Goal: Task Accomplishment & Management: Manage account settings

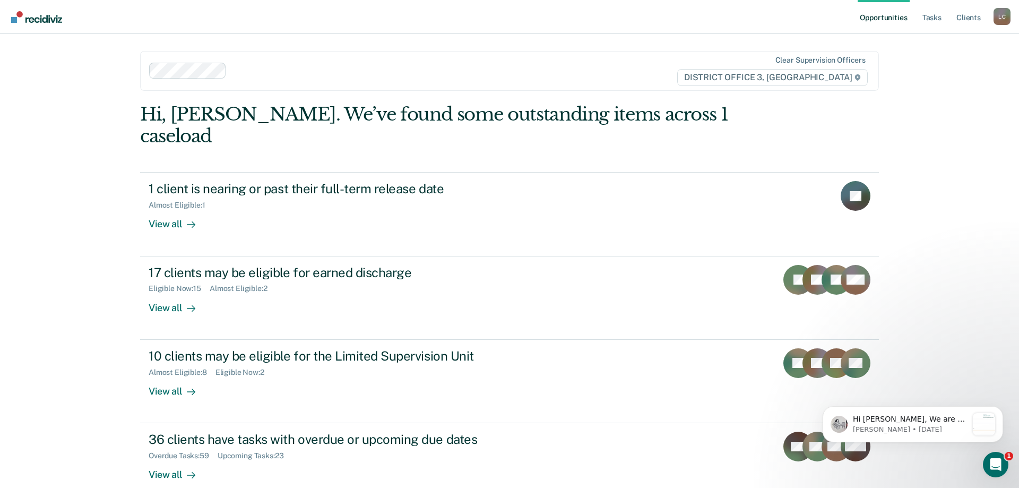
drag, startPoint x: 889, startPoint y: 22, endPoint x: 881, endPoint y: 32, distance: 12.1
click at [889, 22] on link "Opportunities" at bounding box center [882, 17] width 51 height 34
click at [879, 16] on link "Opportunities" at bounding box center [882, 17] width 51 height 34
click at [888, 18] on link "Opportunities" at bounding box center [882, 17] width 51 height 34
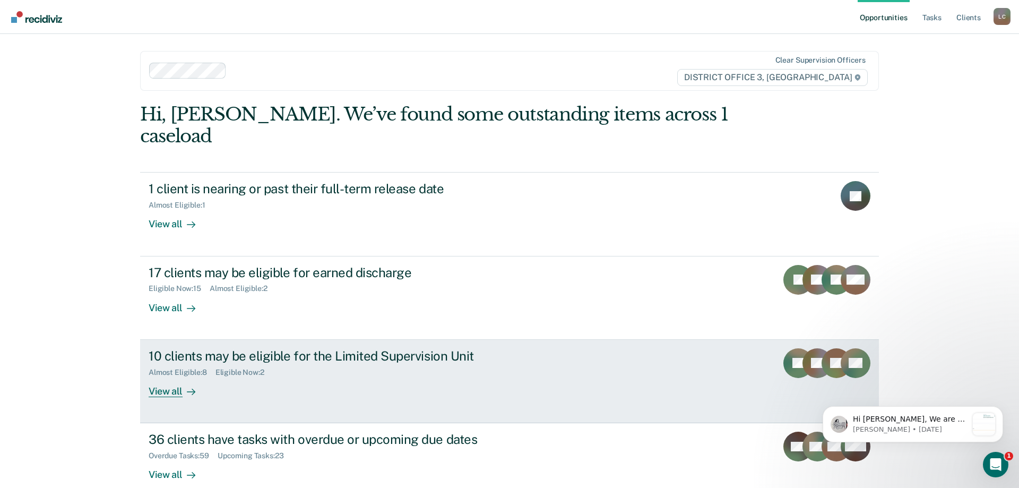
click at [179, 376] on div "View all" at bounding box center [178, 386] width 59 height 21
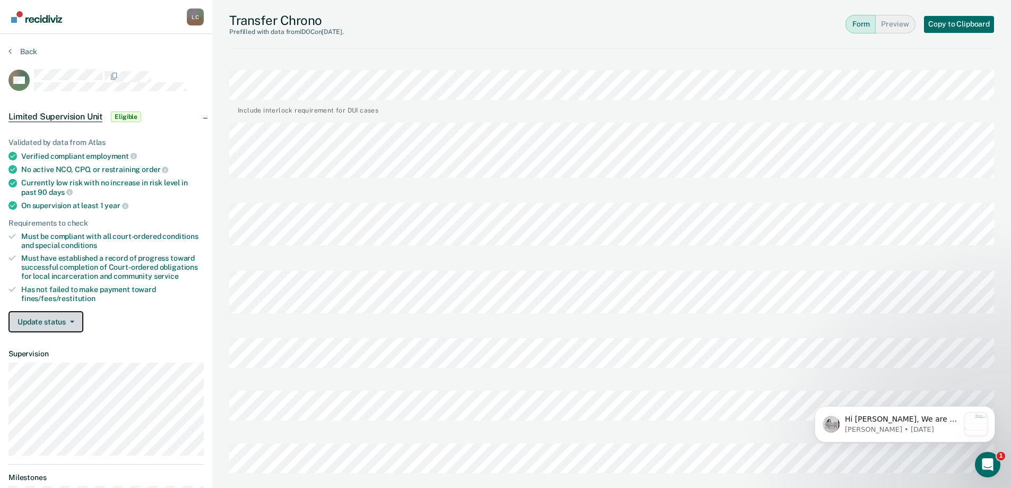
click at [68, 323] on button "Update status" at bounding box center [45, 321] width 75 height 21
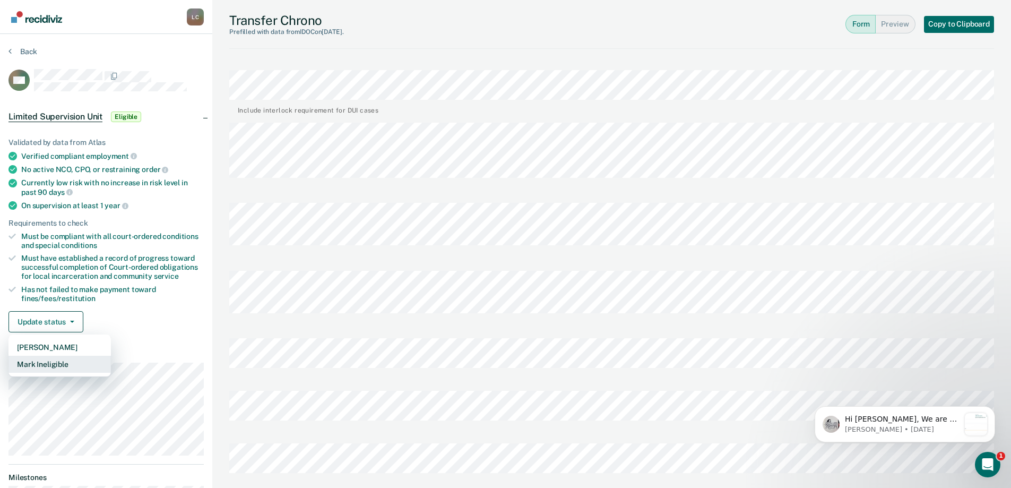
click at [61, 363] on button "Mark Ineligible" at bounding box center [59, 363] width 102 height 17
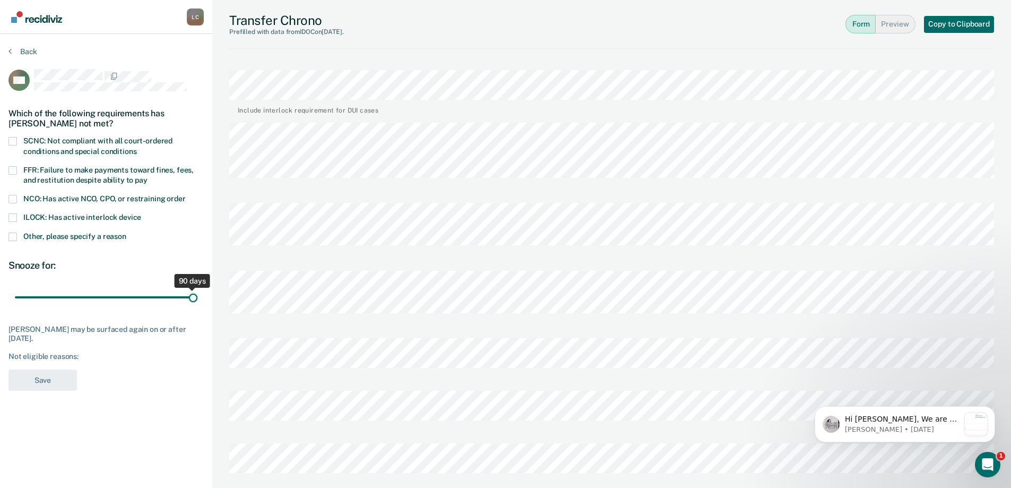
drag, startPoint x: 78, startPoint y: 294, endPoint x: 212, endPoint y: 299, distance: 134.3
type input "90"
click at [197, 299] on input "range" at bounding box center [106, 297] width 183 height 19
click at [12, 233] on span at bounding box center [12, 236] width 8 height 8
click at [126, 232] on input "Other, please specify a reason" at bounding box center [126, 232] width 0 height 0
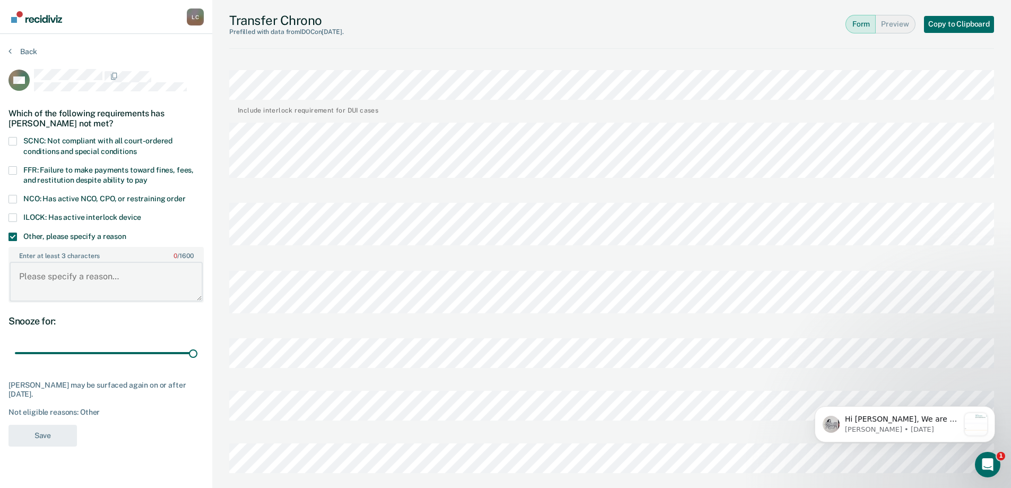
click at [71, 279] on textarea "Enter at least 3 characters 0 / 1600" at bounding box center [106, 281] width 193 height 39
type textarea "He need to finish his DV classes, and he had to restart them."
drag, startPoint x: 48, startPoint y: 436, endPoint x: 179, endPoint y: 396, distance: 136.3
click at [48, 435] on button "Save" at bounding box center [42, 435] width 68 height 22
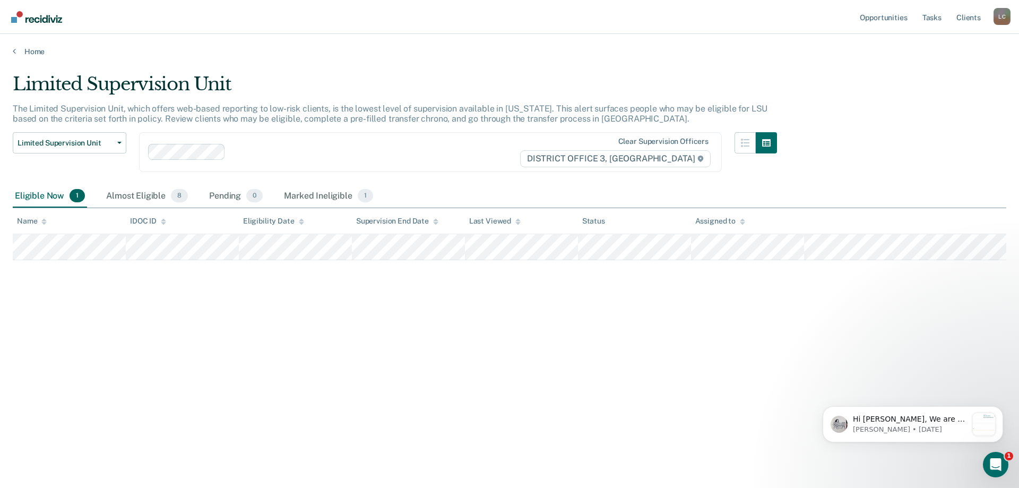
drag, startPoint x: 631, startPoint y: 341, endPoint x: 521, endPoint y: 344, distance: 110.4
click at [592, 345] on div "Limited Supervision Unit The Limited Supervision Unit, which offers web-based r…" at bounding box center [509, 240] width 993 height 335
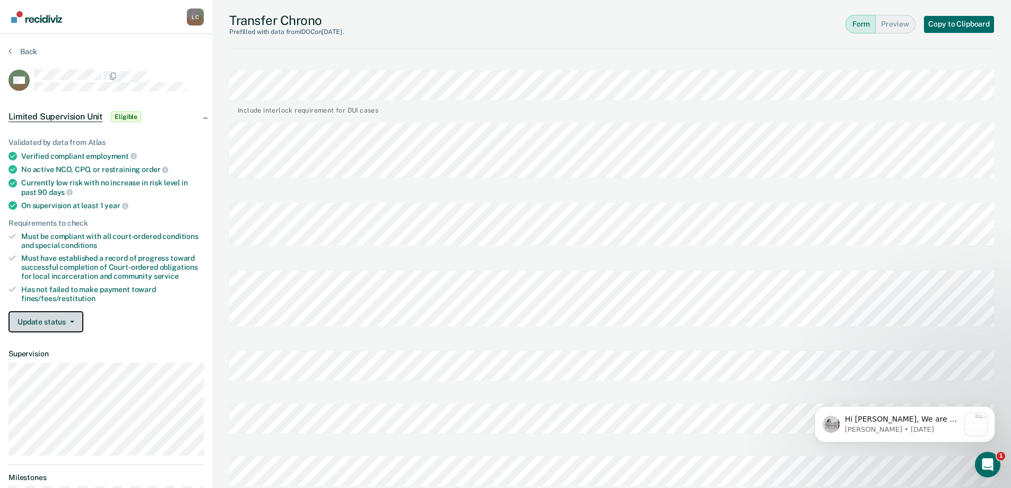
click at [50, 320] on button "Update status" at bounding box center [45, 321] width 75 height 21
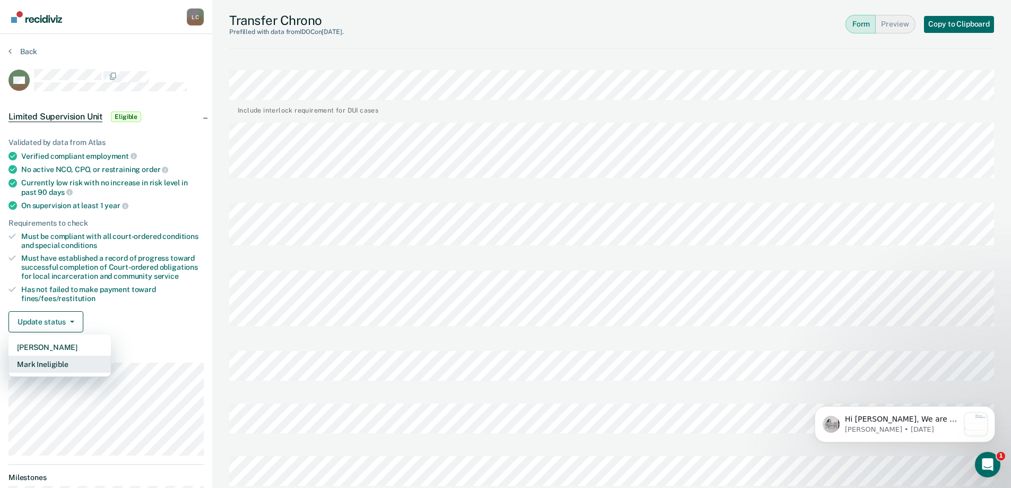
click at [56, 360] on button "Mark Ineligible" at bounding box center [59, 363] width 102 height 17
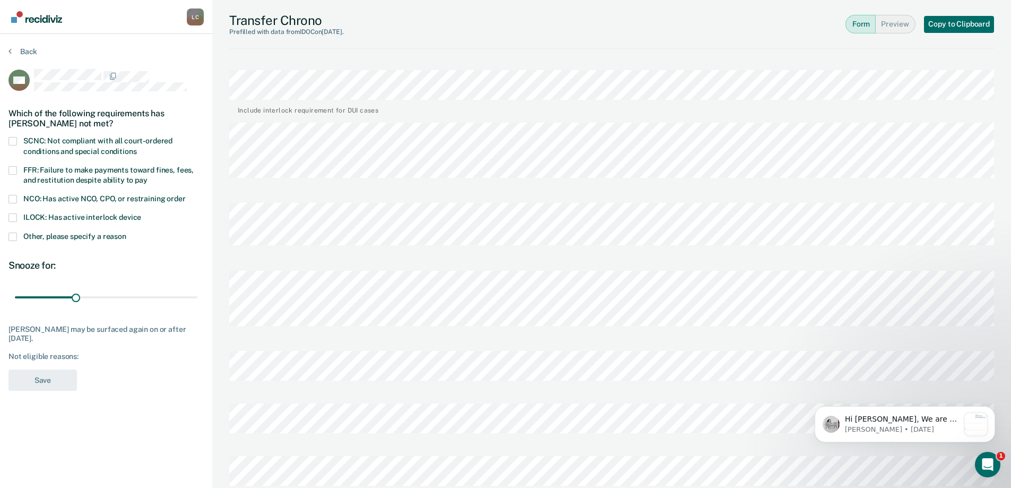
click at [11, 232] on span at bounding box center [12, 236] width 8 height 8
click at [126, 232] on input "Other, please specify a reason" at bounding box center [126, 232] width 0 height 0
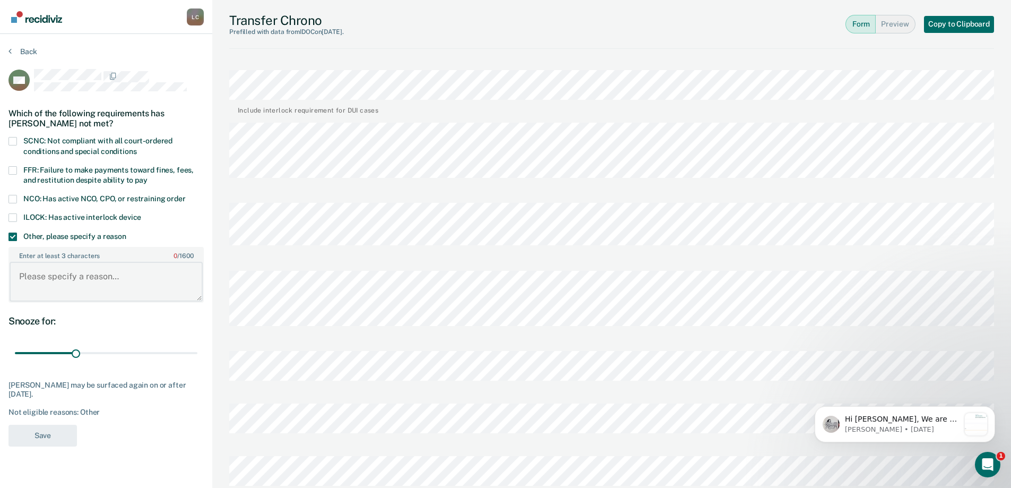
click at [70, 271] on textarea "Enter at least 3 characters 0 / 1600" at bounding box center [106, 281] width 193 height 39
type textarea "J"
click at [85, 284] on textarea "Enter at least 3 characters 0 / 1600" at bounding box center [106, 281] width 193 height 39
click at [91, 287] on textarea "Enter at least 3 characters 0 / 1600" at bounding box center [106, 281] width 193 height 39
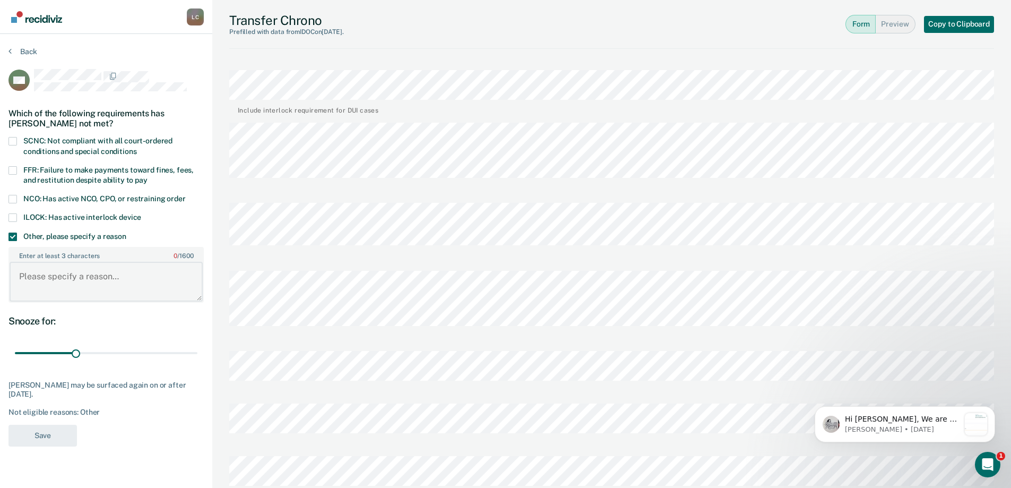
click at [95, 275] on textarea "Enter at least 3 characters 0 / 1600" at bounding box center [106, 281] width 193 height 39
click at [149, 281] on textarea "Enter at least 3 characters 0 / 1600" at bounding box center [106, 281] width 193 height 39
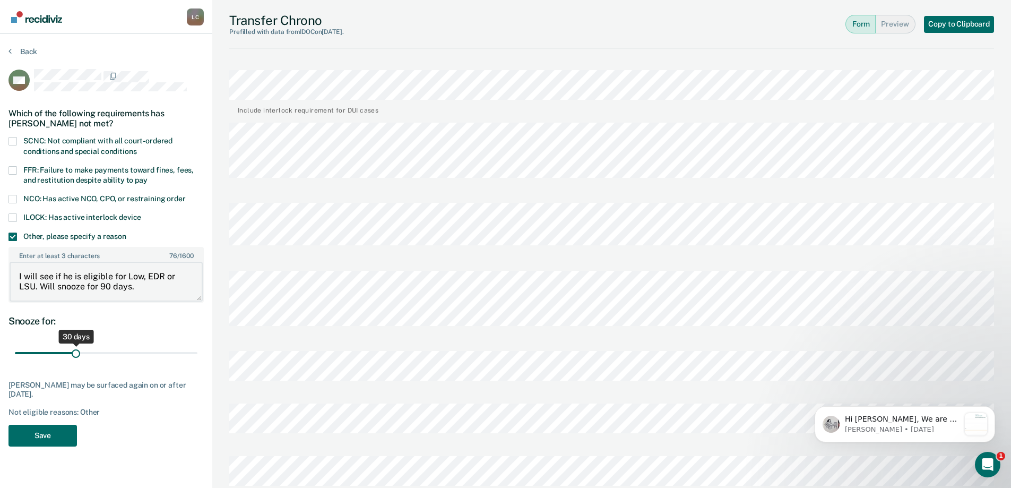
type textarea "I will see if he is eligible for Low, EDR or LSU. Will snooze for 90 days."
drag, startPoint x: 75, startPoint y: 353, endPoint x: 201, endPoint y: 365, distance: 126.3
type input "90"
click at [197, 362] on input "range" at bounding box center [106, 352] width 183 height 19
click at [64, 435] on button "Save" at bounding box center [42, 435] width 68 height 22
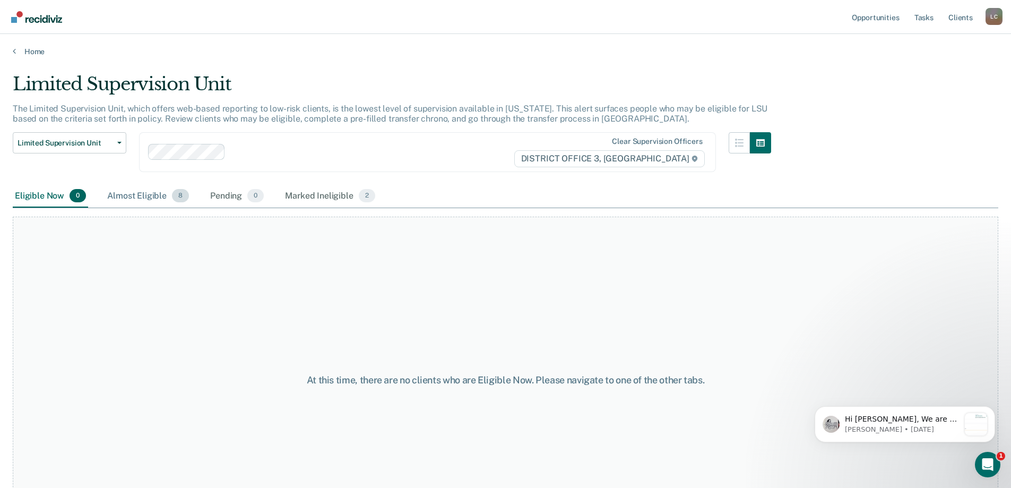
click at [145, 192] on div "Almost Eligible 8" at bounding box center [148, 196] width 86 height 23
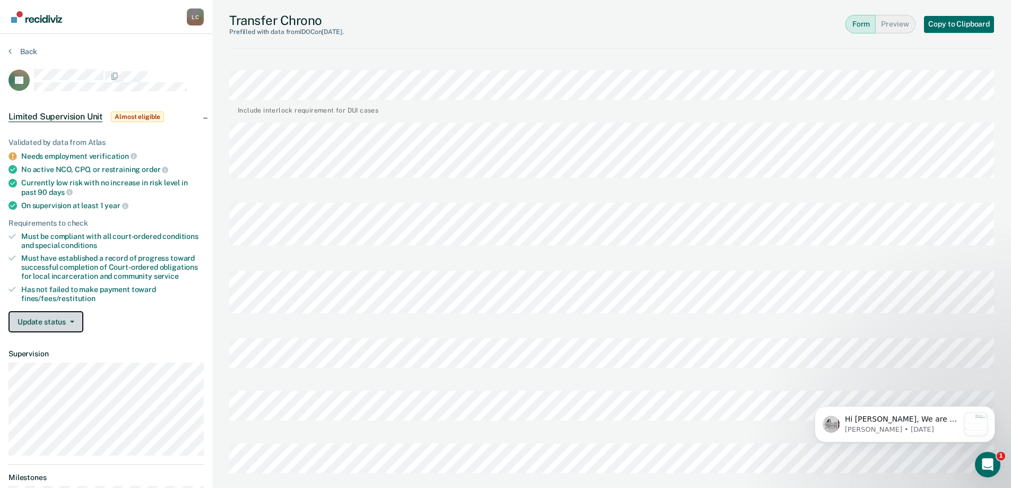
click at [40, 319] on button "Update status" at bounding box center [45, 321] width 75 height 21
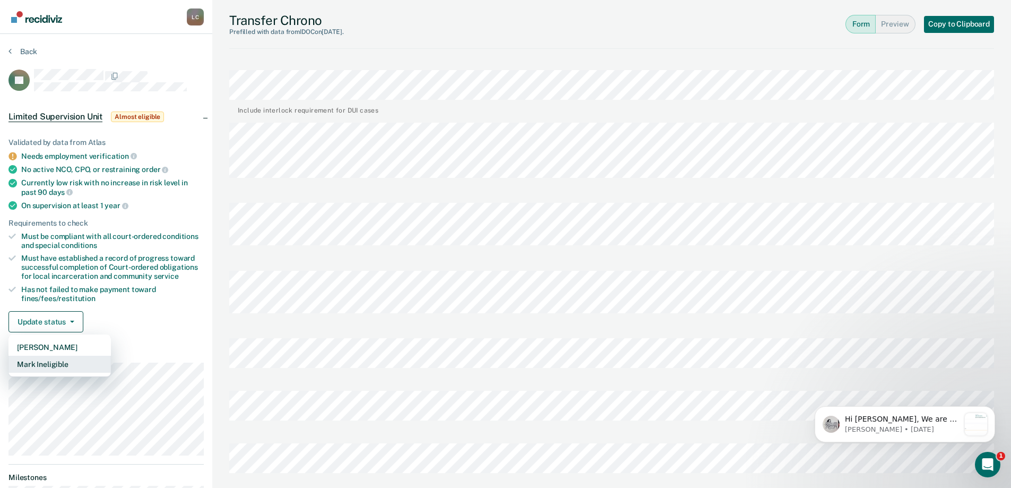
click at [64, 360] on button "Mark Ineligible" at bounding box center [59, 363] width 102 height 17
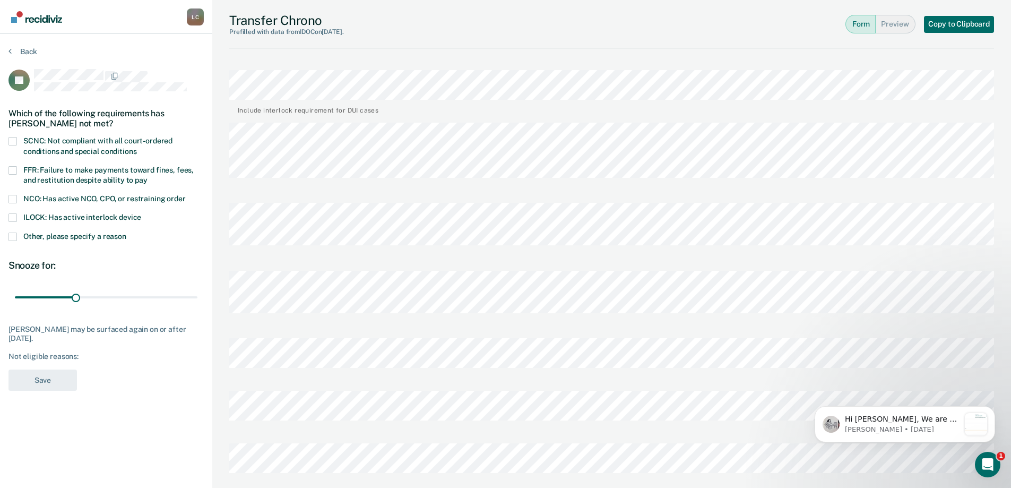
click at [15, 234] on span at bounding box center [12, 236] width 8 height 8
click at [126, 232] on input "Other, please specify a reason" at bounding box center [126, 232] width 0 height 0
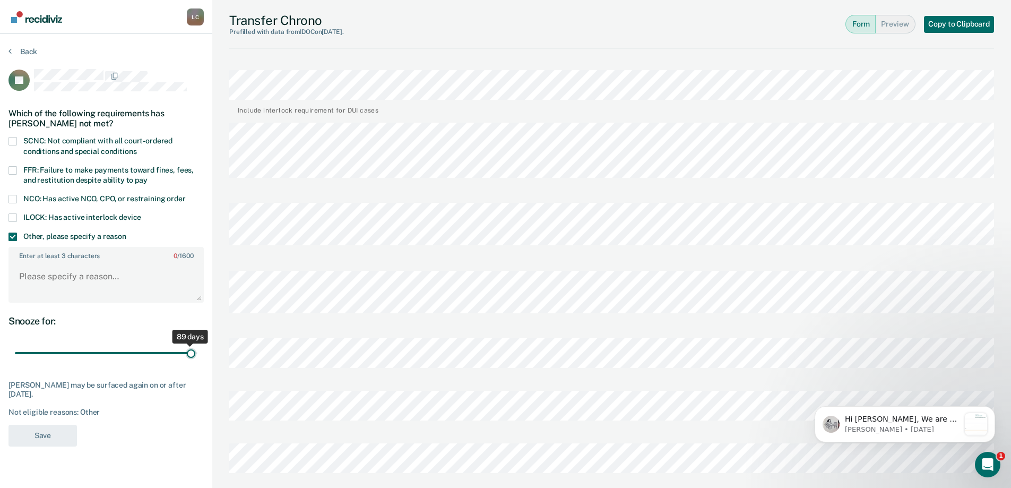
drag, startPoint x: 74, startPoint y: 347, endPoint x: 191, endPoint y: 357, distance: 117.7
type input "89"
click at [192, 355] on input "range" at bounding box center [106, 352] width 183 height 19
click at [126, 277] on textarea "Enter at least 3 characters 0 / 1600" at bounding box center [106, 281] width 193 height 39
type textarea "e"
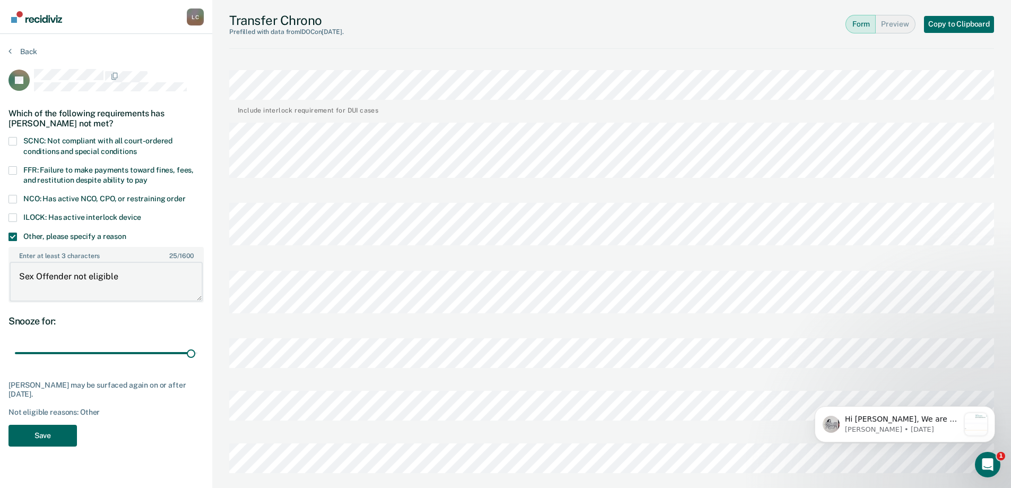
type textarea "Sex Offender not eligible"
click at [26, 430] on button "Save" at bounding box center [42, 435] width 68 height 22
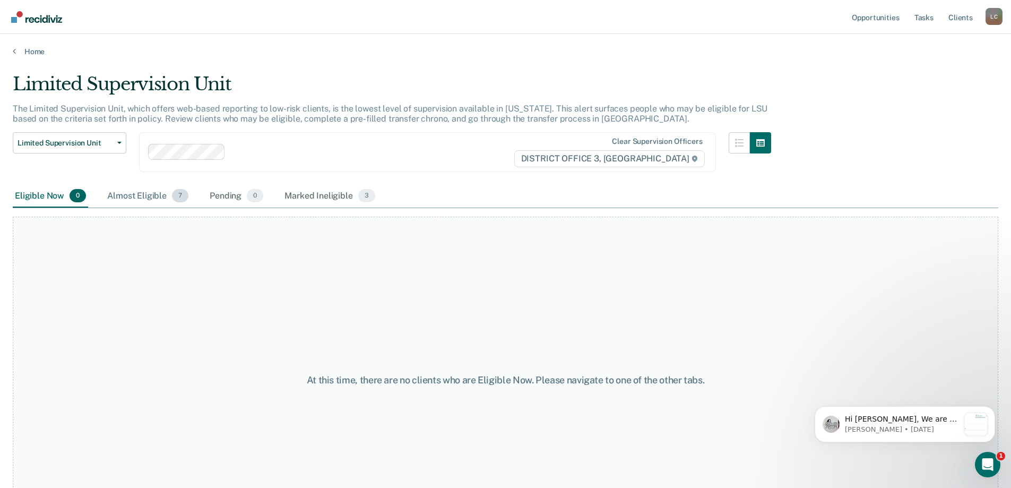
click at [153, 195] on div "Almost Eligible 7" at bounding box center [147, 196] width 85 height 23
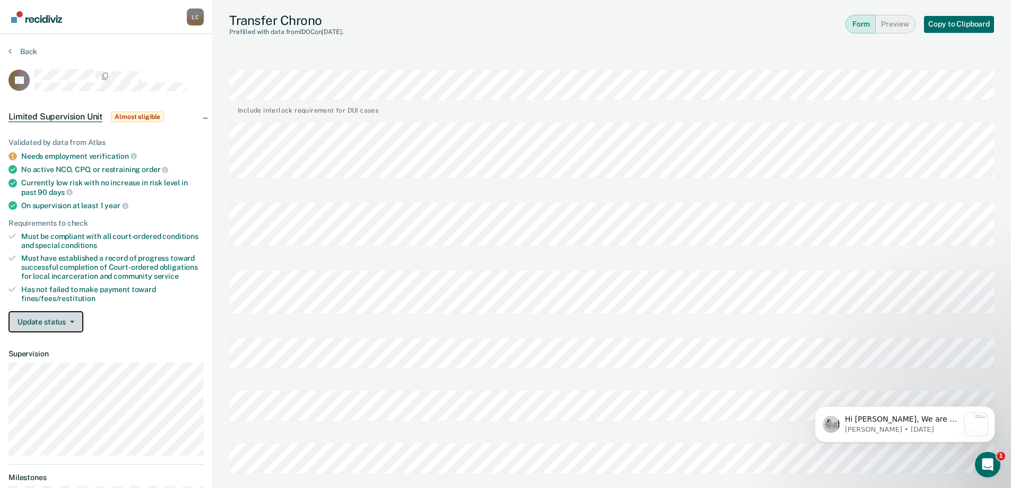
click at [54, 317] on button "Update status" at bounding box center [45, 321] width 75 height 21
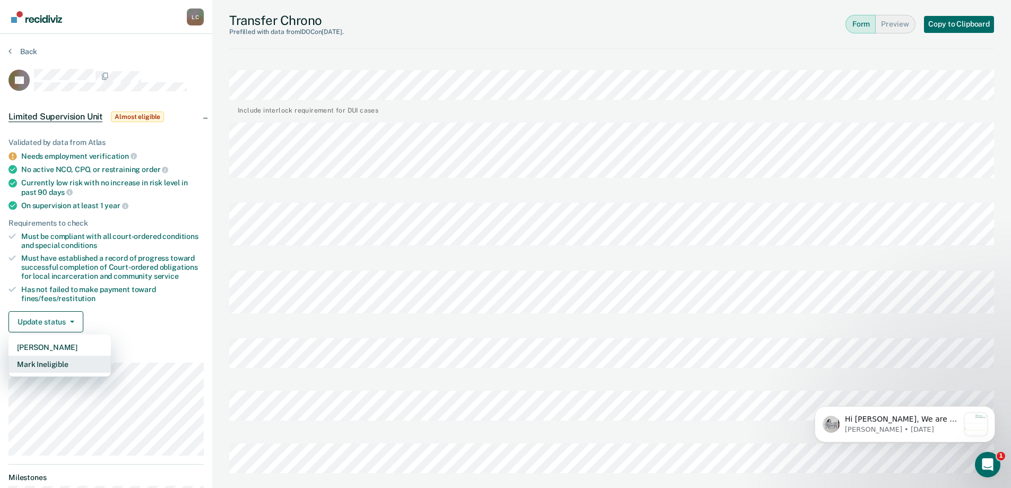
click at [65, 358] on button "Mark Ineligible" at bounding box center [59, 363] width 102 height 17
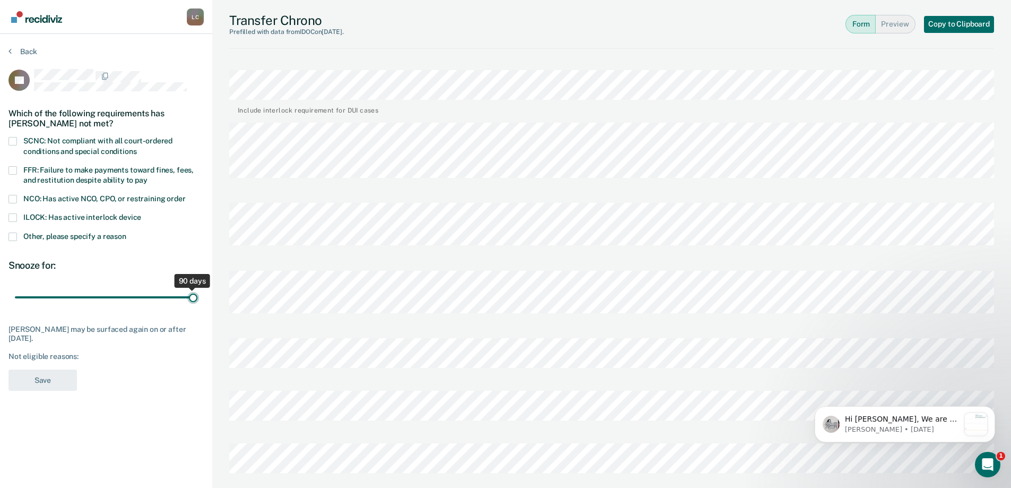
drag, startPoint x: 80, startPoint y: 292, endPoint x: 206, endPoint y: 306, distance: 127.0
type input "90"
click at [197, 306] on input "range" at bounding box center [106, 297] width 183 height 19
click at [13, 237] on span at bounding box center [12, 236] width 8 height 8
click at [126, 232] on input "Other, please specify a reason" at bounding box center [126, 232] width 0 height 0
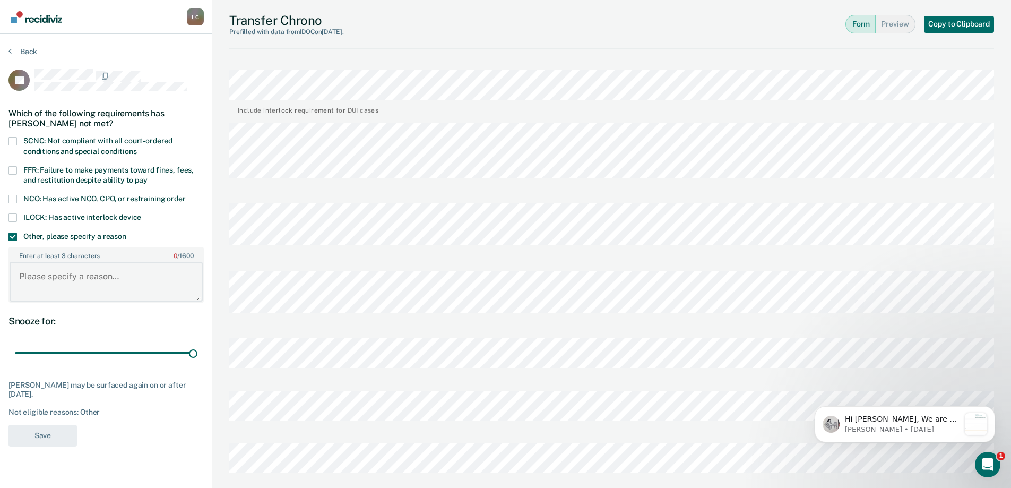
click at [78, 277] on textarea "Enter at least 3 characters 0 / 1600" at bounding box center [106, 281] width 193 height 39
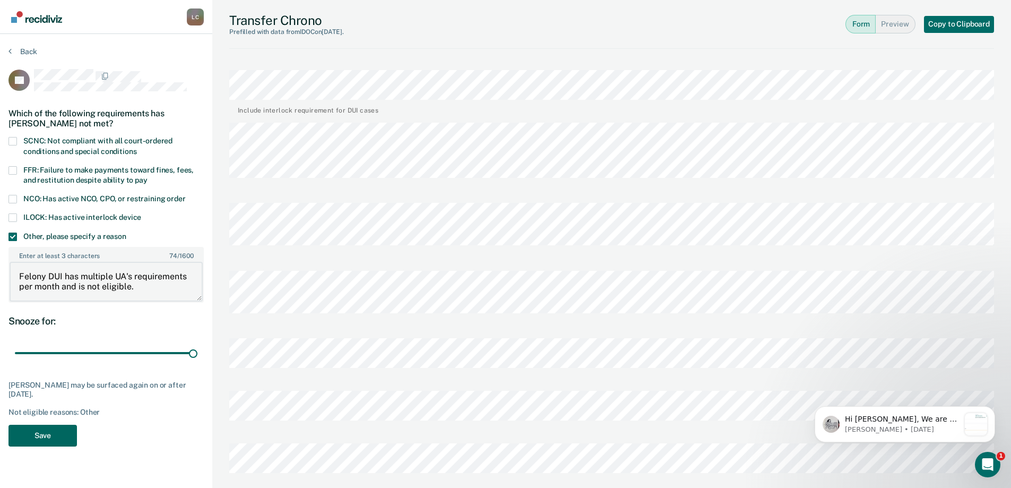
type textarea "Felony DUI has multiple UA's requirements per month and is not eligible."
click at [45, 437] on button "Save" at bounding box center [42, 435] width 68 height 22
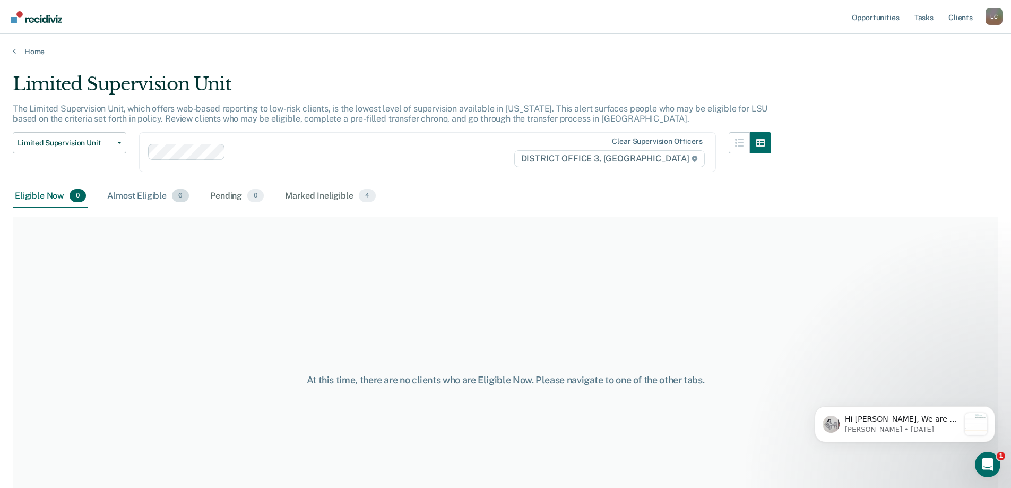
click at [167, 193] on div "Almost Eligible 6" at bounding box center [148, 196] width 86 height 23
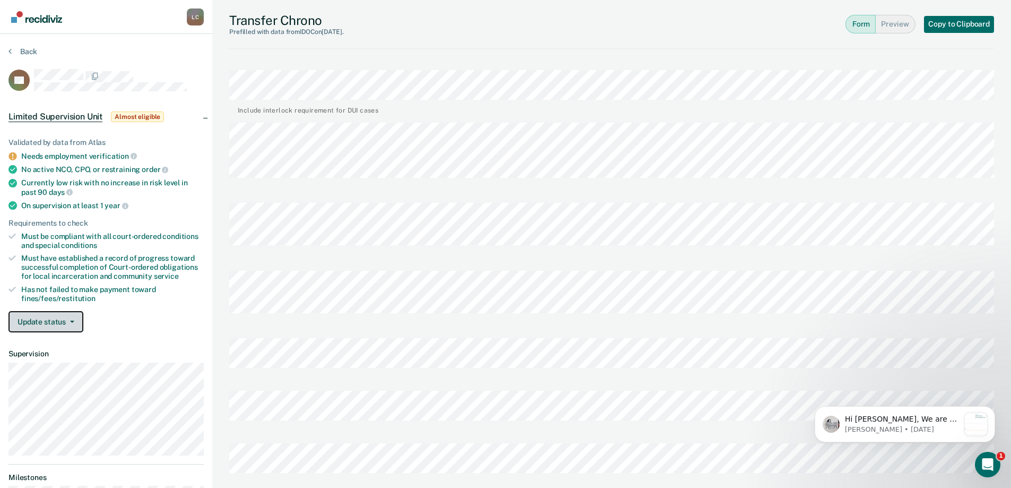
click at [54, 326] on button "Update status" at bounding box center [45, 321] width 75 height 21
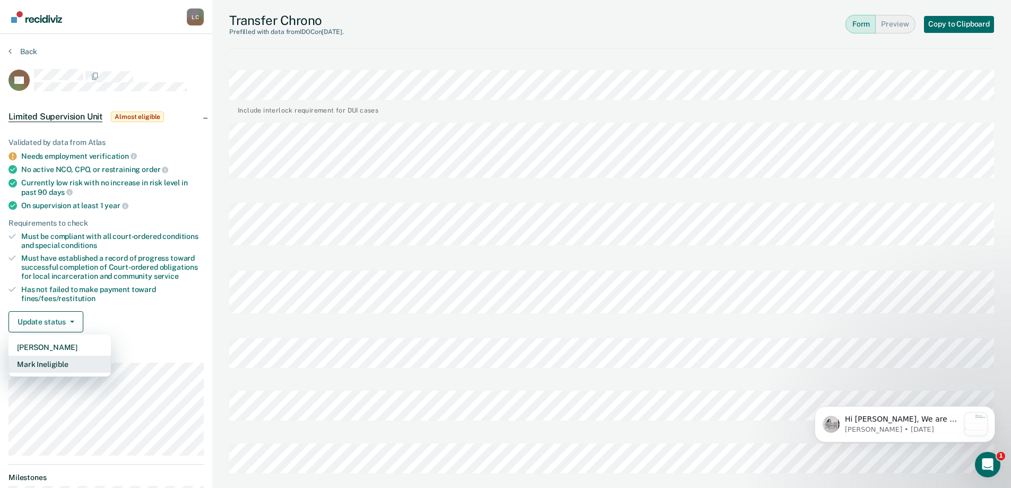
click at [41, 363] on button "Mark Ineligible" at bounding box center [59, 363] width 102 height 17
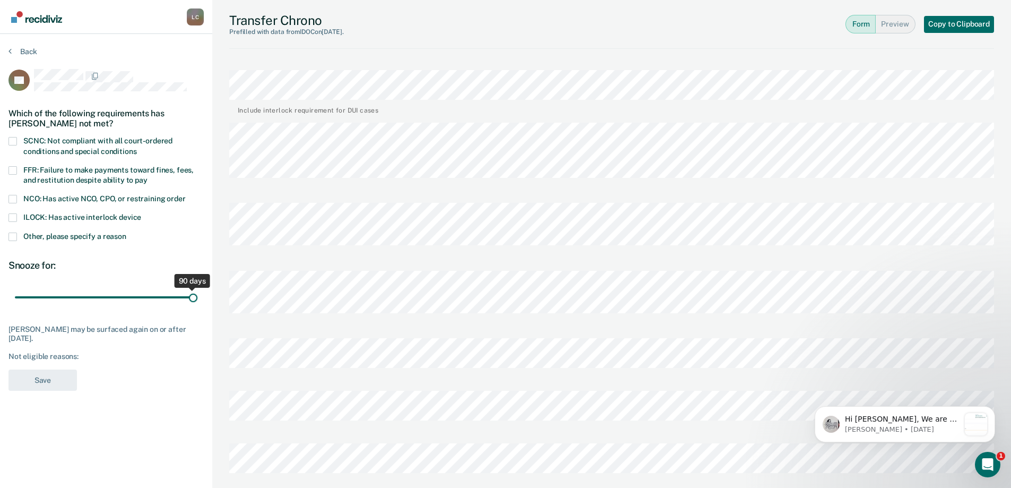
drag, startPoint x: 77, startPoint y: 294, endPoint x: 213, endPoint y: 309, distance: 136.7
type input "90"
click at [197, 306] on input "range" at bounding box center [106, 297] width 183 height 19
click at [13, 233] on span at bounding box center [12, 236] width 8 height 8
click at [126, 232] on input "Other, please specify a reason" at bounding box center [126, 232] width 0 height 0
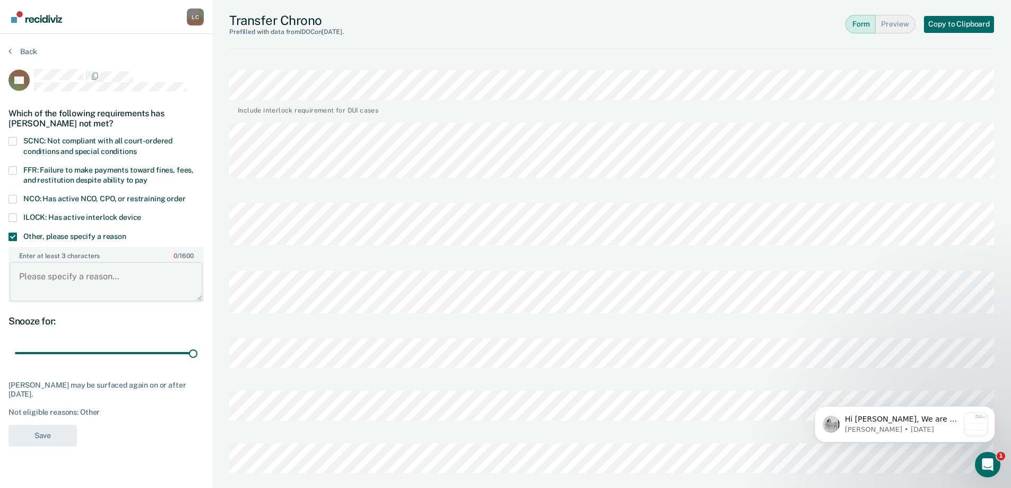
click at [64, 285] on textarea "Enter at least 3 characters 0 / 1600" at bounding box center [106, 281] width 193 height 39
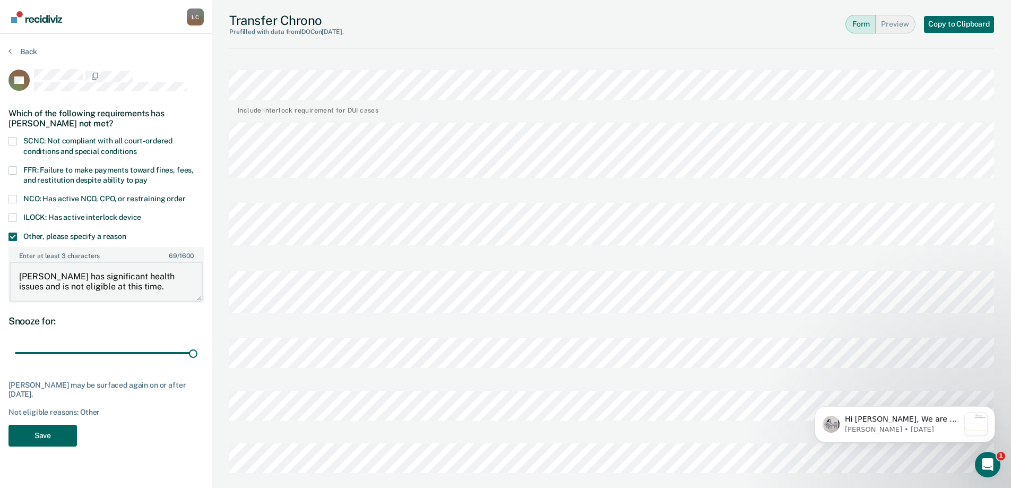
type textarea "[PERSON_NAME] has significant health issues and is not eligible at this time."
click at [56, 432] on button "Save" at bounding box center [42, 435] width 68 height 22
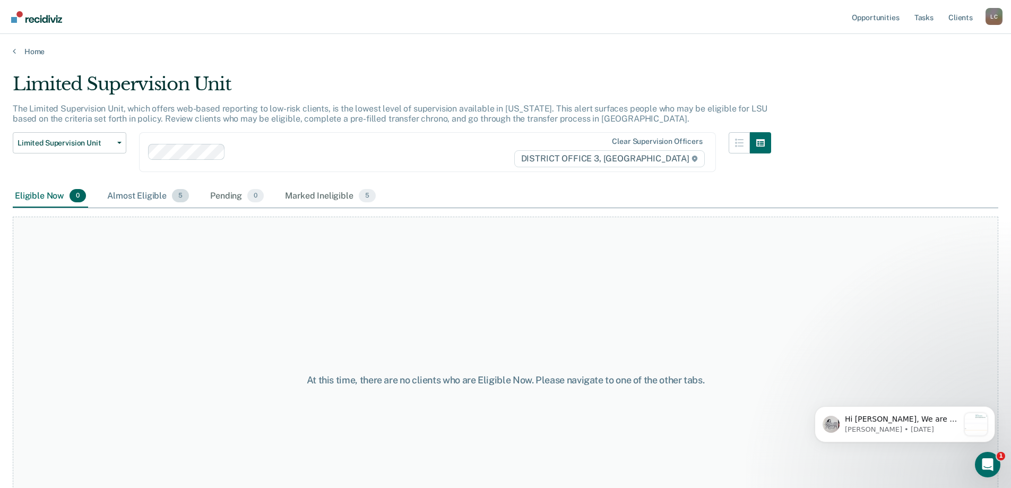
click at [153, 194] on div "Almost Eligible 5" at bounding box center [148, 196] width 86 height 23
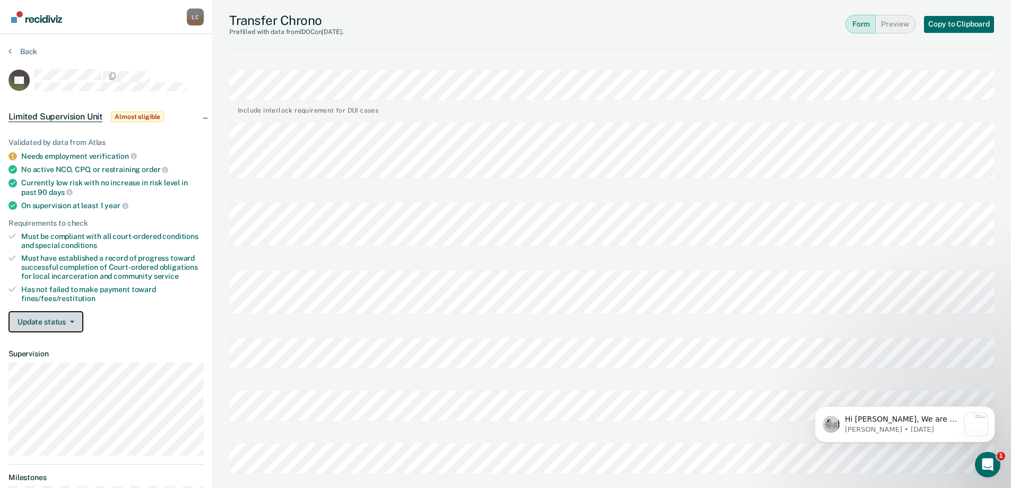
click at [33, 317] on button "Update status" at bounding box center [45, 321] width 75 height 21
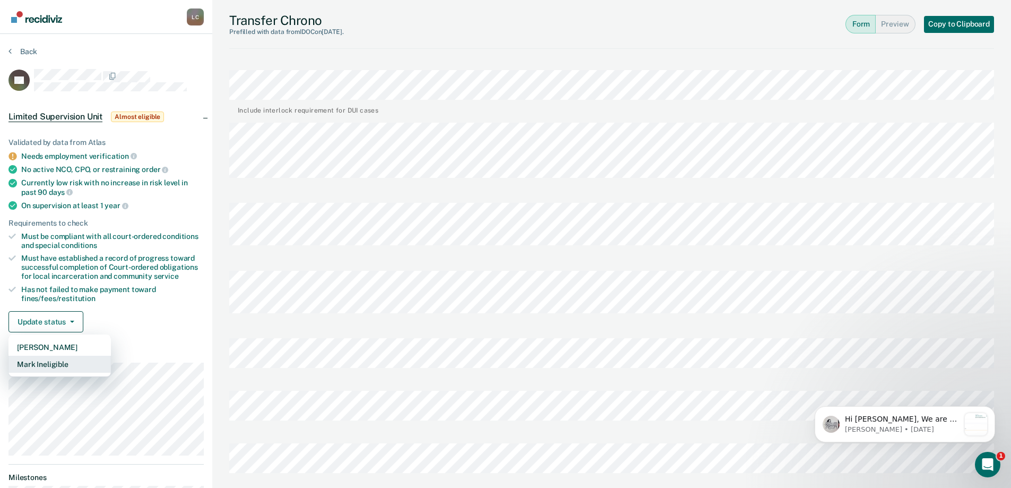
click at [74, 364] on button "Mark Ineligible" at bounding box center [59, 363] width 102 height 17
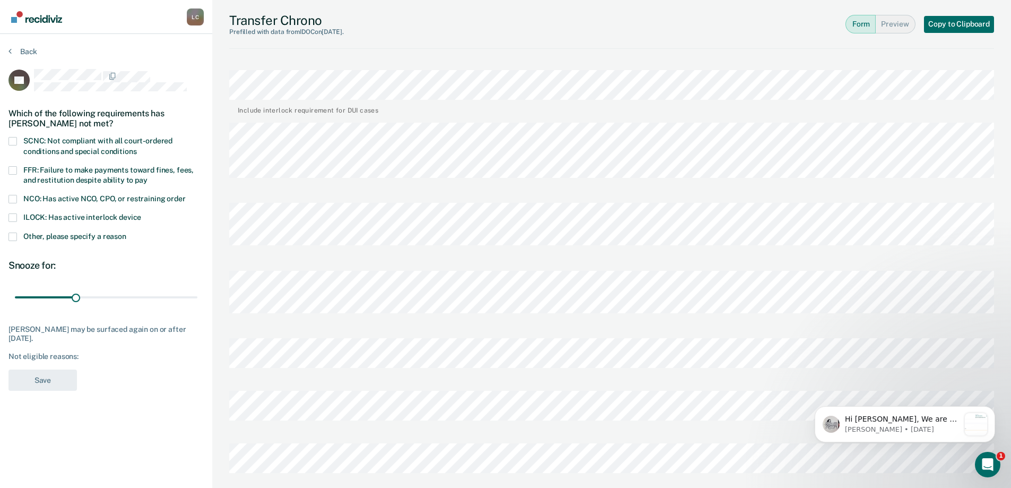
drag, startPoint x: 12, startPoint y: 140, endPoint x: 19, endPoint y: 153, distance: 14.7
click at [13, 140] on span at bounding box center [12, 141] width 8 height 8
click at [136, 148] on input "SCNC: Not compliant with all court-ordered conditions and special conditions" at bounding box center [136, 148] width 0 height 0
drag, startPoint x: 10, startPoint y: 230, endPoint x: 10, endPoint y: 255, distance: 24.9
click at [10, 231] on div "KP Which of the following requirements has [PERSON_NAME] not met? SCNC: Not com…" at bounding box center [105, 233] width 195 height 328
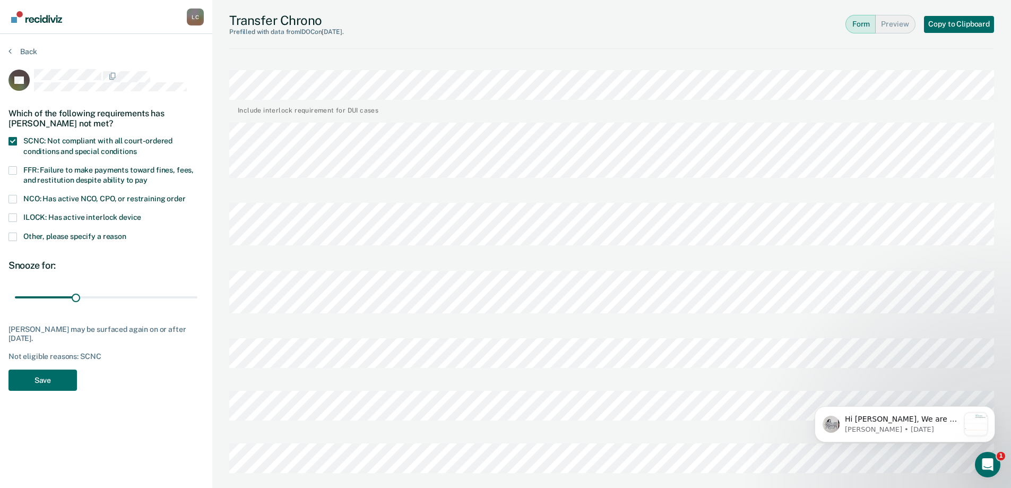
click at [14, 235] on span at bounding box center [12, 236] width 8 height 8
click at [126, 232] on input "Other, please specify a reason" at bounding box center [126, 232] width 0 height 0
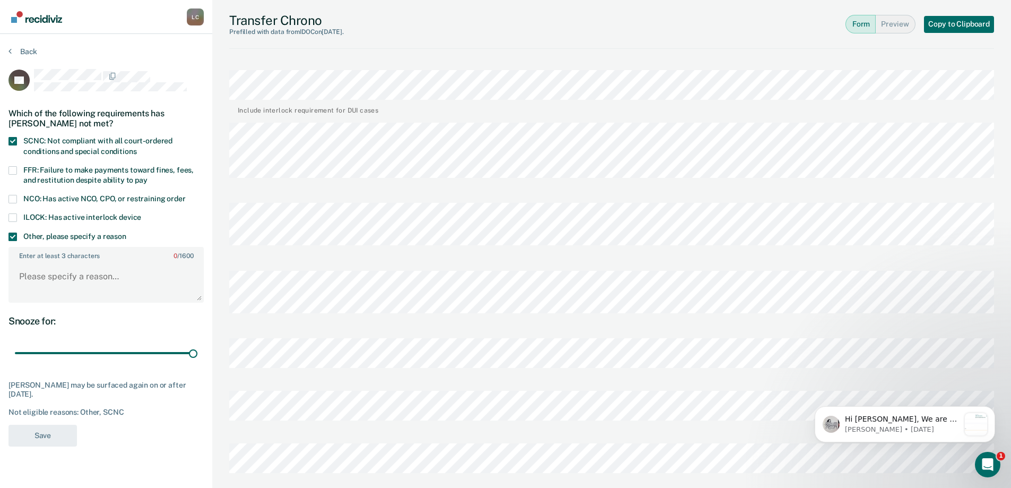
drag, startPoint x: 73, startPoint y: 350, endPoint x: 167, endPoint y: 439, distance: 129.5
type input "90"
click at [197, 362] on input "range" at bounding box center [106, 352] width 183 height 19
click at [93, 274] on textarea "Enter at least 3 characters 0 / 1600" at bounding box center [106, 281] width 193 height 39
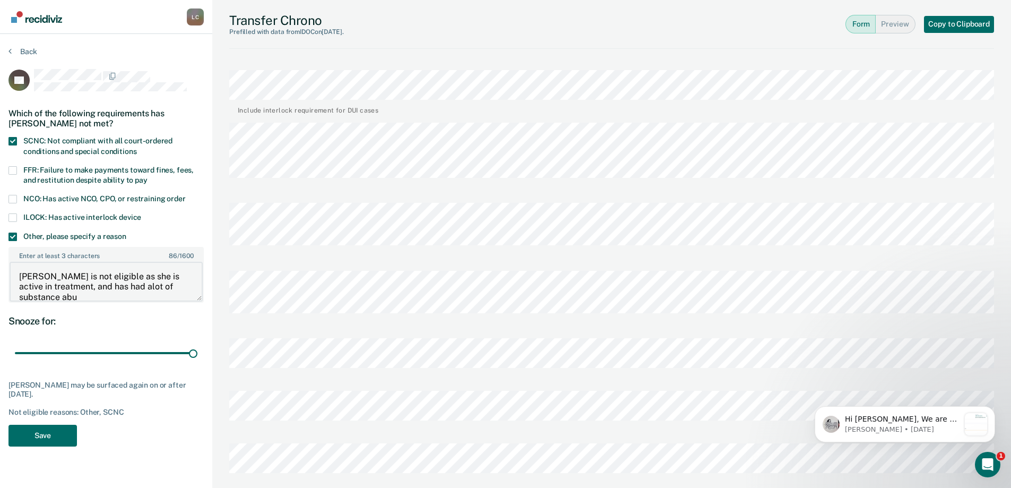
scroll to position [2, 0]
type textarea "[PERSON_NAME] is not eligible as she is active in treatment, and has had alot o…"
click at [40, 427] on button "Save" at bounding box center [42, 435] width 68 height 22
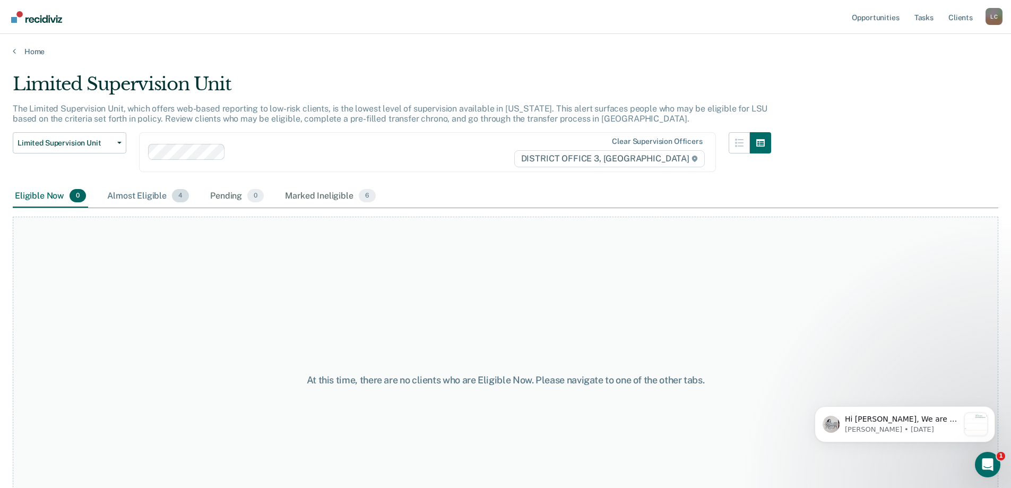
click at [153, 195] on div "Almost Eligible 4" at bounding box center [148, 196] width 86 height 23
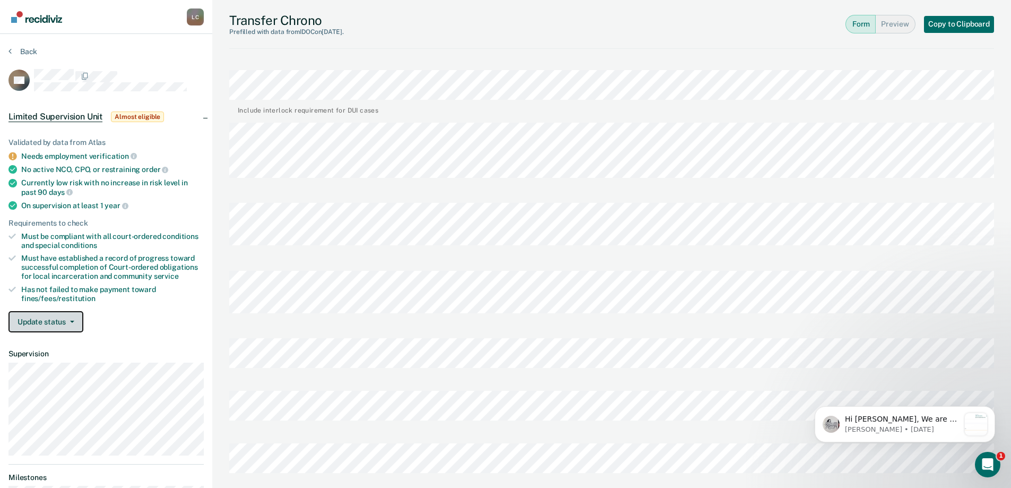
click at [44, 327] on button "Update status" at bounding box center [45, 321] width 75 height 21
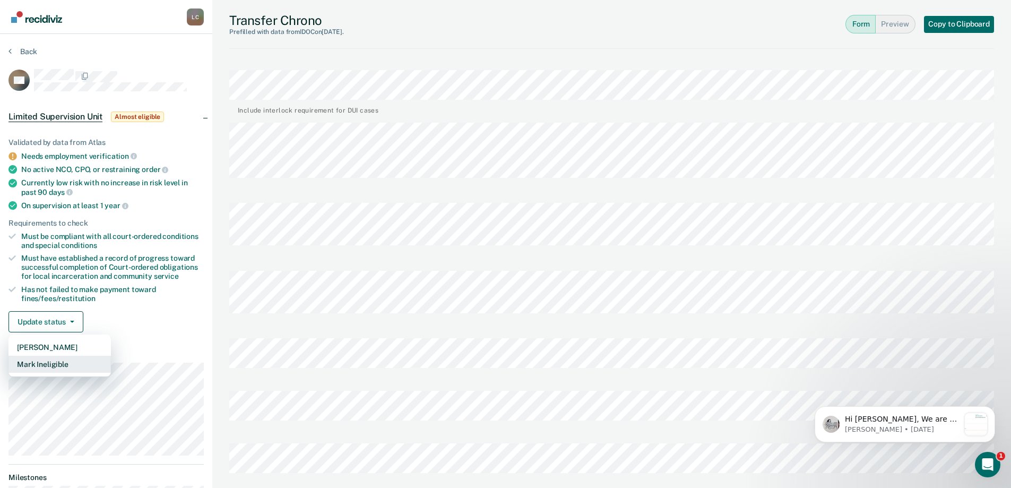
click at [51, 369] on button "Mark Ineligible" at bounding box center [59, 363] width 102 height 17
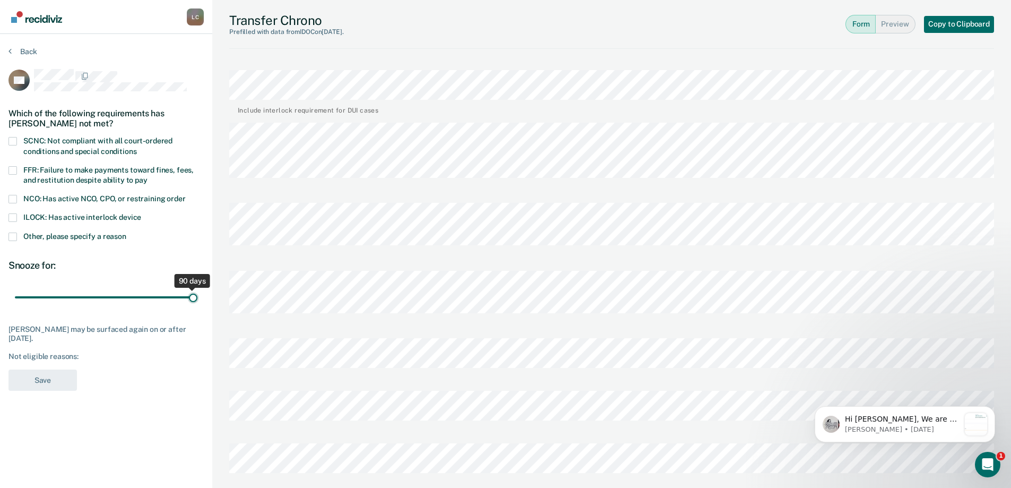
drag, startPoint x: 76, startPoint y: 293, endPoint x: 203, endPoint y: 308, distance: 127.1
type input "90"
click at [197, 306] on input "range" at bounding box center [106, 297] width 183 height 19
drag, startPoint x: 21, startPoint y: 231, endPoint x: 23, endPoint y: 239, distance: 7.6
click at [22, 233] on label "Other, please specify a reason" at bounding box center [105, 237] width 195 height 10
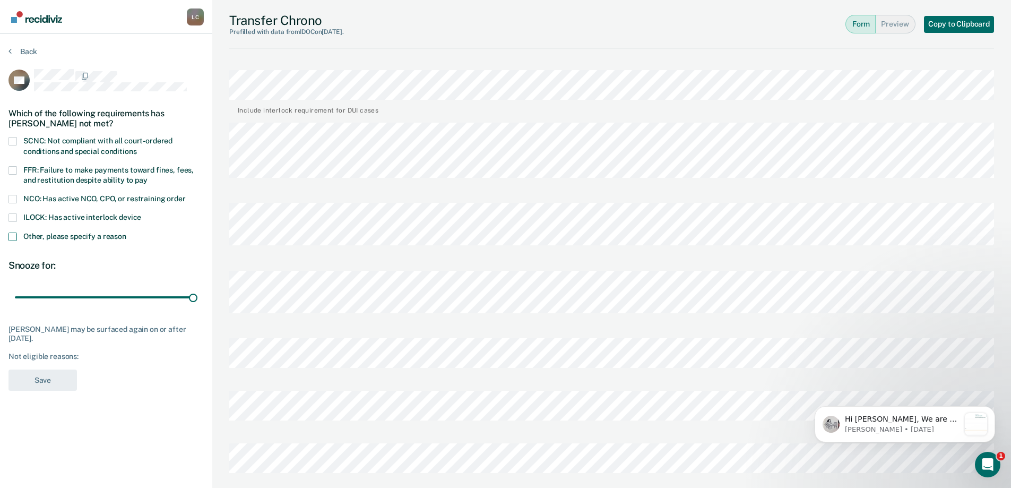
click at [126, 232] on input "Other, please specify a reason" at bounding box center [126, 232] width 0 height 0
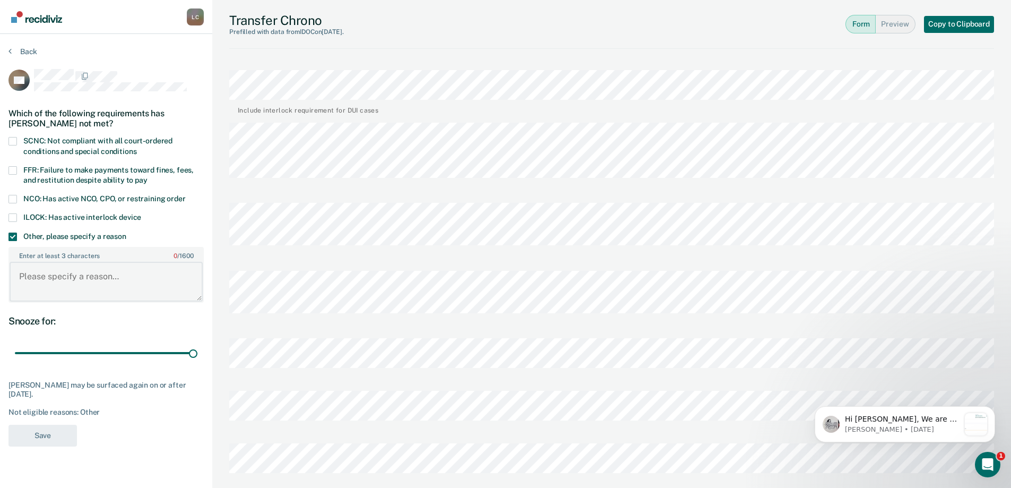
click at [65, 283] on textarea "Enter at least 3 characters 0 / 1600" at bounding box center [106, 281] width 193 height 39
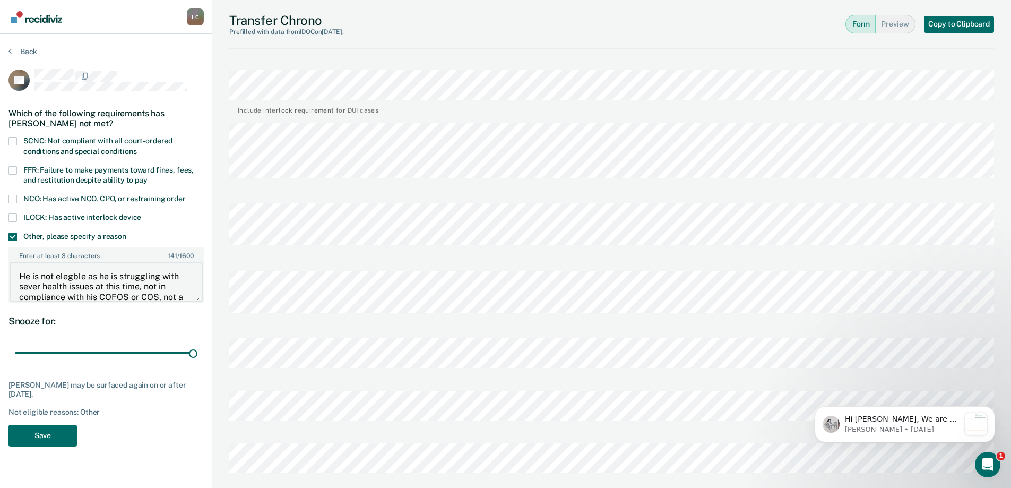
drag, startPoint x: 73, startPoint y: 281, endPoint x: 62, endPoint y: 279, distance: 10.7
click at [41, 286] on textarea "He is not eligible as he is struggling with sever health issues at this time, n…" at bounding box center [106, 281] width 193 height 39
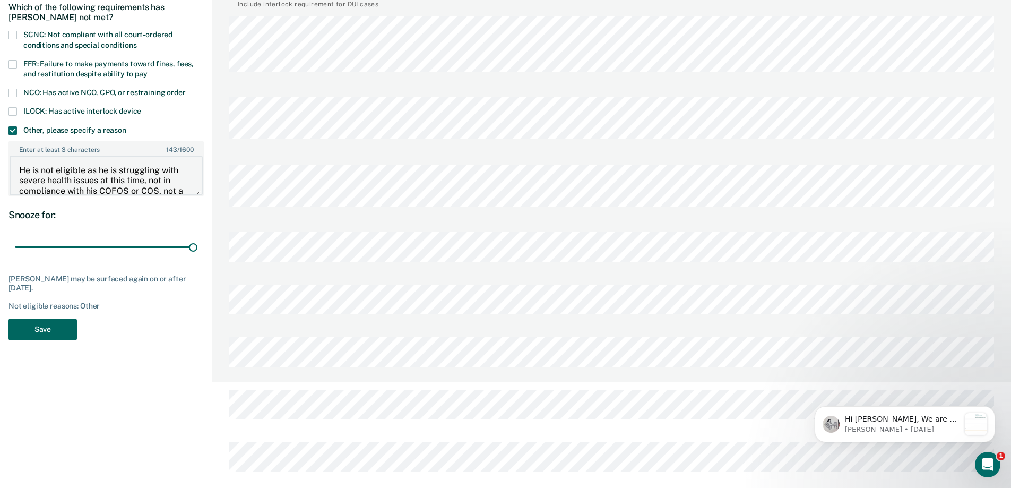
type textarea "He is not eligible as he is struggling with severe health issues at this time, …"
click at [51, 329] on button "Save" at bounding box center [42, 329] width 68 height 22
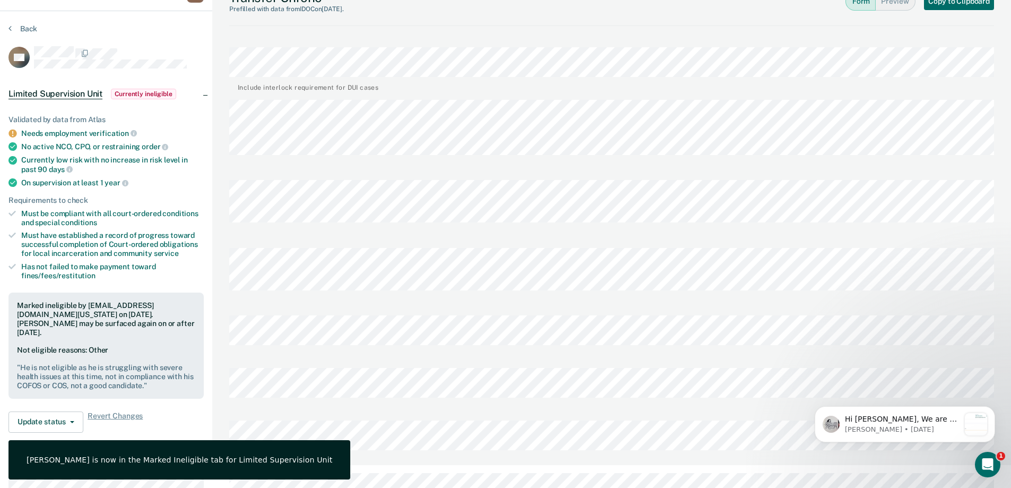
scroll to position [0, 0]
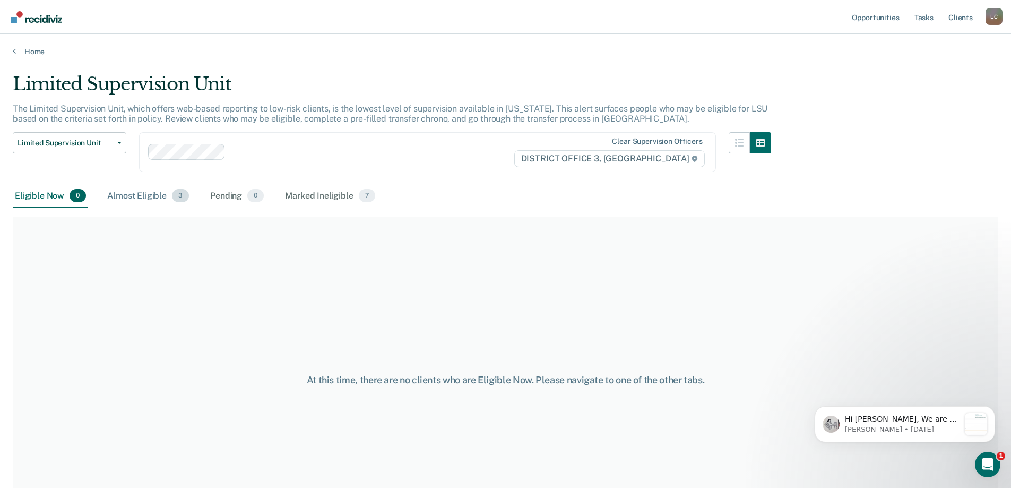
click at [136, 192] on div "Almost Eligible 3" at bounding box center [148, 196] width 86 height 23
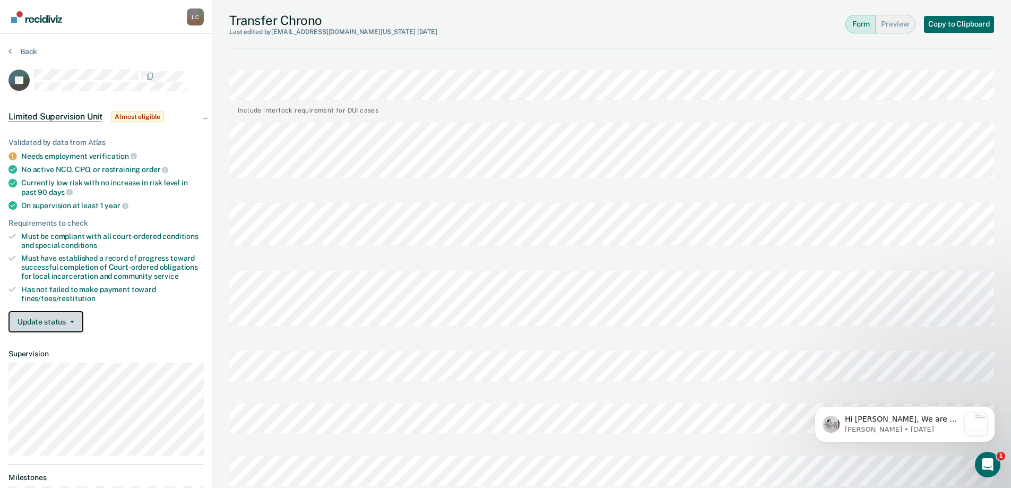
click at [55, 314] on button "Update status" at bounding box center [45, 321] width 75 height 21
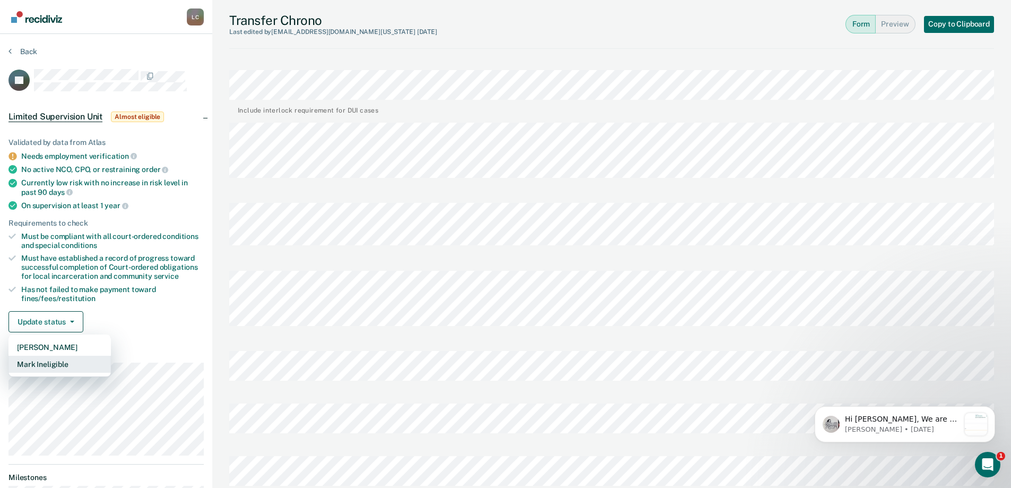
click at [62, 366] on button "Mark Ineligible" at bounding box center [59, 363] width 102 height 17
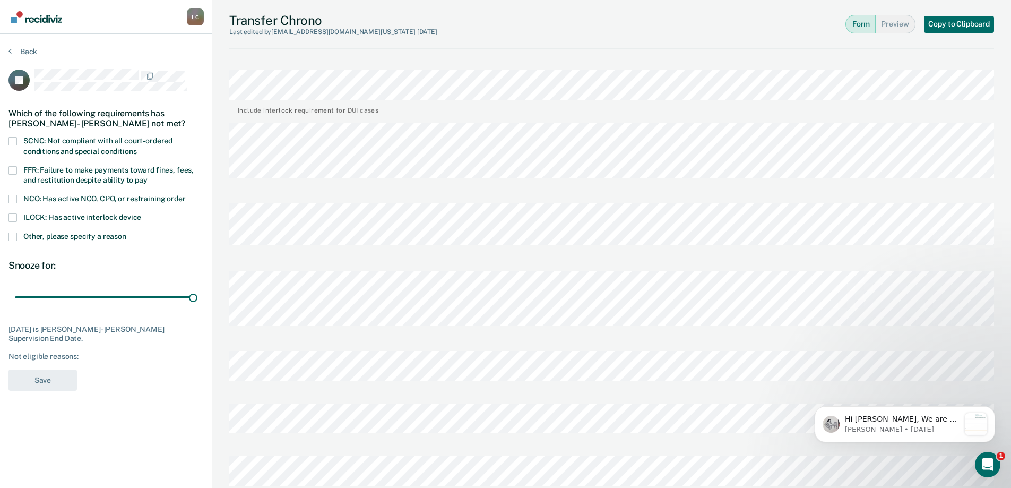
click at [11, 237] on span at bounding box center [12, 236] width 8 height 8
click at [126, 232] on input "Other, please specify a reason" at bounding box center [126, 232] width 0 height 0
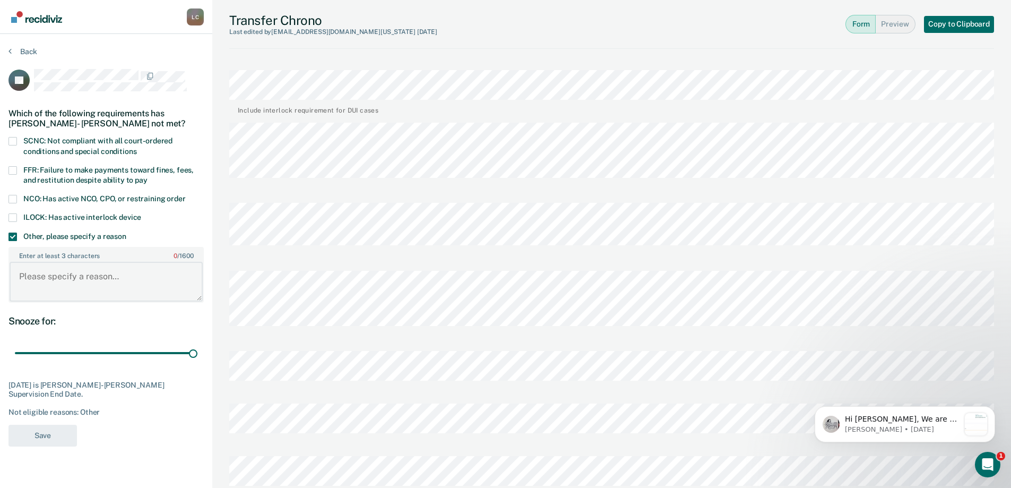
click at [89, 273] on textarea "Enter at least 3 characters 0 / 1600" at bounding box center [106, 281] width 193 height 39
type textarea "T"
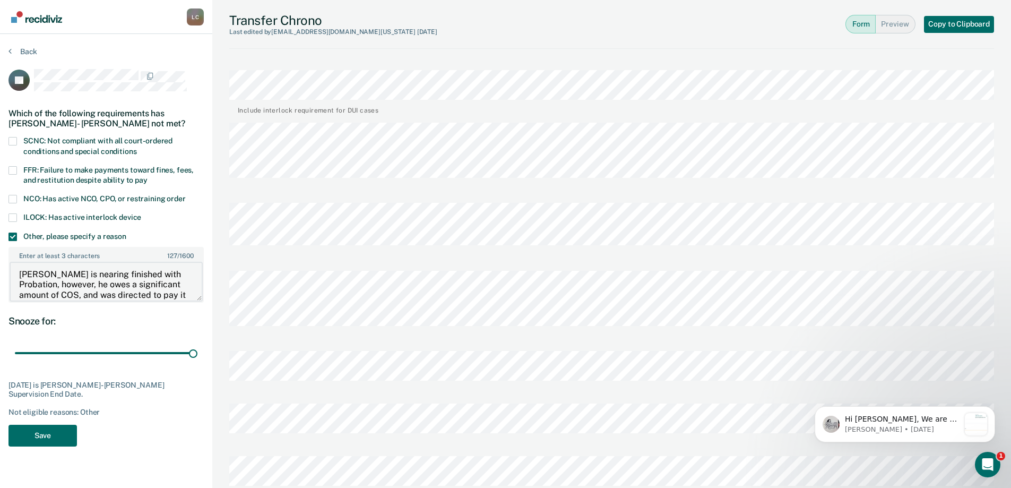
scroll to position [12, 0]
type textarea "[PERSON_NAME] is nearing finished with Probation, however, he owes a significan…"
drag, startPoint x: 39, startPoint y: 438, endPoint x: 48, endPoint y: 444, distance: 11.2
click at [39, 438] on button "Save" at bounding box center [42, 435] width 68 height 22
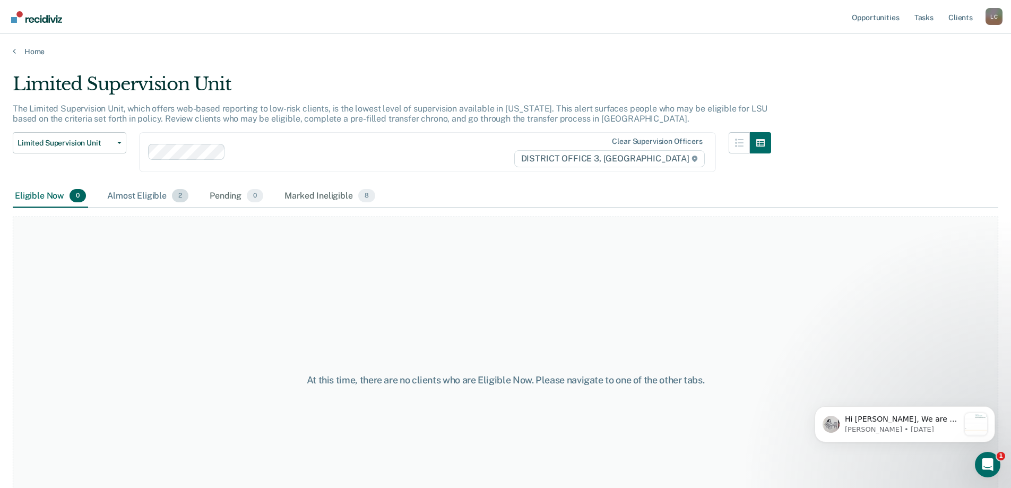
click at [143, 196] on div "Almost Eligible 2" at bounding box center [147, 196] width 85 height 23
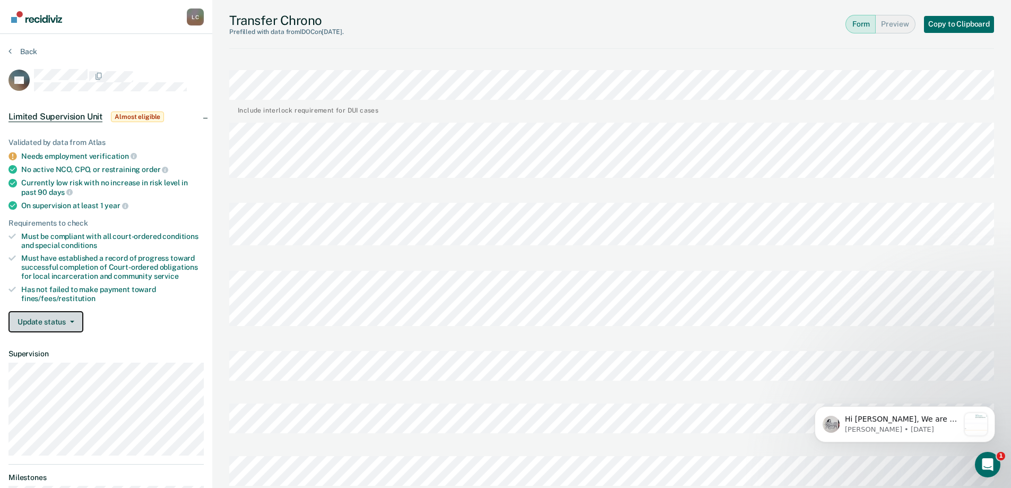
click at [49, 320] on button "Update status" at bounding box center [45, 321] width 75 height 21
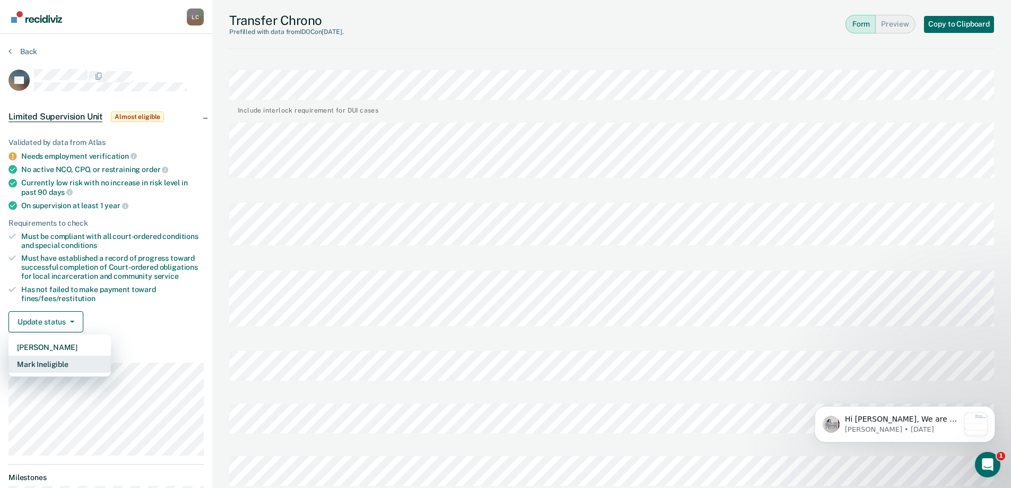
click at [76, 361] on button "Mark Ineligible" at bounding box center [59, 363] width 102 height 17
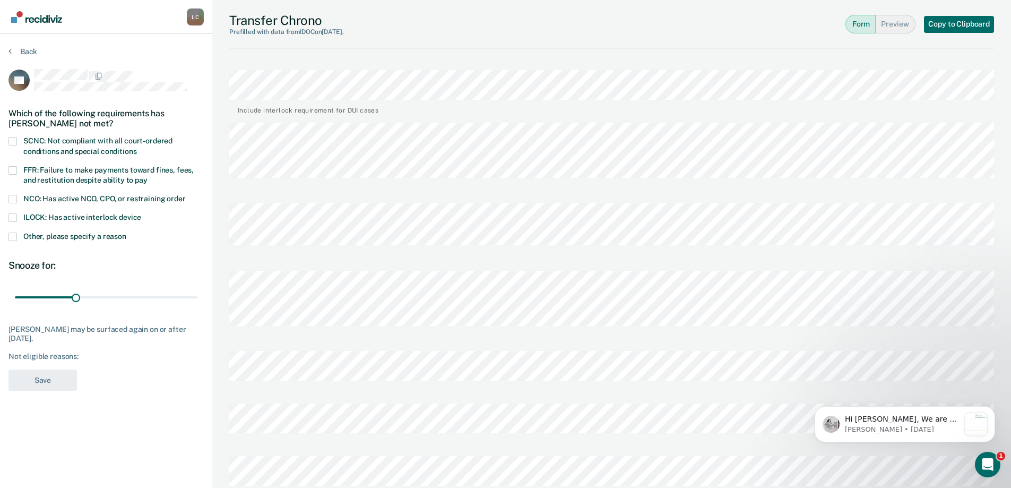
click at [13, 236] on span at bounding box center [12, 236] width 8 height 8
click at [126, 232] on input "Other, please specify a reason" at bounding box center [126, 232] width 0 height 0
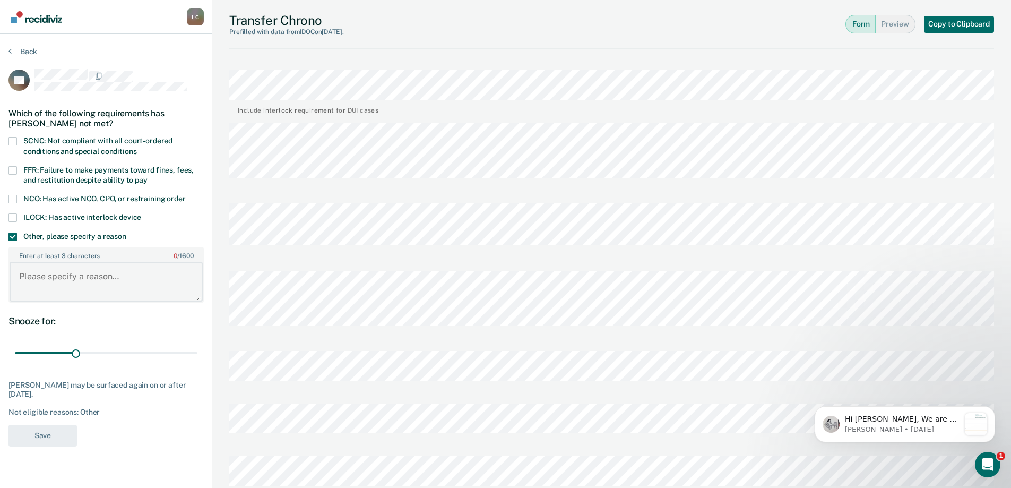
click at [102, 277] on textarea "Enter at least 3 characters 0 / 1600" at bounding box center [106, 281] width 193 height 39
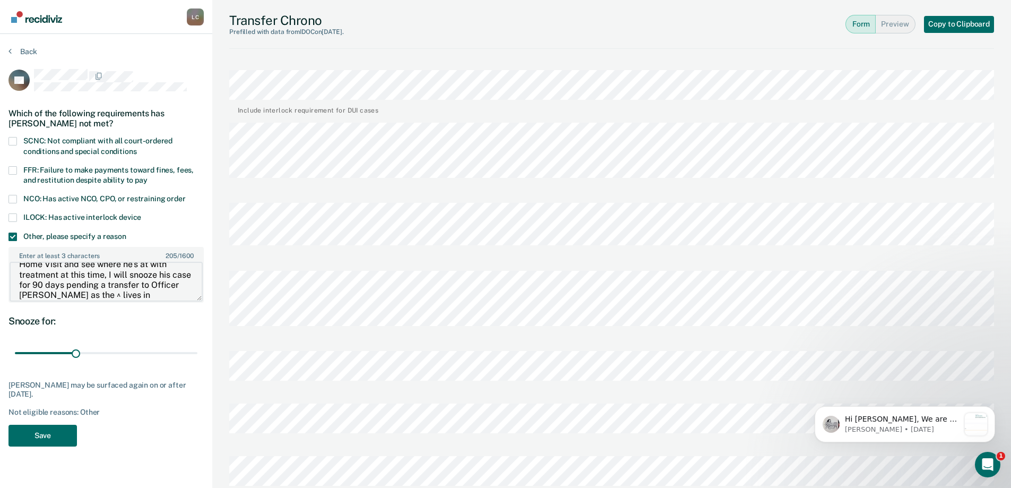
scroll to position [32, 0]
type textarea "He could be elegibvle, I need to verify his Home Visit and see where he's at wi…"
drag, startPoint x: 76, startPoint y: 348, endPoint x: 232, endPoint y: 375, distance: 158.2
type input "90"
click at [197, 362] on input "range" at bounding box center [106, 352] width 183 height 19
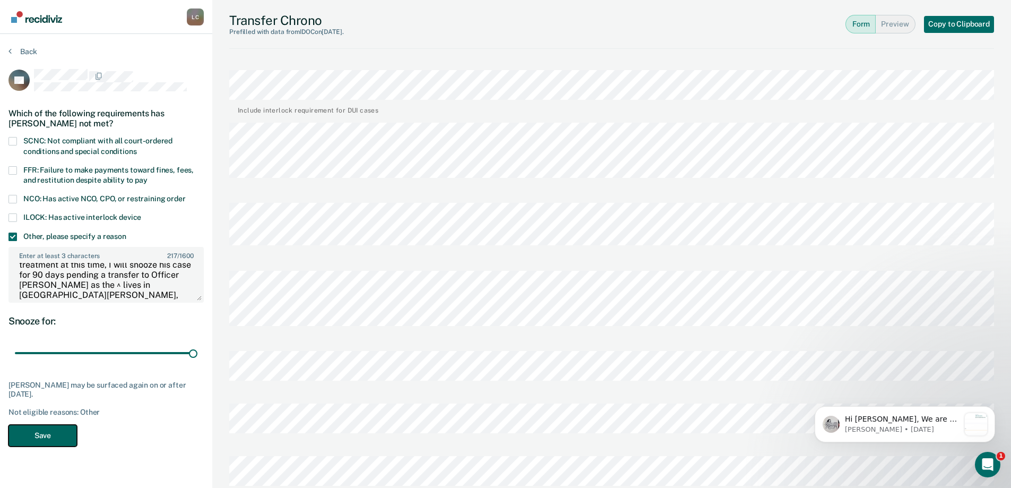
click at [55, 432] on button "Save" at bounding box center [42, 435] width 68 height 22
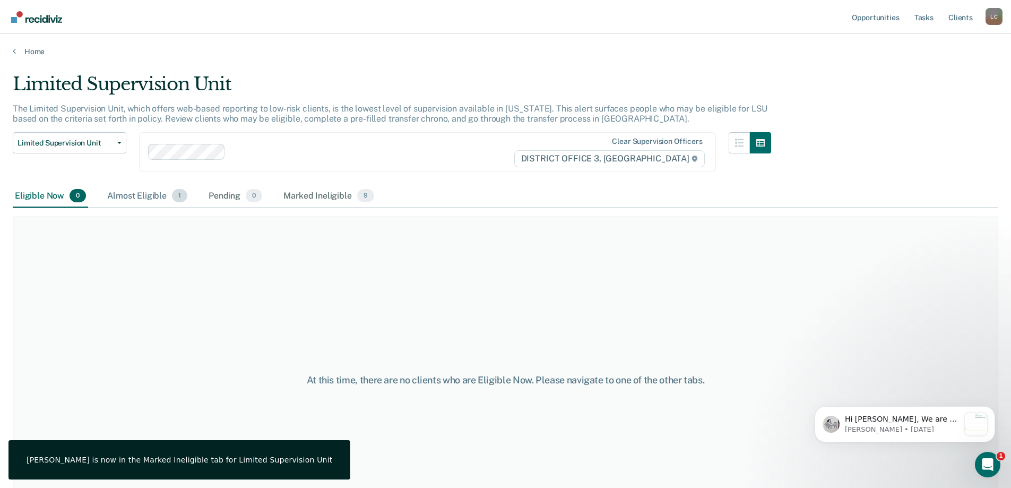
click at [127, 195] on div "Almost Eligible 1" at bounding box center [147, 196] width 84 height 23
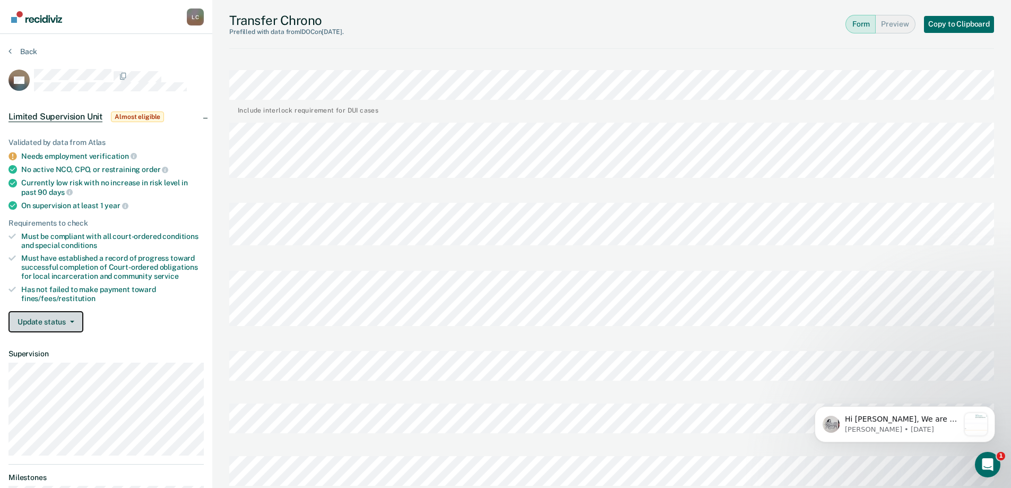
click at [57, 320] on button "Update status" at bounding box center [45, 321] width 75 height 21
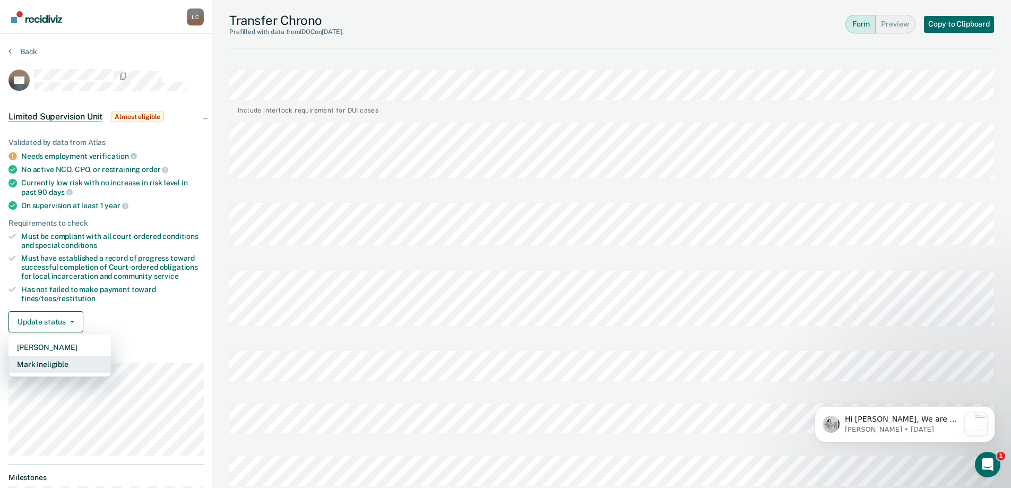
click at [53, 365] on button "Mark Ineligible" at bounding box center [59, 363] width 102 height 17
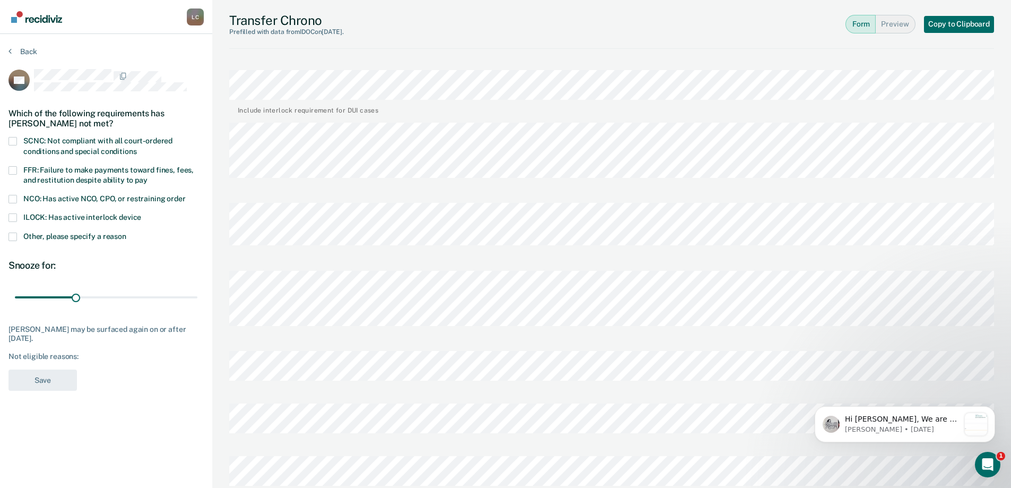
click at [16, 236] on span at bounding box center [12, 236] width 8 height 8
click at [126, 232] on input "Other, please specify a reason" at bounding box center [126, 232] width 0 height 0
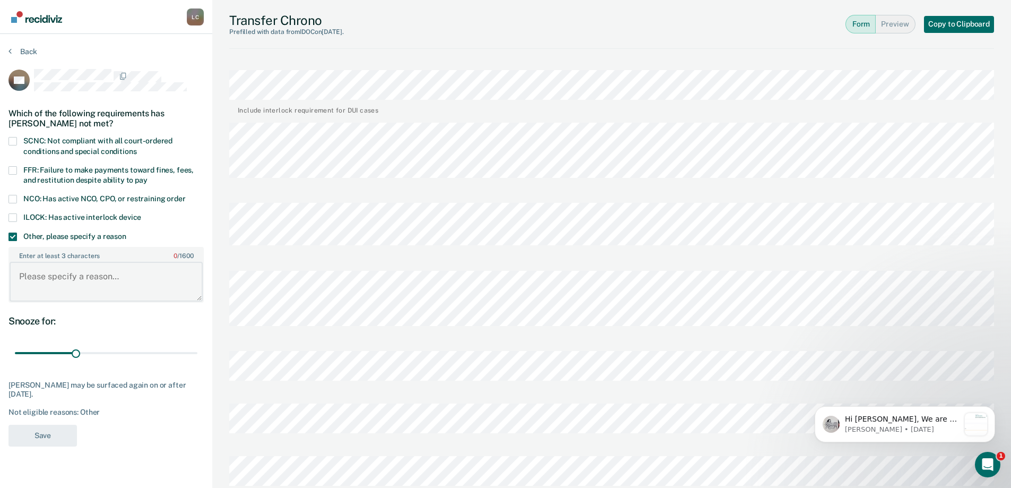
click at [102, 279] on textarea "Enter at least 3 characters 0 / 1600" at bounding box center [106, 281] width 193 height 39
type textarea "W"
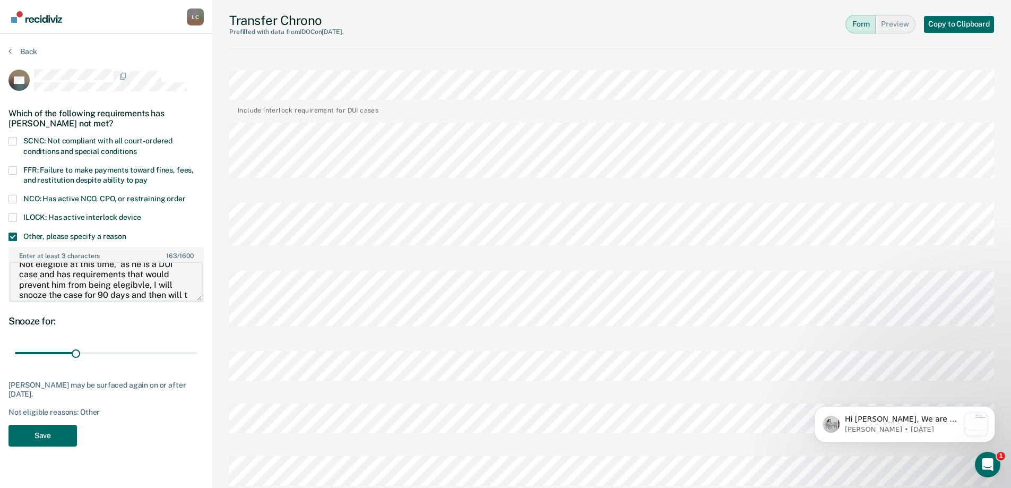
scroll to position [22, 0]
type textarea "Not elegible at this time, as he is a DUI case and has requirements that would …"
drag, startPoint x: 77, startPoint y: 353, endPoint x: 230, endPoint y: 375, distance: 154.9
type input "90"
click at [197, 362] on input "range" at bounding box center [106, 352] width 183 height 19
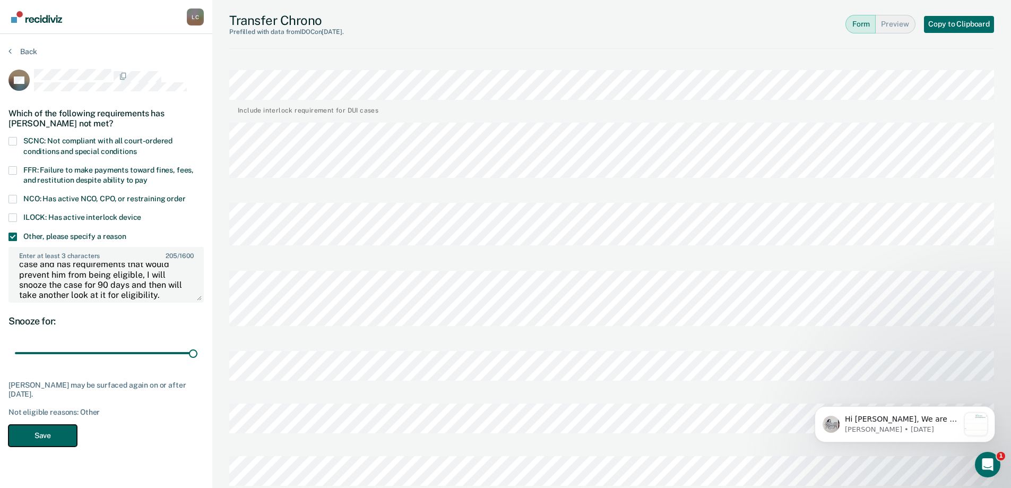
click at [60, 436] on button "Save" at bounding box center [42, 435] width 68 height 22
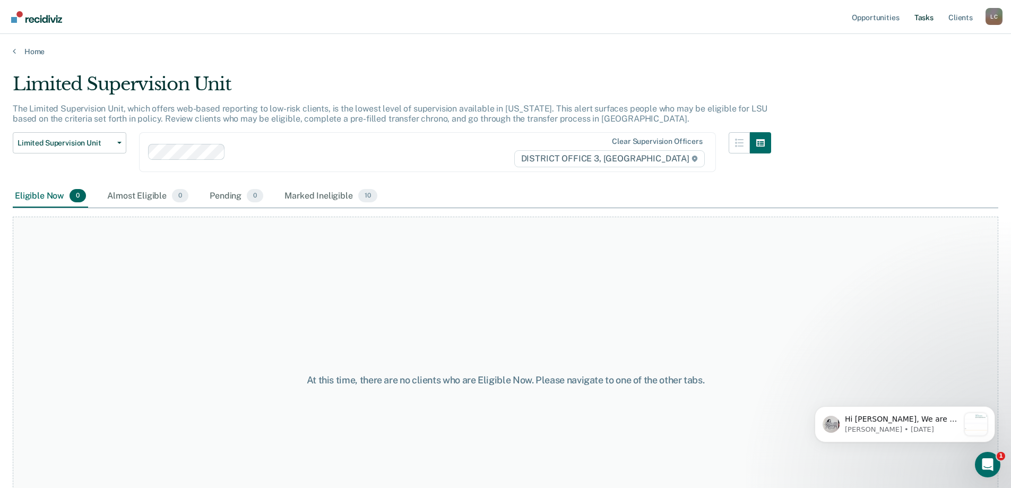
click at [929, 20] on link "Tasks" at bounding box center [923, 17] width 23 height 34
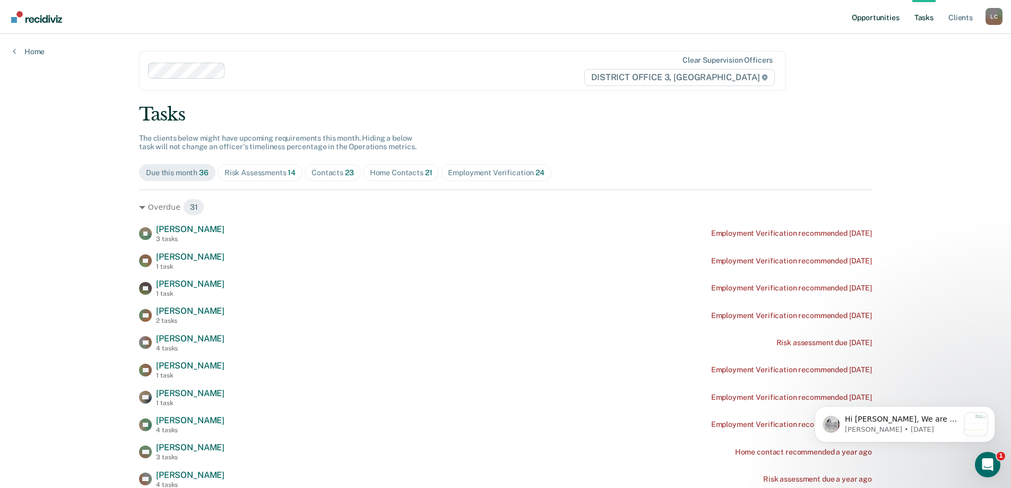
click at [874, 20] on link "Opportunities" at bounding box center [874, 17] width 51 height 34
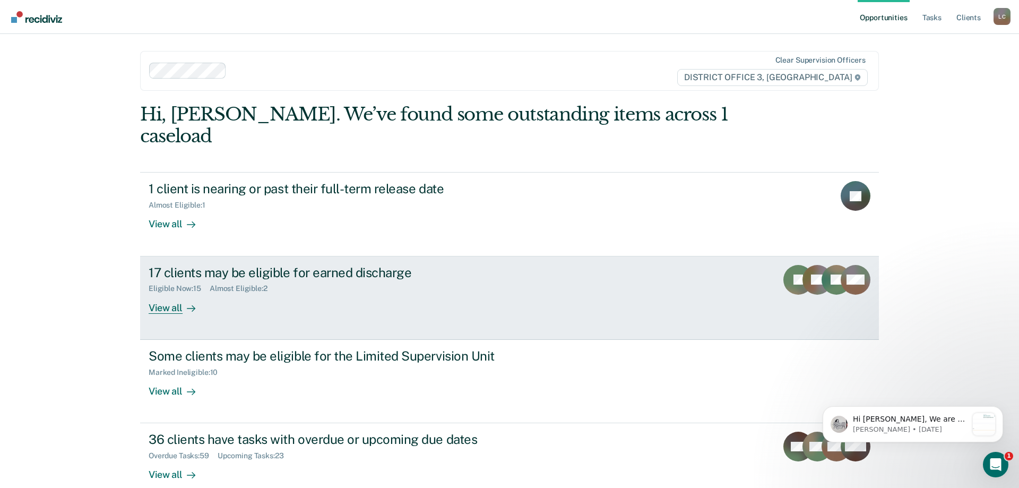
click at [170, 293] on div "View all" at bounding box center [178, 303] width 59 height 21
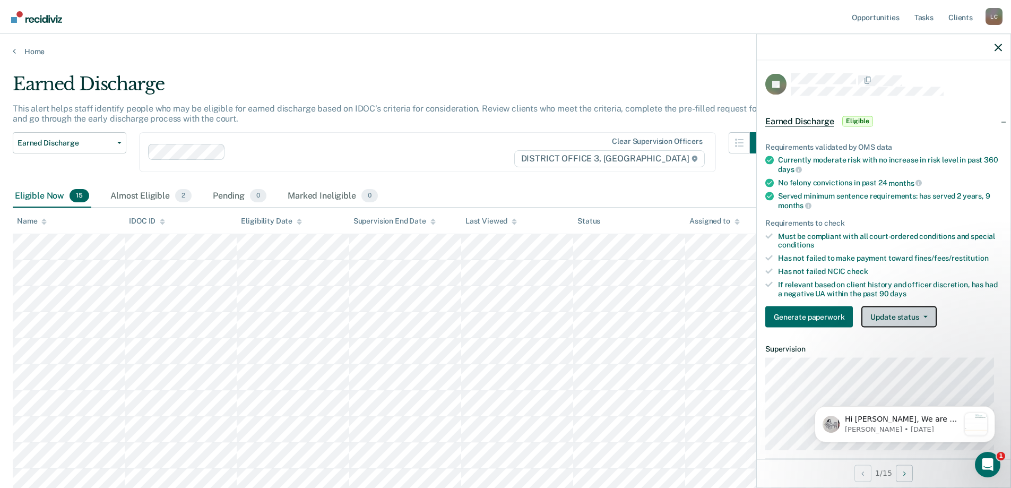
click at [903, 311] on button "Update status" at bounding box center [898, 316] width 75 height 21
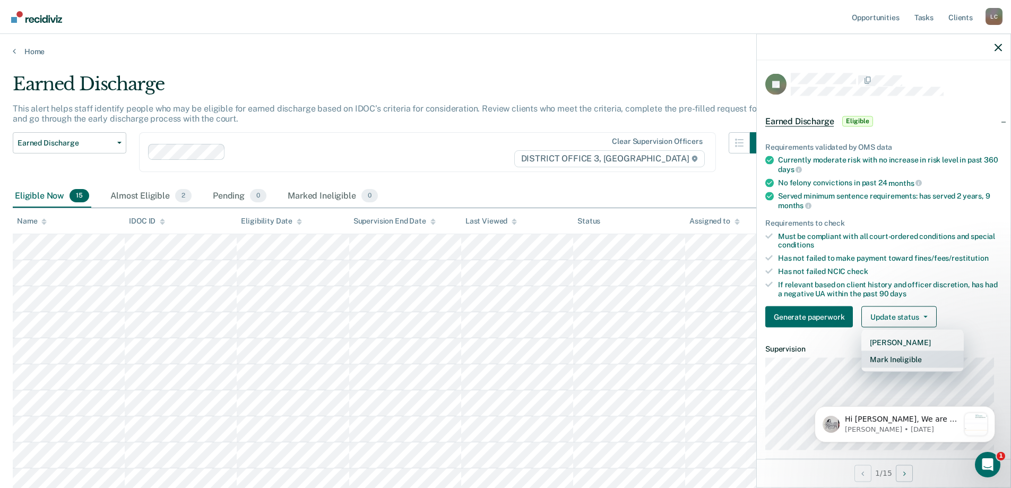
click at [903, 357] on button "Mark Ineligible" at bounding box center [912, 359] width 102 height 17
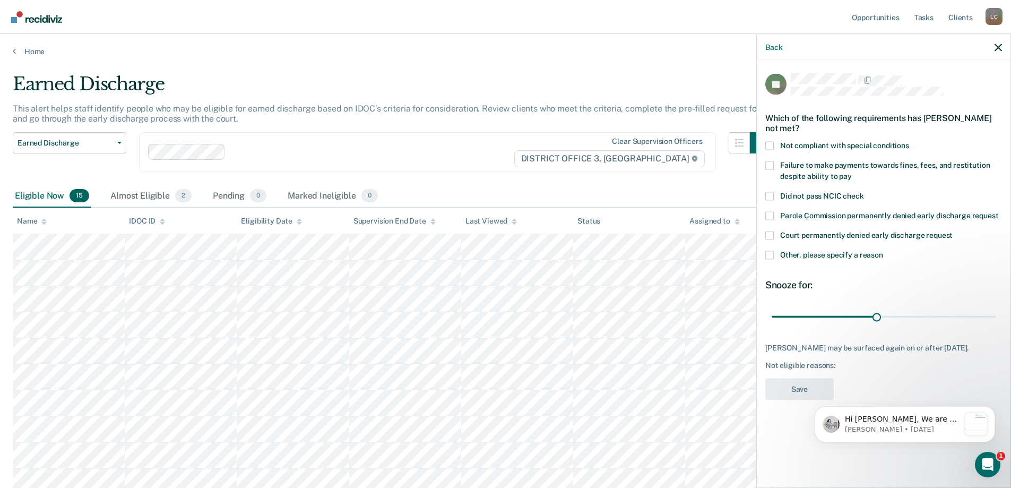
click at [774, 253] on label "Other, please specify a reason" at bounding box center [883, 255] width 237 height 11
click at [883, 250] on input "Other, please specify a reason" at bounding box center [883, 250] width 0 height 0
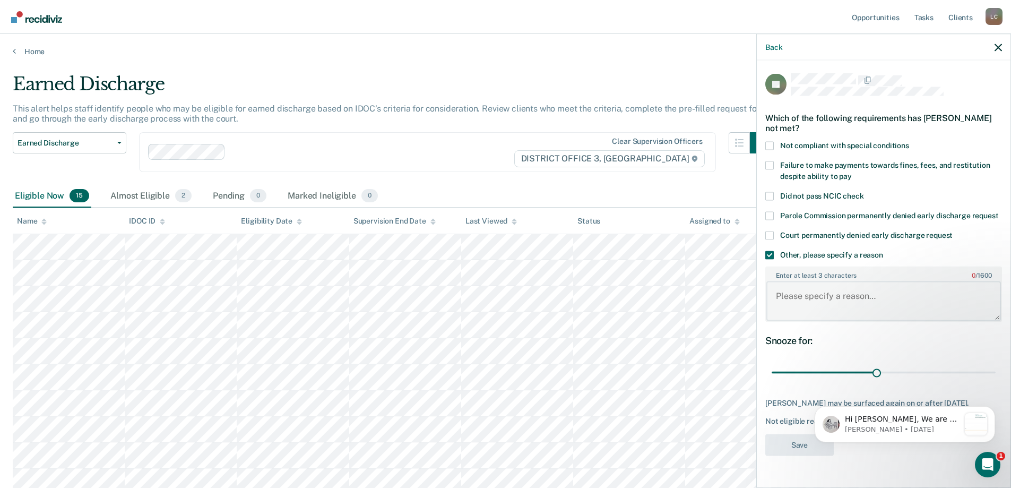
click at [868, 303] on textarea "Enter at least 3 characters 0 / 1600" at bounding box center [883, 300] width 235 height 39
type textarea "Sex Offender not Eligible"
drag, startPoint x: 871, startPoint y: 413, endPoint x: 1030, endPoint y: 387, distance: 161.8
click at [1011, 387] on html "Hi [PERSON_NAME], We are so excited to announce a brand new feature: AI case no…" at bounding box center [905, 422] width 212 height 74
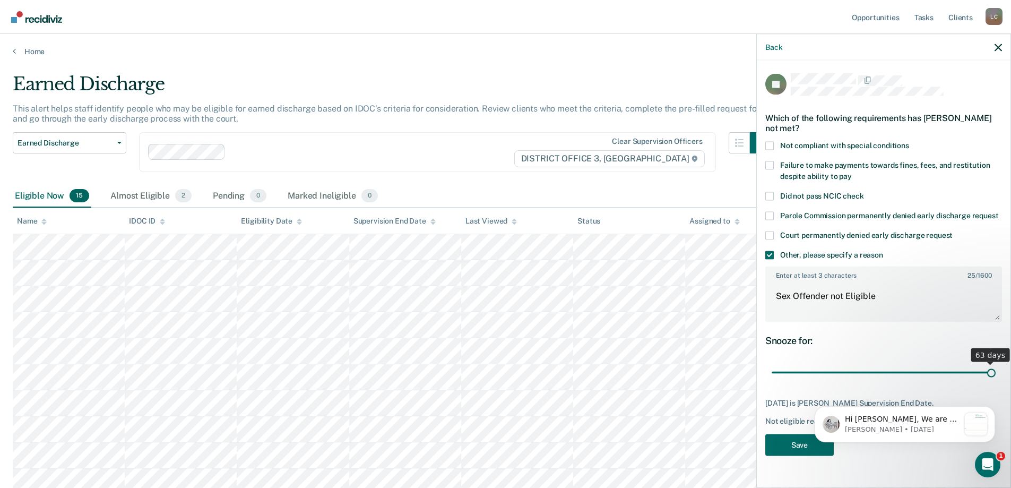
drag, startPoint x: 875, startPoint y: 369, endPoint x: 999, endPoint y: 375, distance: 123.8
type input "63"
click at [995, 375] on input "range" at bounding box center [883, 372] width 224 height 19
drag, startPoint x: 791, startPoint y: 437, endPoint x: 783, endPoint y: 440, distance: 9.1
click at [793, 436] on button "Save" at bounding box center [799, 444] width 68 height 22
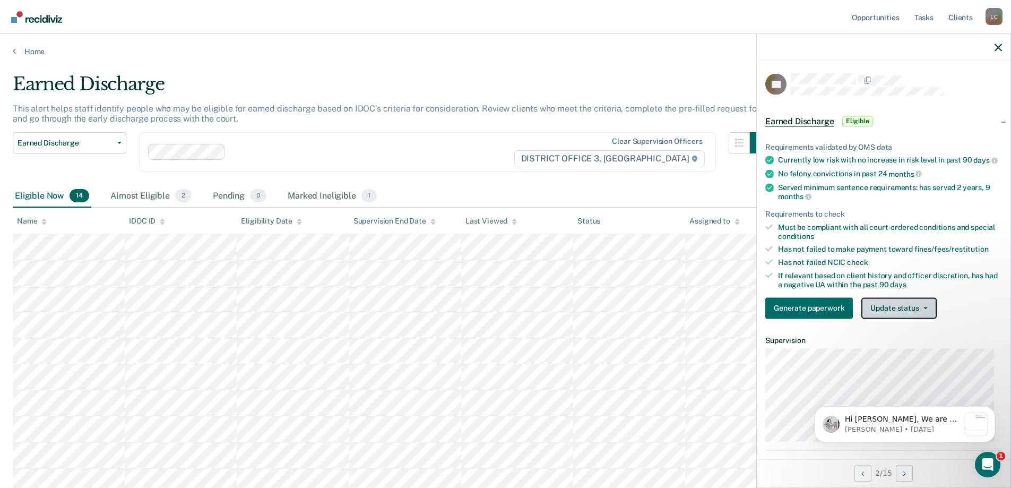
click at [889, 316] on button "Update status" at bounding box center [898, 307] width 75 height 21
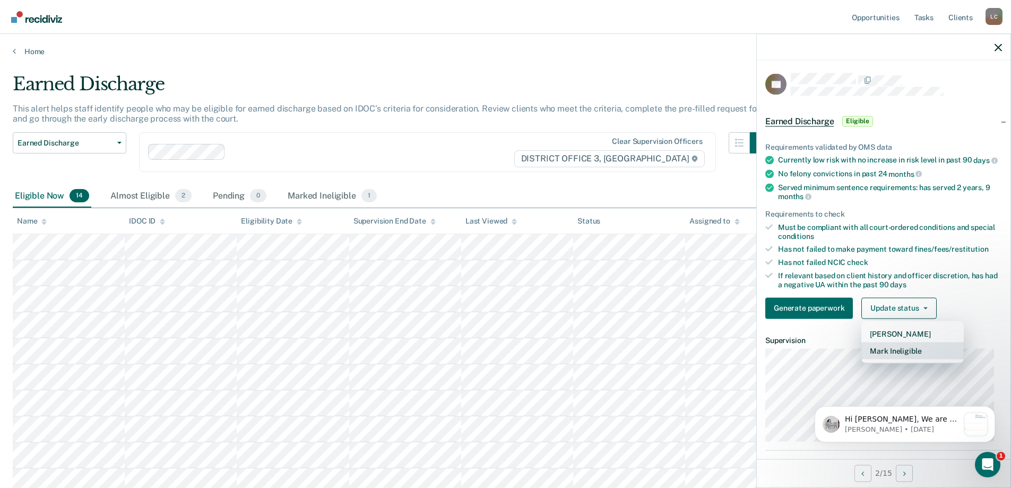
click at [892, 354] on button "Mark Ineligible" at bounding box center [912, 350] width 102 height 17
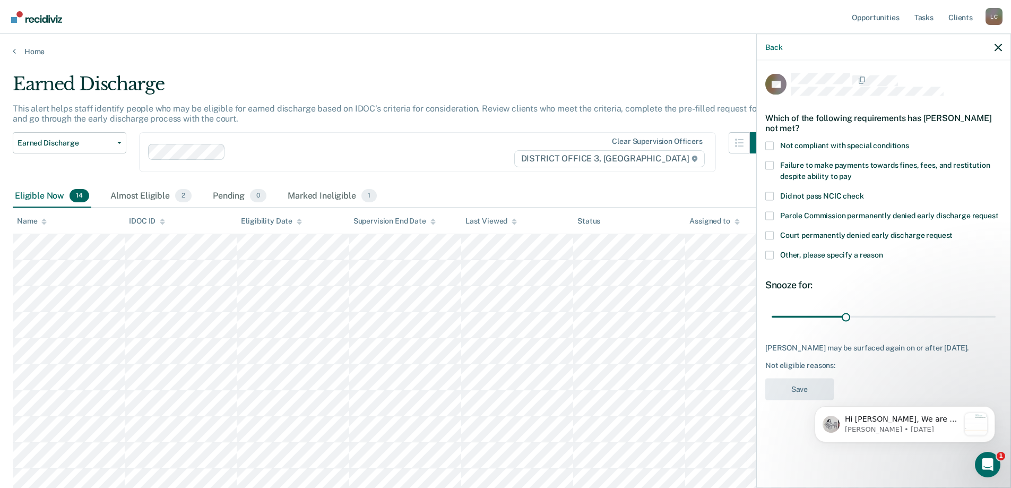
click at [772, 254] on span at bounding box center [769, 254] width 8 height 8
click at [883, 250] on input "Other, please specify a reason" at bounding box center [883, 250] width 0 height 0
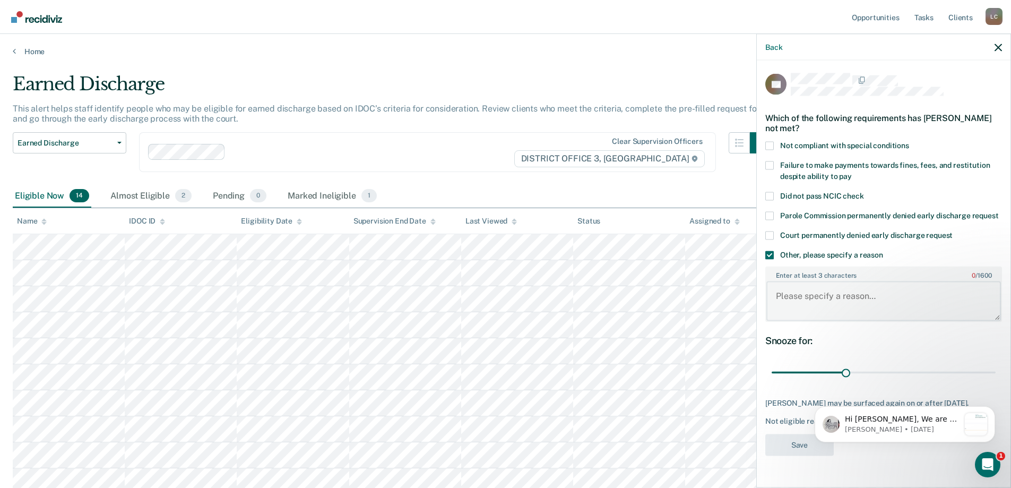
click at [827, 297] on textarea "Enter at least 3 characters 0 / 1600" at bounding box center [883, 300] width 235 height 39
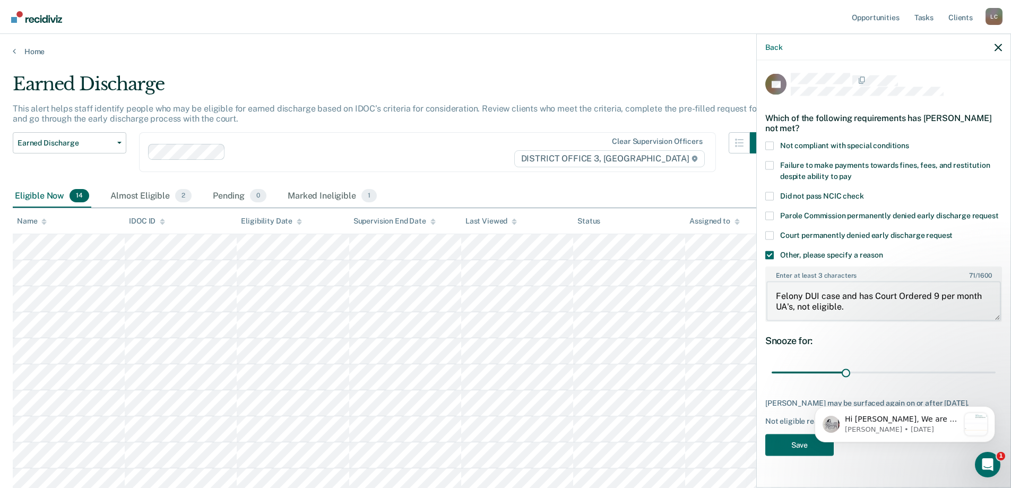
type textarea "Felony DUI case and has Court Ordered 9 per month UA's, not eligible."
drag, startPoint x: 839, startPoint y: 371, endPoint x: 992, endPoint y: 379, distance: 153.5
click at [992, 379] on div "Hi [PERSON_NAME], We are so excited to announce a brand new feature: AI case no…" at bounding box center [904, 375] width 195 height 133
click at [982, 370] on div "Hi [PERSON_NAME], We are so excited to announce a brand new feature: AI case no…" at bounding box center [904, 375] width 195 height 133
drag, startPoint x: 846, startPoint y: 369, endPoint x: 144, endPoint y: 36, distance: 776.8
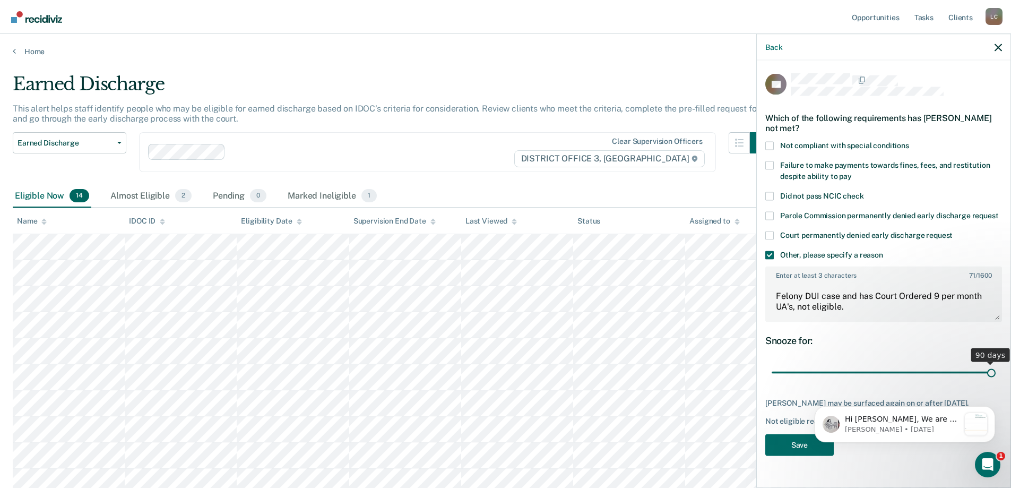
type input "90"
click at [995, 381] on input "range" at bounding box center [883, 372] width 224 height 19
drag, startPoint x: 796, startPoint y: 440, endPoint x: 767, endPoint y: 442, distance: 29.8
click at [798, 440] on button "Save" at bounding box center [799, 444] width 68 height 22
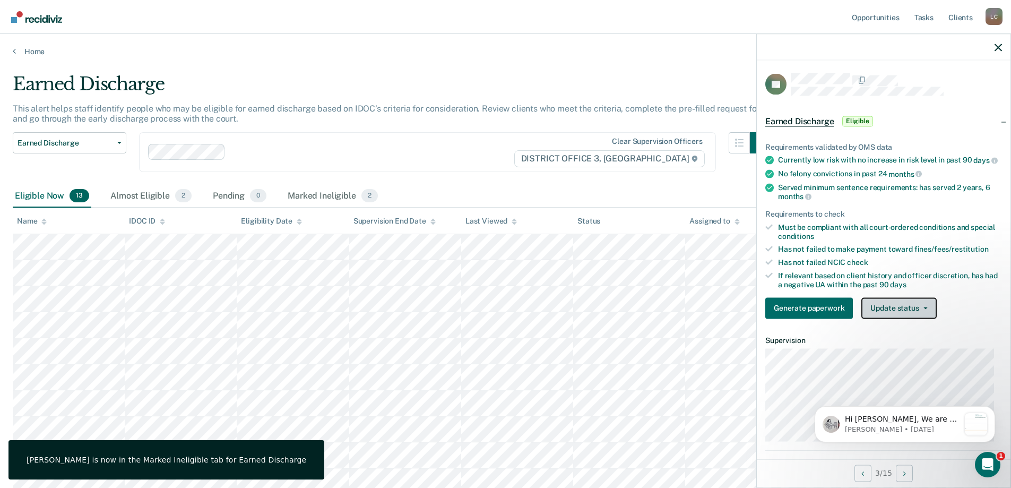
click at [897, 314] on button "Update status" at bounding box center [898, 307] width 75 height 21
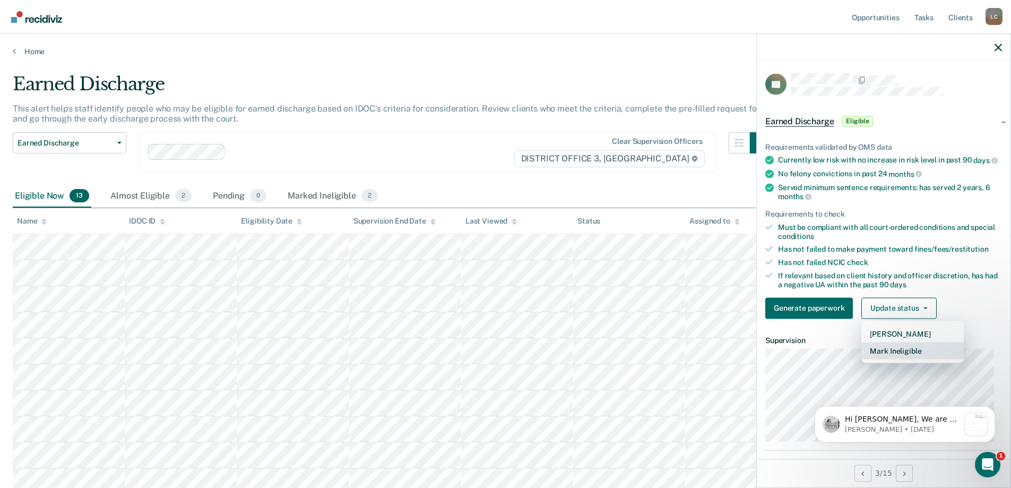
click at [887, 355] on button "Mark Ineligible" at bounding box center [912, 350] width 102 height 17
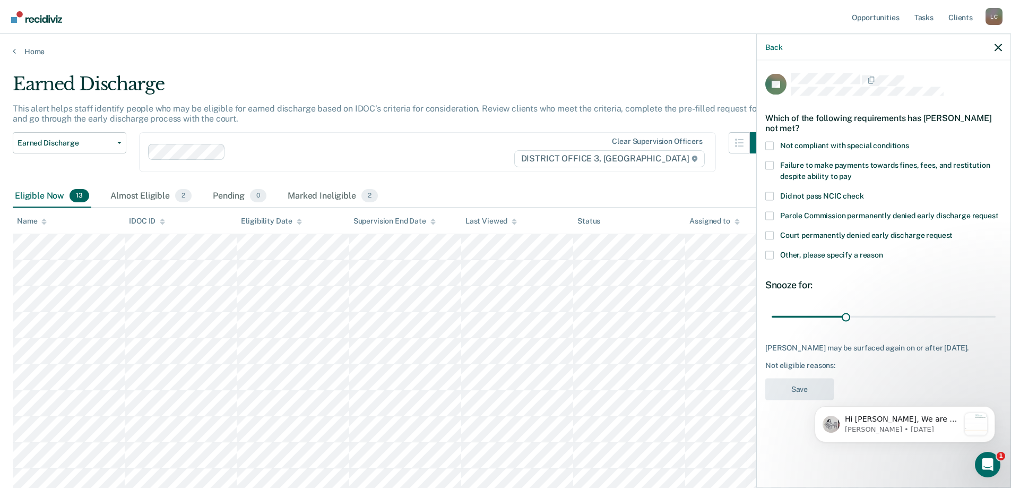
click at [769, 255] on span at bounding box center [769, 254] width 8 height 8
click at [883, 250] on input "Other, please specify a reason" at bounding box center [883, 250] width 0 height 0
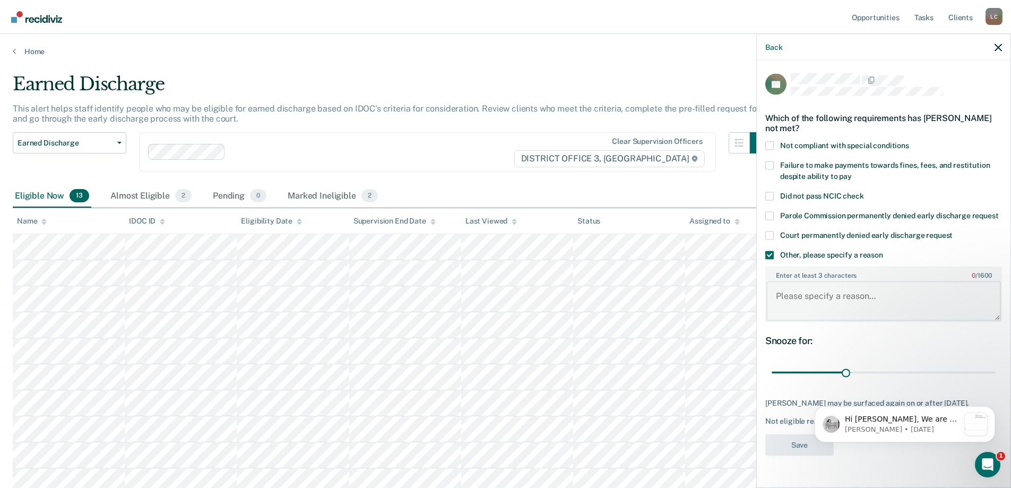
click at [835, 304] on textarea "Enter at least 3 characters 0 / 1600" at bounding box center [883, 300] width 235 height 39
type textarea "Sex Offender not Eligible"
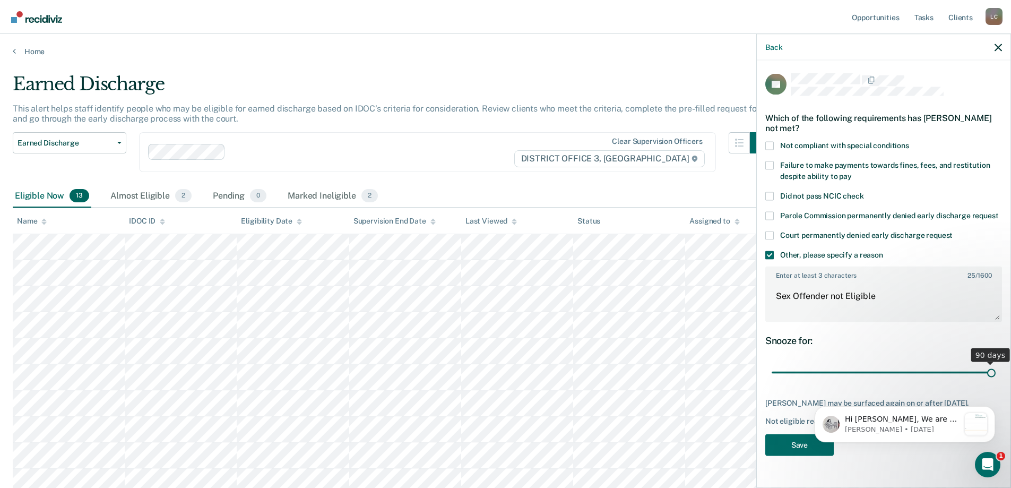
drag, startPoint x: 845, startPoint y: 371, endPoint x: 1016, endPoint y: 385, distance: 171.4
type input "90"
click at [995, 381] on input "range" at bounding box center [883, 372] width 224 height 19
click at [801, 454] on button "Save" at bounding box center [799, 444] width 68 height 22
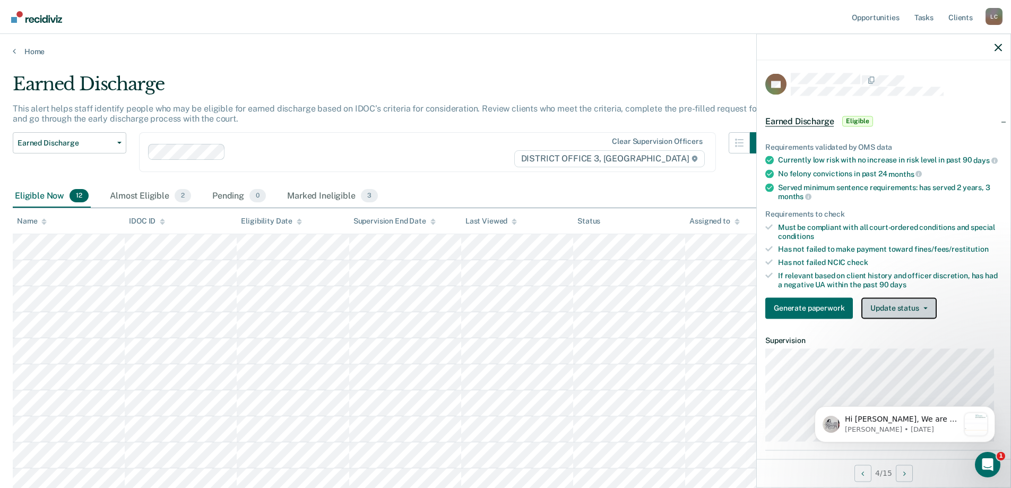
click at [905, 316] on button "Update status" at bounding box center [898, 307] width 75 height 21
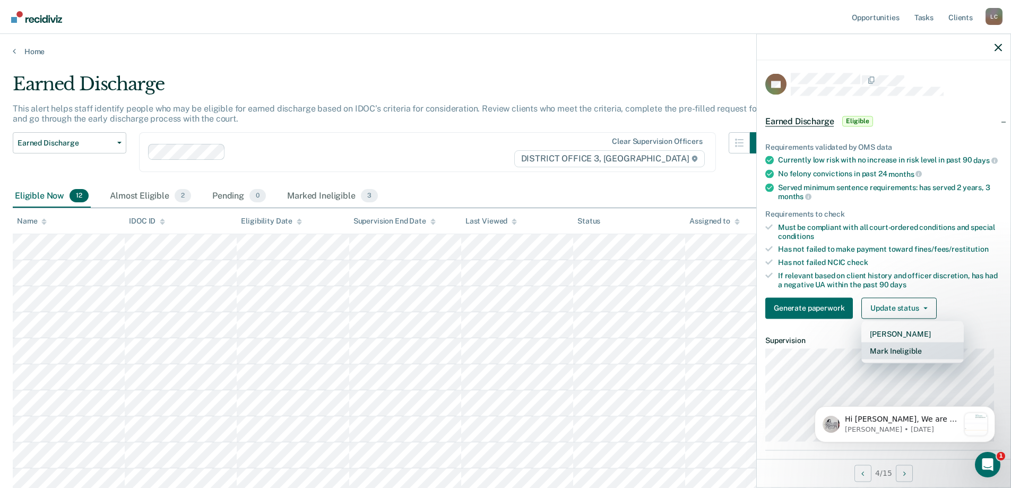
click at [905, 354] on button "Mark Ineligible" at bounding box center [912, 350] width 102 height 17
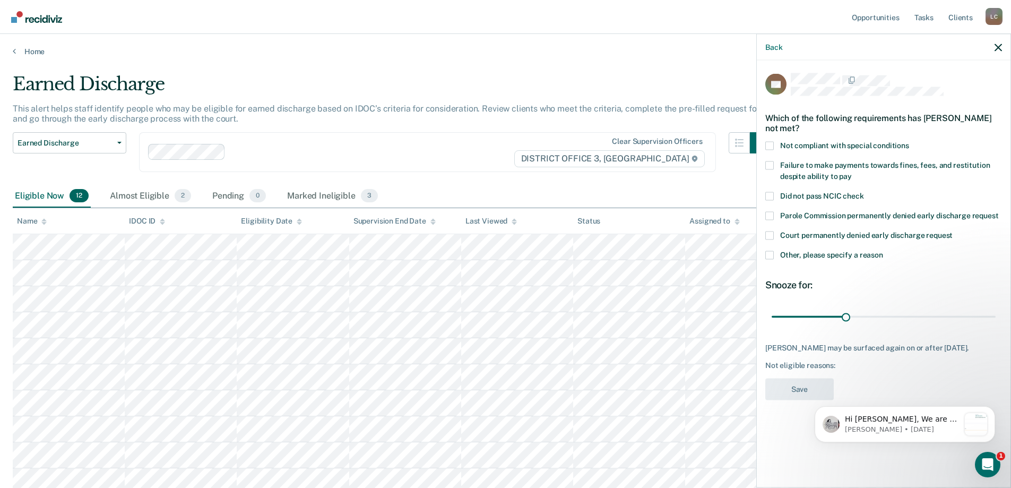
drag, startPoint x: 769, startPoint y: 249, endPoint x: 777, endPoint y: 257, distance: 10.9
click at [769, 250] on span at bounding box center [769, 254] width 8 height 8
click at [883, 250] on input "Other, please specify a reason" at bounding box center [883, 250] width 0 height 0
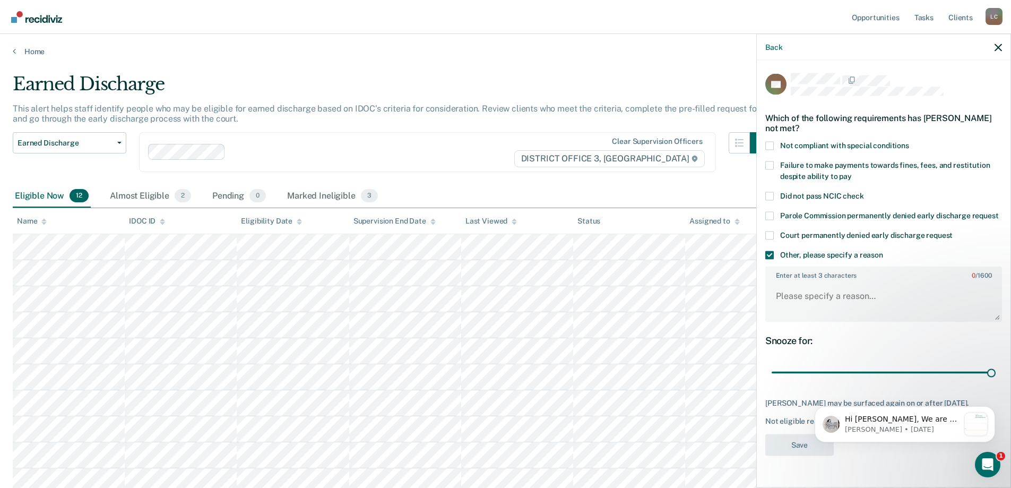
drag, startPoint x: 846, startPoint y: 371, endPoint x: 887, endPoint y: 330, distance: 57.4
type input "90"
click at [995, 368] on input "range" at bounding box center [883, 372] width 224 height 19
click at [851, 298] on textarea "Enter at least 3 characters 0 / 1600" at bounding box center [883, 300] width 235 height 39
type textarea "Severe Health Issues not in Compliance with COFOS or COS,"
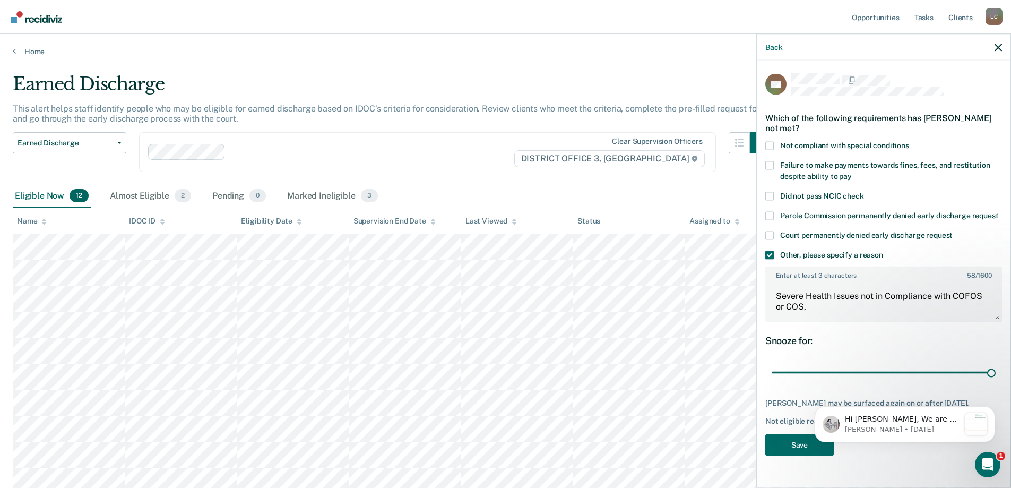
click at [772, 164] on span at bounding box center [769, 165] width 8 height 8
click at [852, 172] on input "Failure to make payments towards fines, fees, and restitution despite ability t…" at bounding box center [852, 172] width 0 height 0
click at [773, 145] on span at bounding box center [769, 145] width 8 height 8
click at [909, 141] on input "Not compliant with special conditions" at bounding box center [909, 141] width 0 height 0
click at [793, 443] on button "Save" at bounding box center [799, 444] width 68 height 22
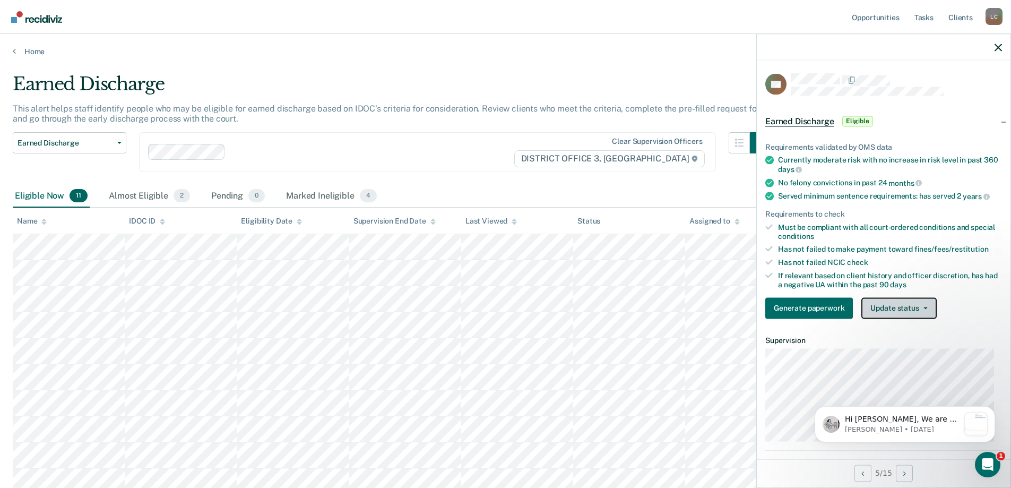
click at [901, 305] on button "Update status" at bounding box center [898, 307] width 75 height 21
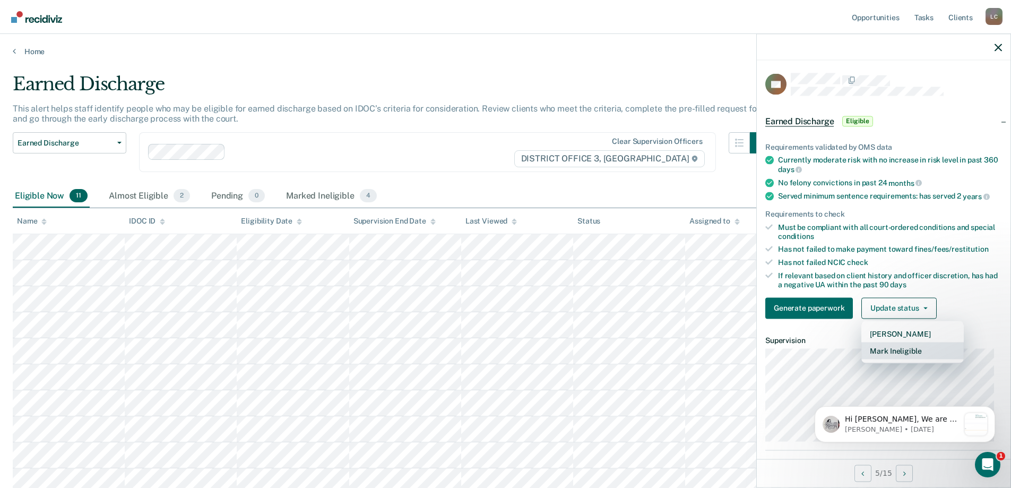
click at [890, 351] on button "Mark Ineligible" at bounding box center [912, 350] width 102 height 17
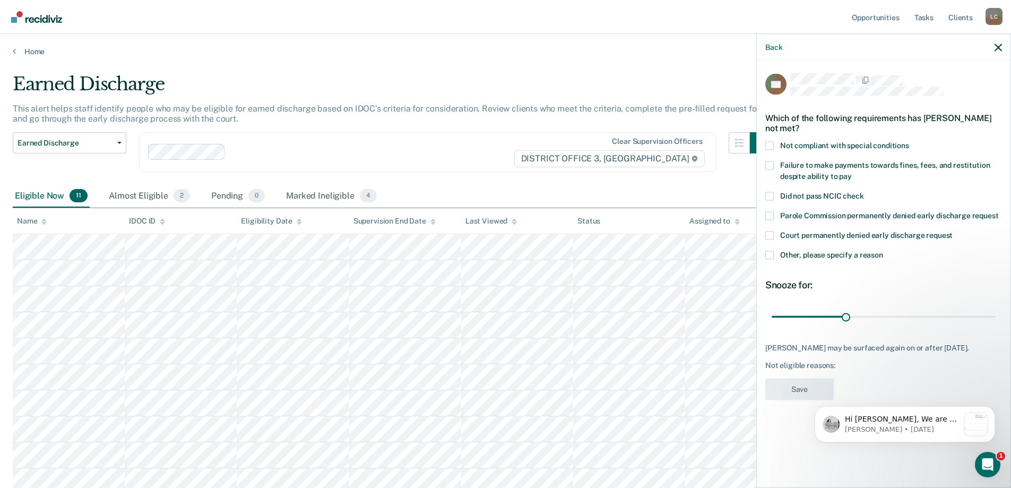
click at [772, 253] on span at bounding box center [769, 254] width 8 height 8
click at [883, 250] on input "Other, please specify a reason" at bounding box center [883, 250] width 0 height 0
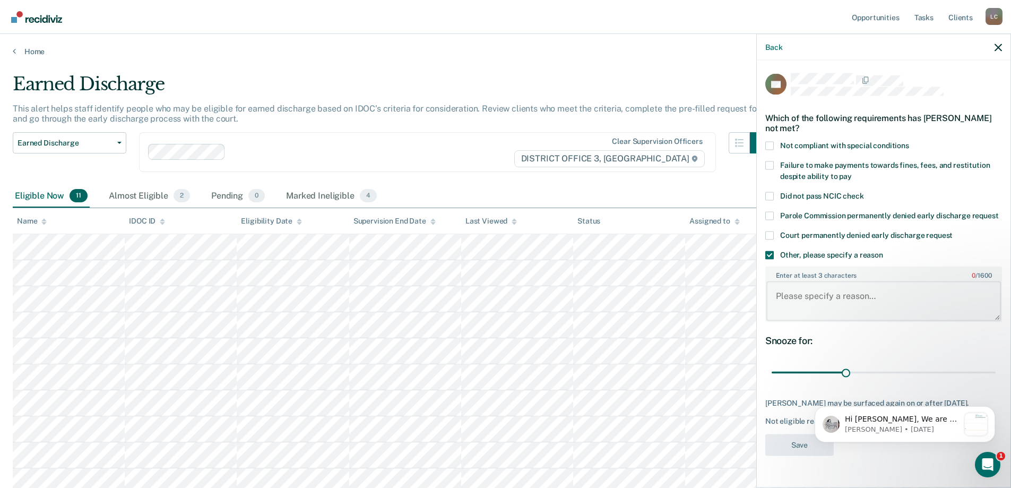
click at [846, 284] on textarea "Enter at least 3 characters 0 / 1600" at bounding box center [883, 300] width 235 height 39
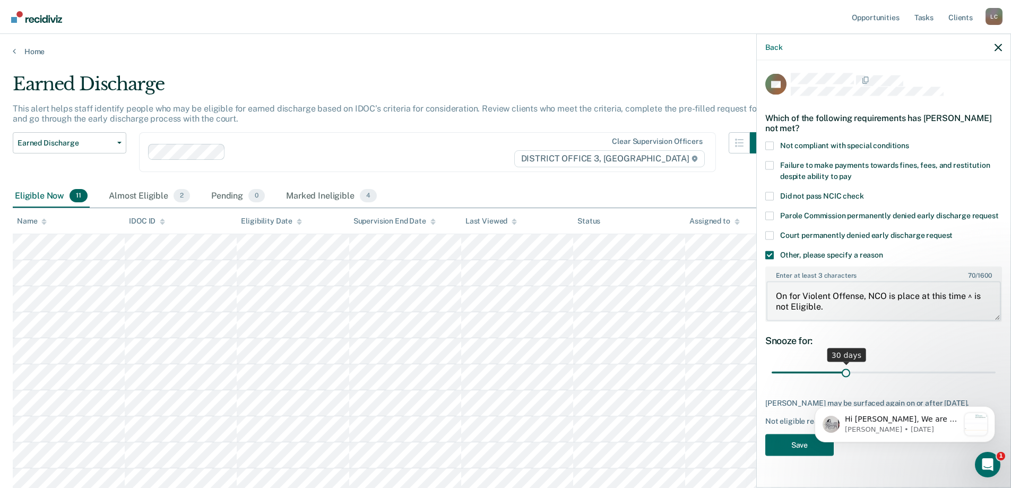
type textarea "On for Violent Offense, NCO is place at this time ^ is not Eligible."
drag, startPoint x: 847, startPoint y: 370, endPoint x: 1010, endPoint y: 369, distance: 162.9
type input "90"
click at [995, 369] on input "range" at bounding box center [883, 372] width 224 height 19
click at [803, 448] on body "Hi [PERSON_NAME], We are so excited to announce a brand new feature: AI case no…" at bounding box center [905, 422] width 204 height 66
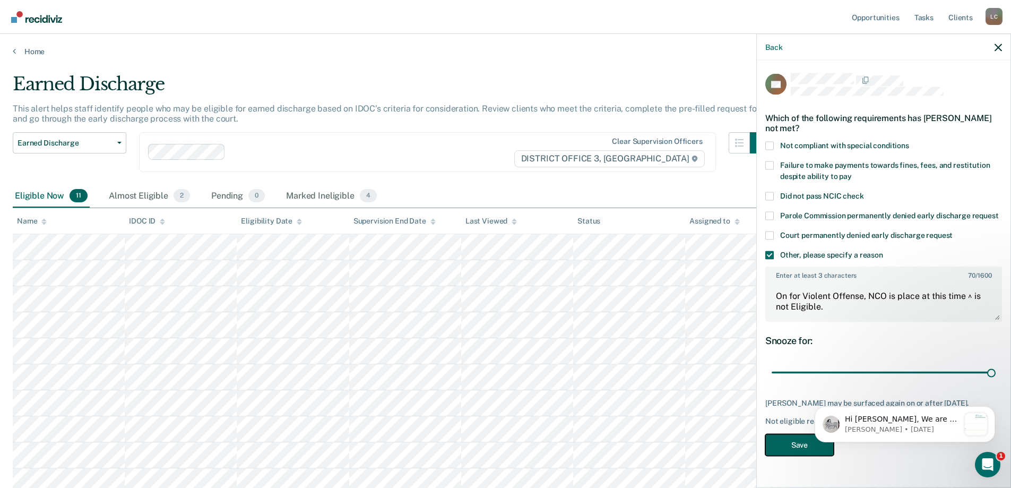
click at [797, 447] on button "Save" at bounding box center [799, 444] width 68 height 22
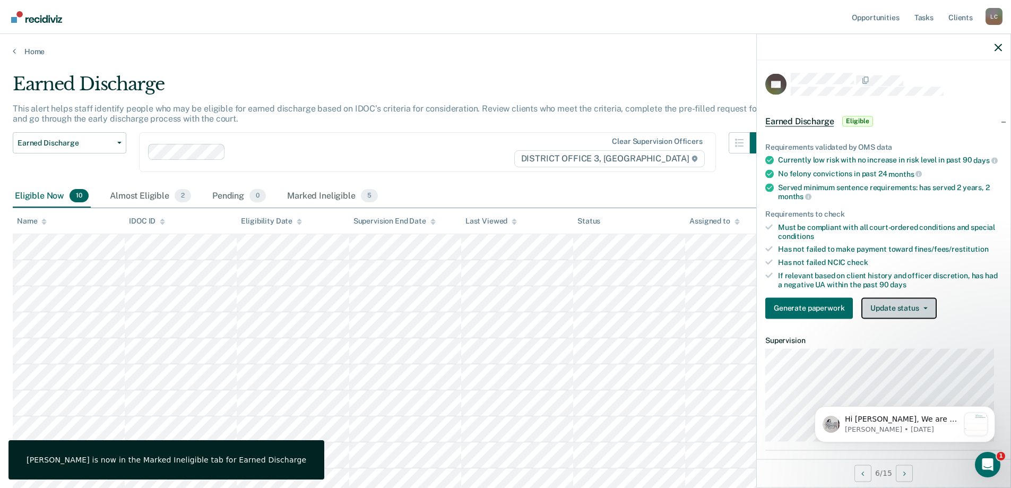
click at [903, 318] on button "Update status" at bounding box center [898, 307] width 75 height 21
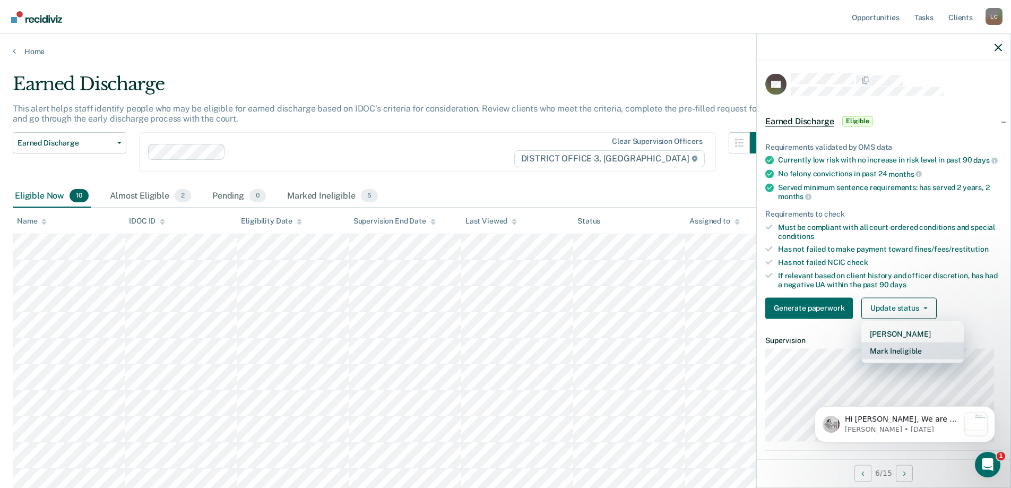
click at [896, 357] on button "Mark Ineligible" at bounding box center [912, 350] width 102 height 17
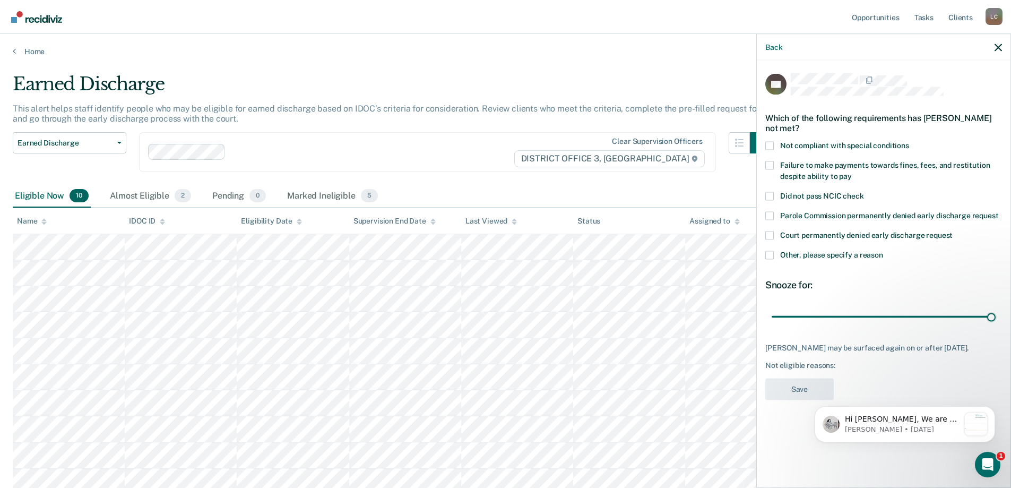
drag, startPoint x: 847, startPoint y: 312, endPoint x: 1000, endPoint y: 310, distance: 153.3
type input "90"
click at [995, 310] on input "range" at bounding box center [883, 316] width 224 height 19
click at [766, 161] on span at bounding box center [769, 165] width 8 height 8
click at [852, 172] on input "Failure to make payments towards fines, fees, and restitution despite ability t…" at bounding box center [852, 172] width 0 height 0
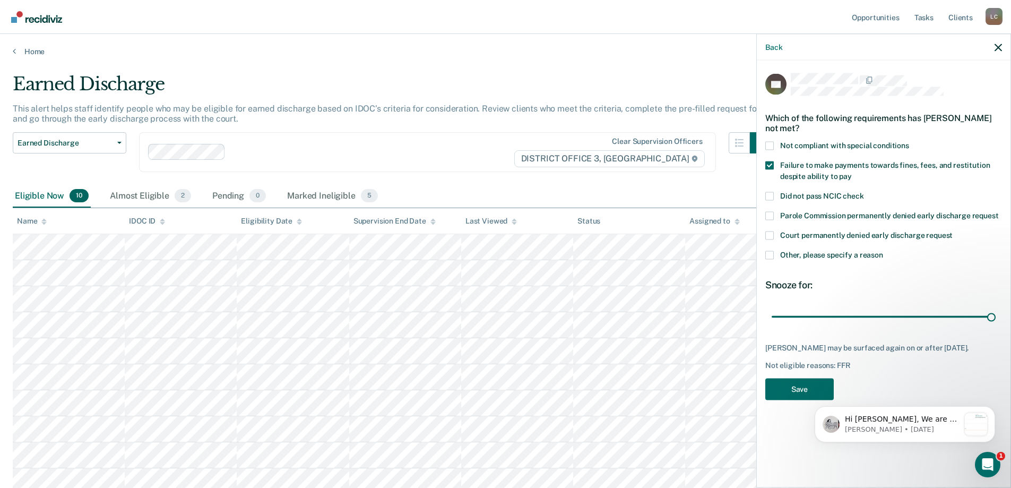
click at [769, 140] on div "Which of the following requirements has [PERSON_NAME] not met?" at bounding box center [883, 122] width 237 height 37
click at [767, 141] on span at bounding box center [769, 145] width 8 height 8
click at [909, 141] on input "Not compliant with special conditions" at bounding box center [909, 141] width 0 height 0
click at [769, 250] on span at bounding box center [769, 254] width 8 height 8
click at [883, 250] on input "Other, please specify a reason" at bounding box center [883, 250] width 0 height 0
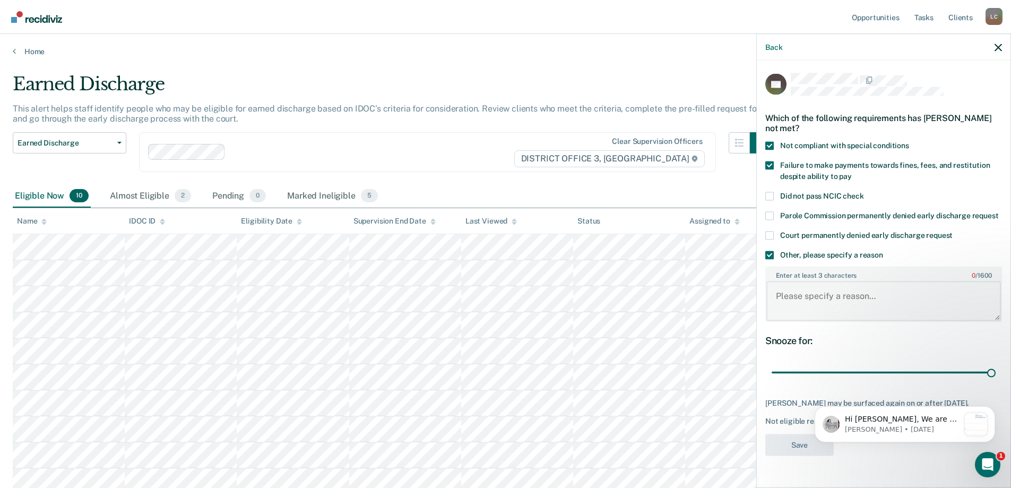
click at [826, 289] on textarea "Enter at least 3 characters 0 / 1600" at bounding box center [883, 300] width 235 height 39
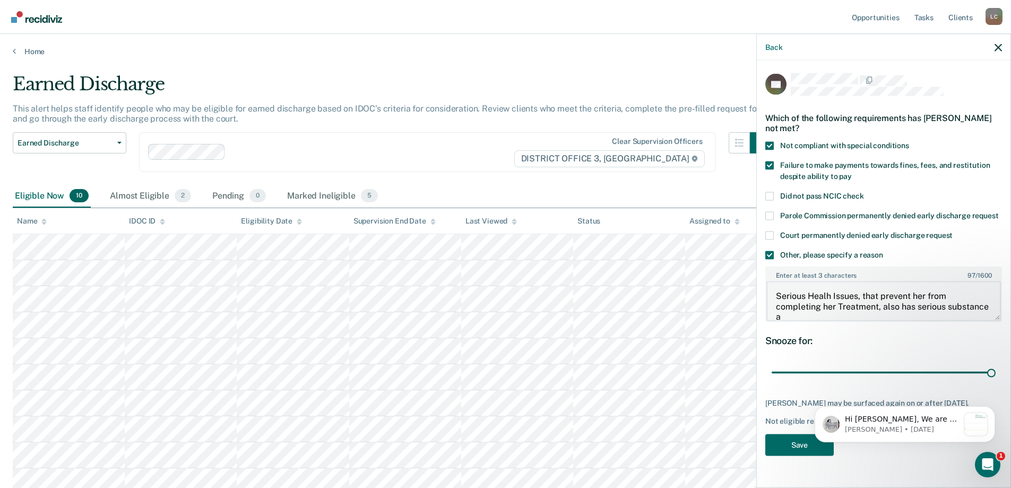
scroll to position [2, 0]
click at [801, 456] on html "Hi [PERSON_NAME], We are so excited to announce a brand new feature: AI case no…" at bounding box center [905, 422] width 212 height 74
click at [804, 451] on body "Hi [PERSON_NAME], We are so excited to announce a brand new feature: AI case no…" at bounding box center [905, 422] width 204 height 66
click at [801, 448] on html "Hi [PERSON_NAME], We are so excited to announce a brand new feature: AI case no…" at bounding box center [905, 422] width 212 height 74
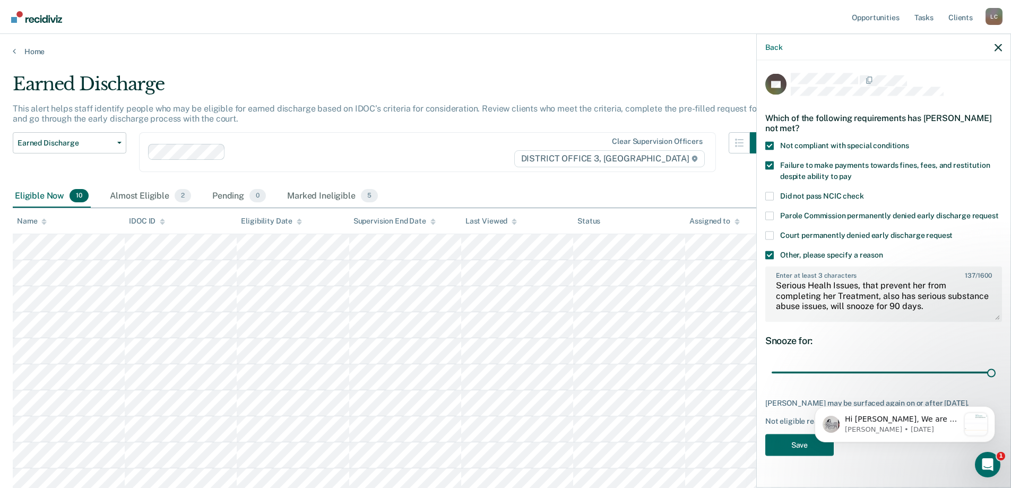
drag, startPoint x: 811, startPoint y: 291, endPoint x: 861, endPoint y: 342, distance: 71.3
click at [861, 342] on div "Snooze for:" at bounding box center [883, 340] width 237 height 12
type textarea "Serious Health Issues, that prevent her from completing her Treatment, also has…"
click at [803, 455] on button "Save" at bounding box center [799, 444] width 68 height 22
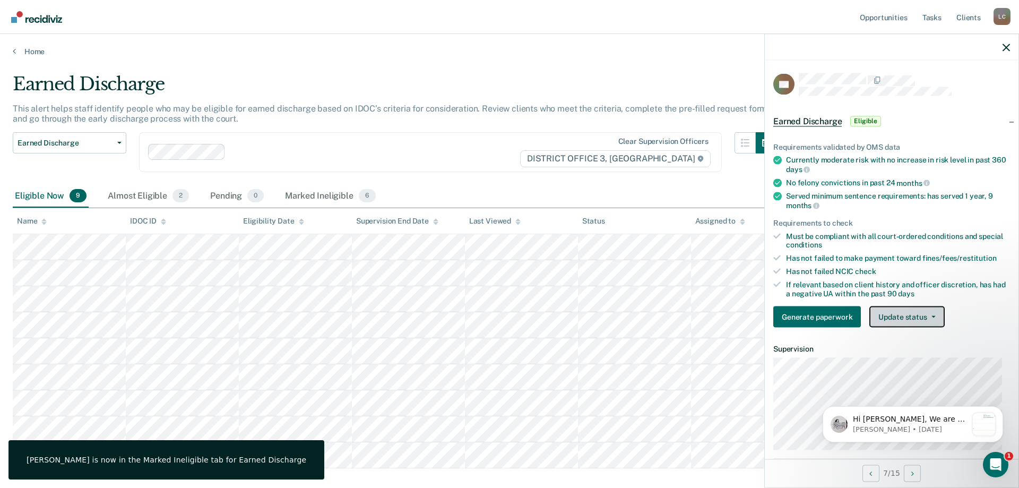
click at [909, 320] on button "Update status" at bounding box center [906, 316] width 75 height 21
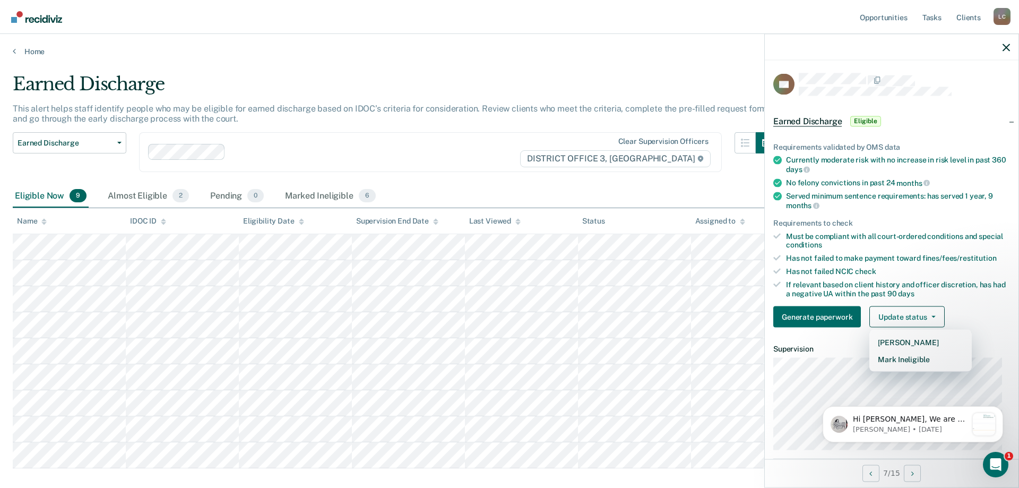
click at [893, 360] on div "Hi [PERSON_NAME], We are so excited to announce a brand new feature: AI case no…" at bounding box center [912, 375] width 195 height 133
click at [903, 353] on button "Mark Ineligible" at bounding box center [920, 359] width 102 height 17
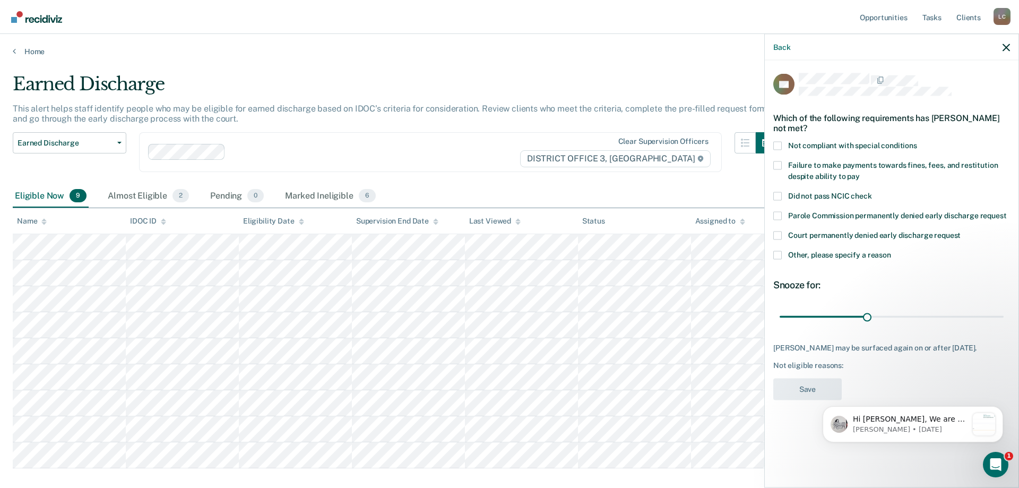
click at [776, 253] on span at bounding box center [777, 254] width 8 height 8
click at [891, 250] on input "Other, please specify a reason" at bounding box center [891, 250] width 0 height 0
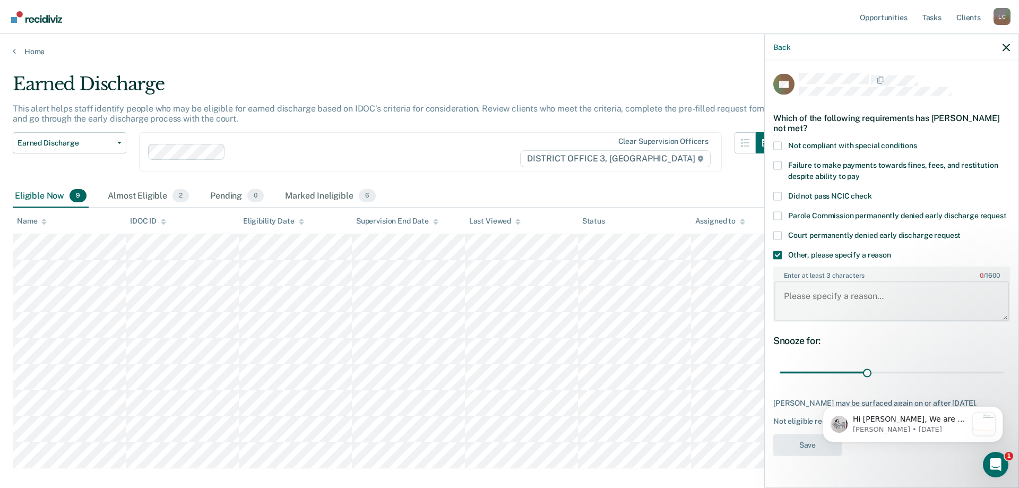
click at [845, 291] on textarea "Enter at least 3 characters 0 / 1600" at bounding box center [891, 300] width 235 height 39
type textarea "Sex Offender,"
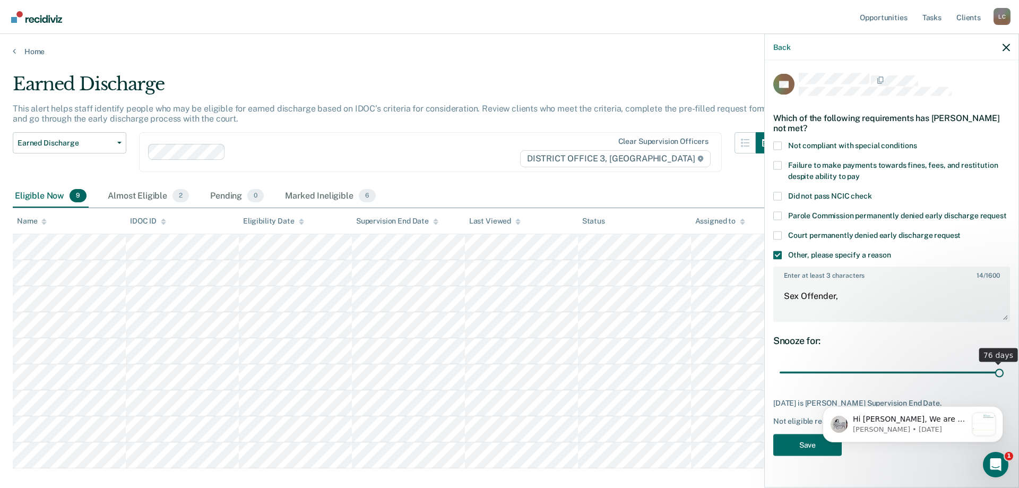
drag, startPoint x: 869, startPoint y: 371, endPoint x: 1023, endPoint y: 391, distance: 155.6
type input "76"
click at [1003, 381] on input "range" at bounding box center [891, 372] width 224 height 19
drag, startPoint x: 809, startPoint y: 444, endPoint x: 1584, endPoint y: 832, distance: 866.3
click at [809, 444] on html "Hi [PERSON_NAME], We are so excited to announce a brand new feature: AI case no…" at bounding box center [912, 422] width 212 height 74
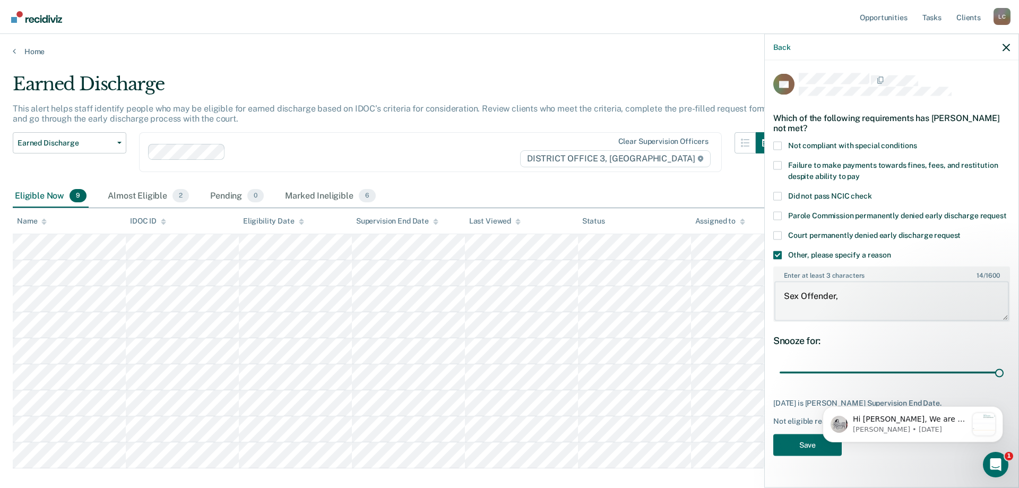
click at [839, 296] on textarea "Sex Offender," at bounding box center [891, 300] width 235 height 39
type textarea "Sex Offender not eligible."
click at [810, 447] on html "Hi [PERSON_NAME], We are so excited to announce a brand new feature: AI case no…" at bounding box center [912, 422] width 212 height 74
click at [799, 438] on button "Save" at bounding box center [807, 444] width 68 height 22
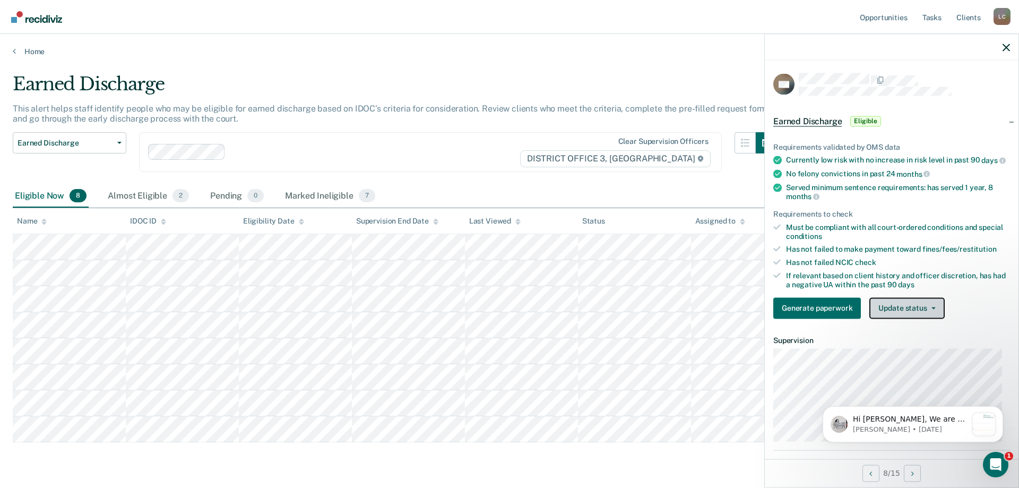
click at [910, 314] on button "Update status" at bounding box center [906, 307] width 75 height 21
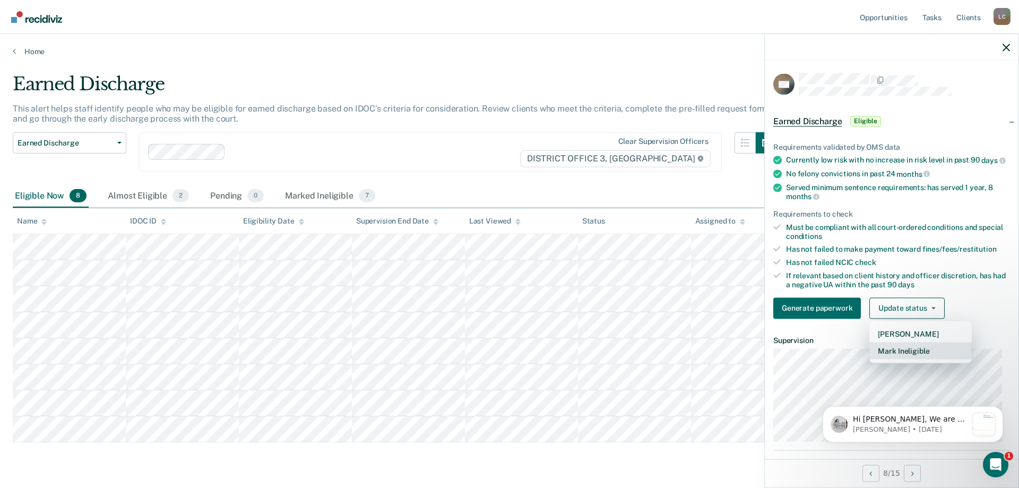
drag, startPoint x: 903, startPoint y: 357, endPoint x: 794, endPoint y: 395, distance: 115.0
click at [903, 357] on button "Mark Ineligible" at bounding box center [920, 350] width 102 height 17
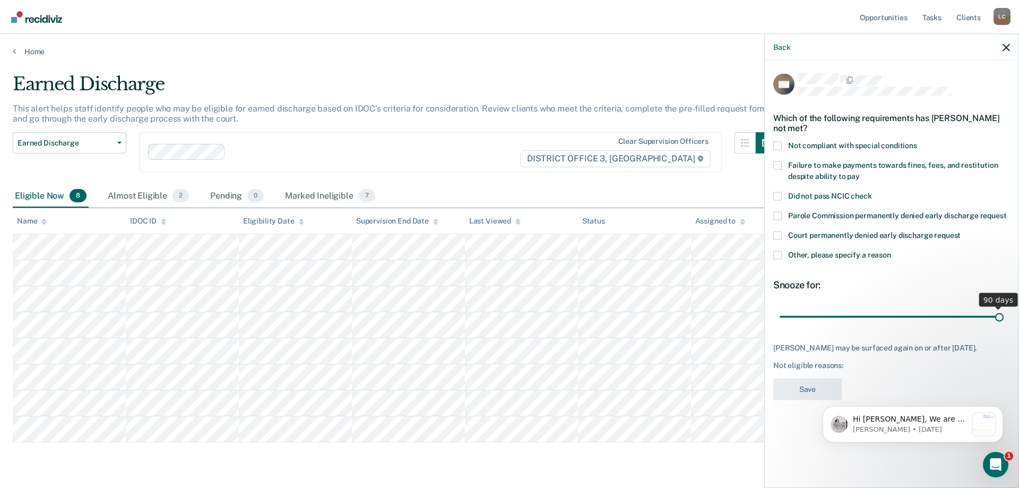
drag, startPoint x: 853, startPoint y: 303, endPoint x: 1022, endPoint y: 311, distance: 170.0
type input "90"
click at [1003, 311] on input "range" at bounding box center [891, 316] width 224 height 19
click at [777, 250] on span at bounding box center [777, 254] width 8 height 8
click at [891, 250] on input "Other, please specify a reason" at bounding box center [891, 250] width 0 height 0
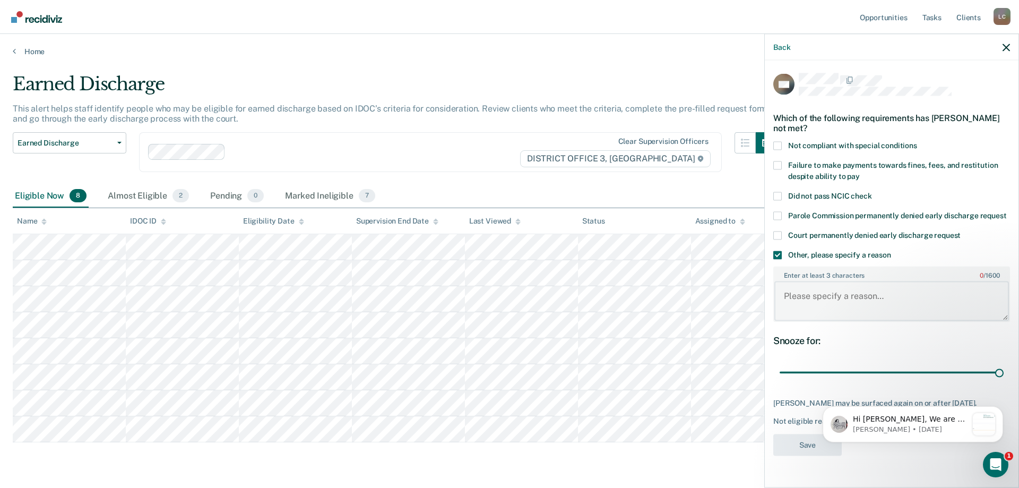
click at [843, 301] on textarea "Enter at least 3 characters 0 / 1600" at bounding box center [891, 300] width 235 height 39
type textarea "H"
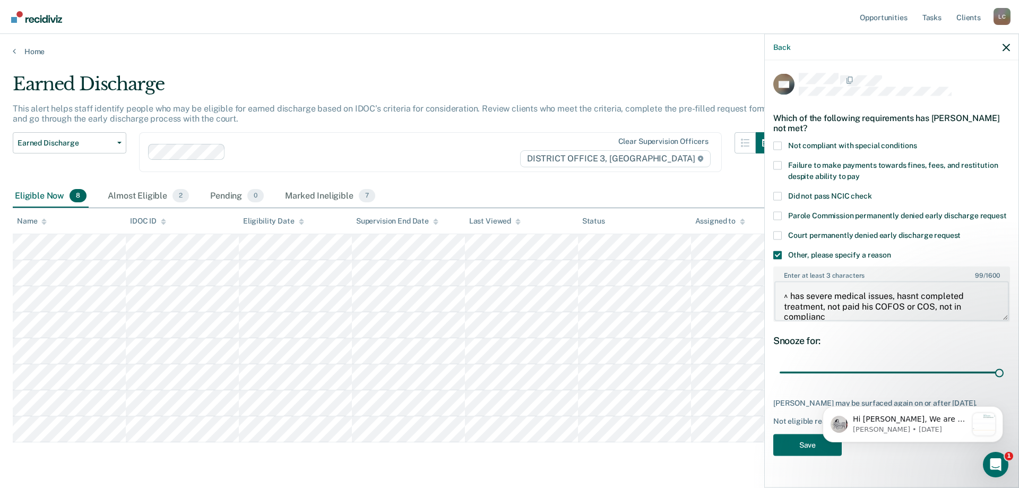
scroll to position [2, 0]
type textarea "^ has severe medical issues, hasnt completed treatment, not paid his COFOS or C…"
click at [805, 433] on button "Save" at bounding box center [807, 444] width 68 height 22
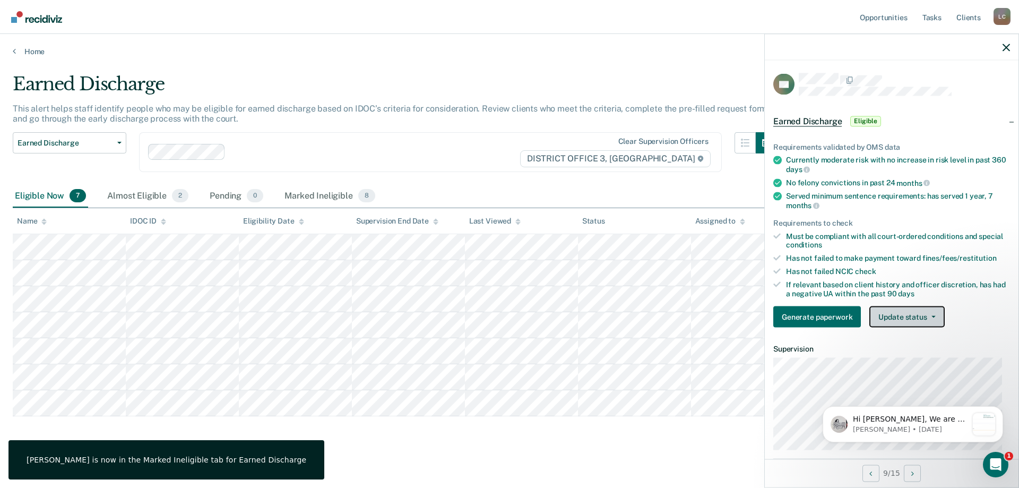
click at [909, 313] on button "Update status" at bounding box center [906, 316] width 75 height 21
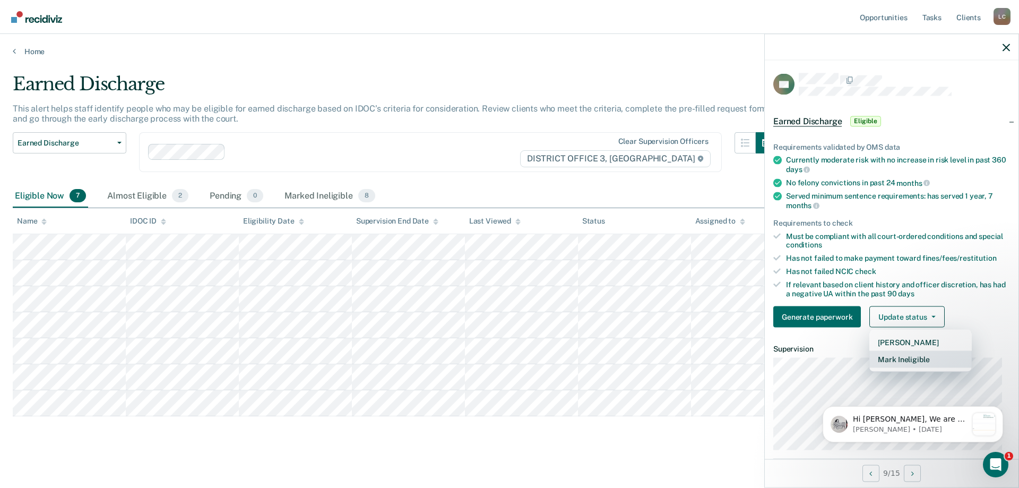
click at [910, 358] on button "Mark Ineligible" at bounding box center [920, 359] width 102 height 17
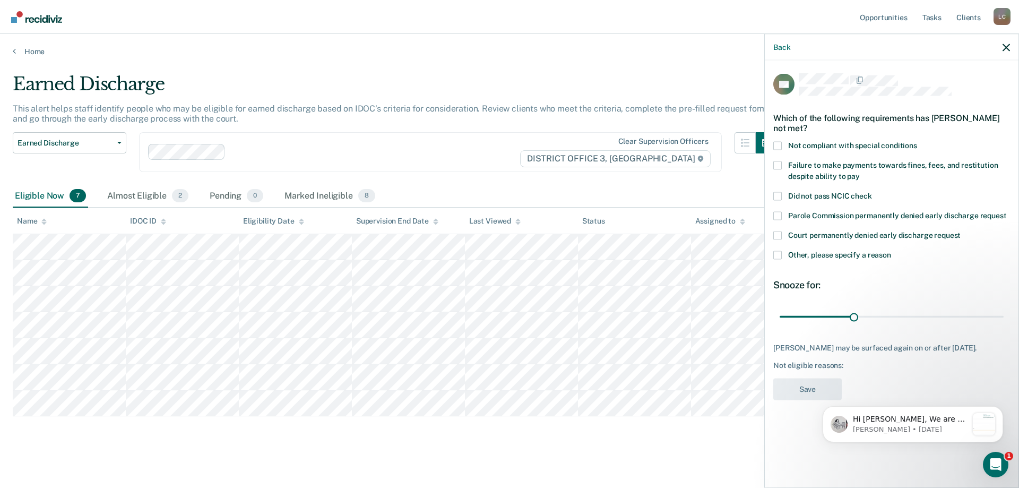
click at [778, 255] on span at bounding box center [777, 254] width 8 height 8
click at [891, 250] on input "Other, please specify a reason" at bounding box center [891, 250] width 0 height 0
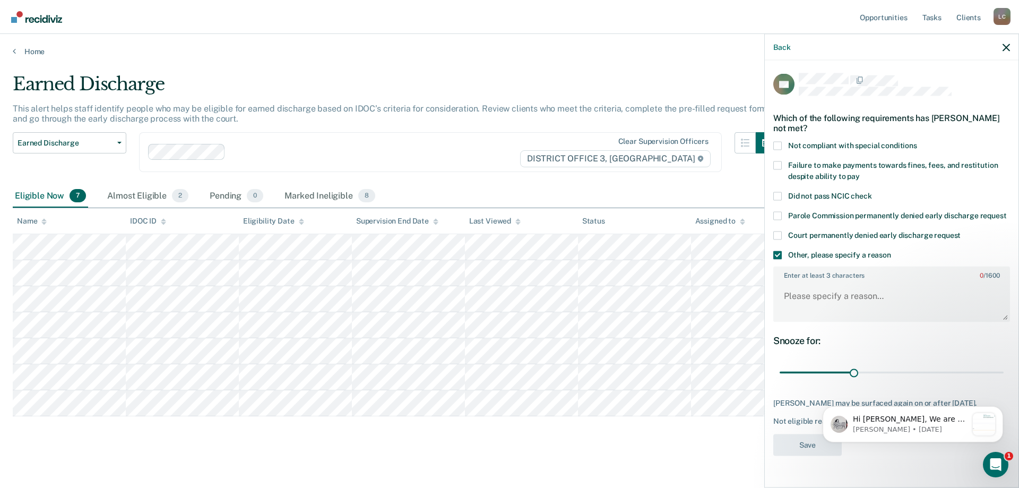
click at [779, 163] on span at bounding box center [777, 165] width 8 height 8
click at [860, 172] on input "Failure to make payments towards fines, fees, and restitution despite ability t…" at bounding box center [860, 172] width 0 height 0
click at [780, 143] on span at bounding box center [777, 145] width 8 height 8
click at [917, 141] on input "Not compliant with special conditions" at bounding box center [917, 141] width 0 height 0
click at [846, 299] on textarea "Enter at least 3 characters 0 / 1600" at bounding box center [891, 300] width 235 height 39
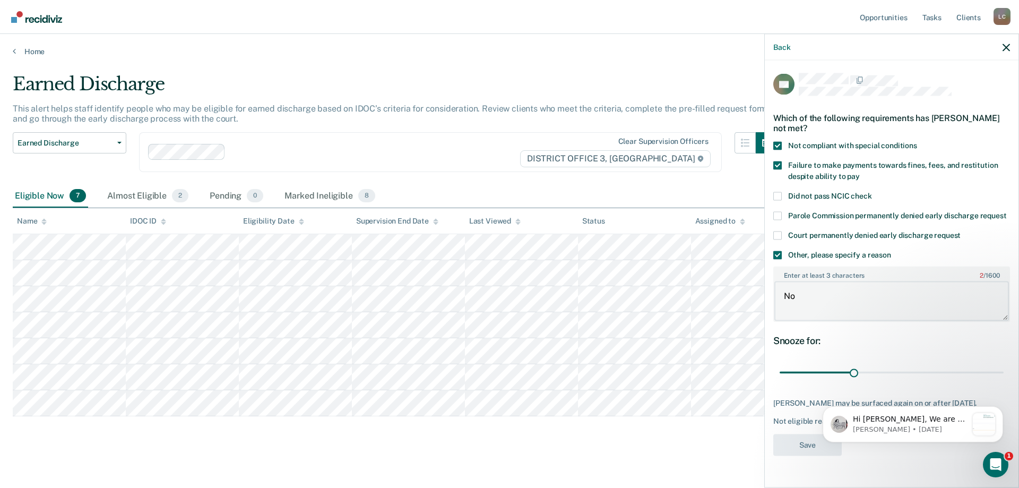
type textarea "N"
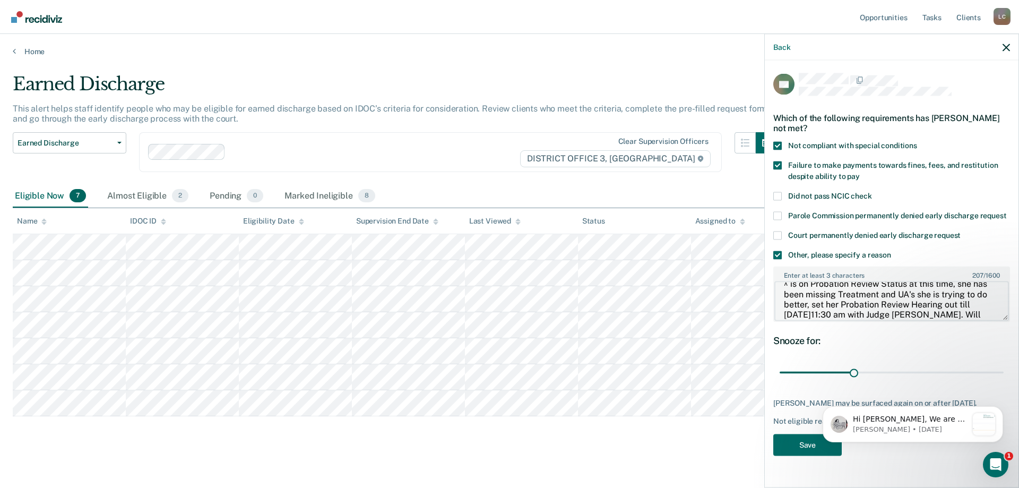
scroll to position [22, 0]
type textarea "^ is on Probation Review Status at this time, she has been missing Treatment an…"
drag, startPoint x: 855, startPoint y: 368, endPoint x: 1031, endPoint y: 377, distance: 176.4
type input "90"
click at [1003, 377] on input "range" at bounding box center [891, 372] width 224 height 19
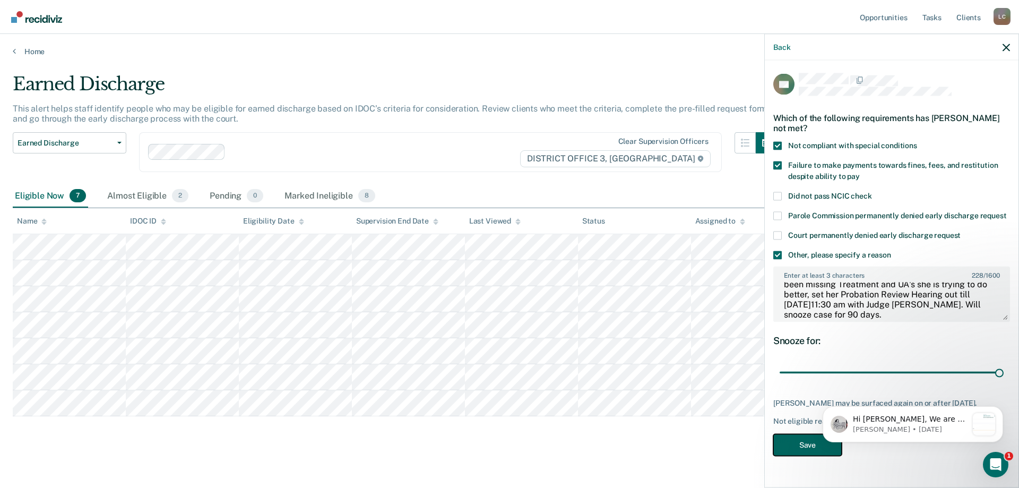
click at [809, 447] on button "Save" at bounding box center [807, 444] width 68 height 22
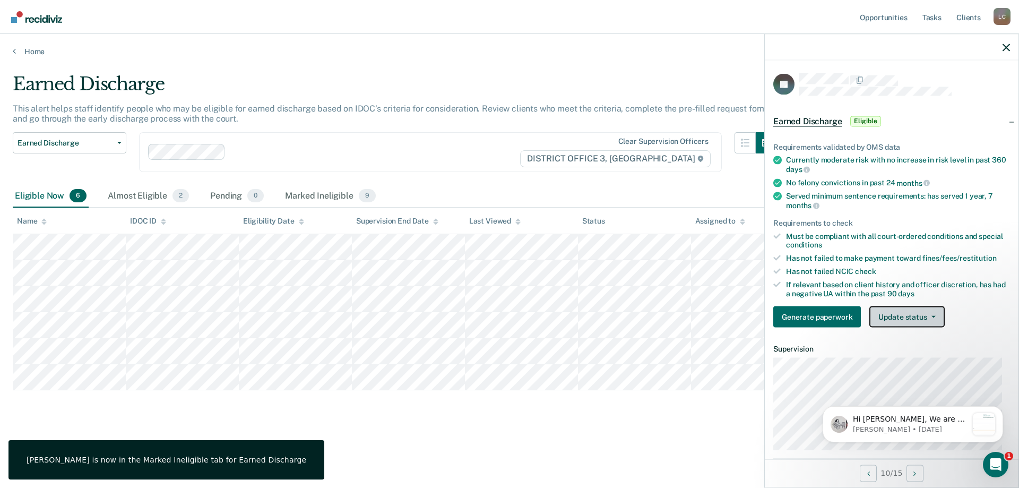
click at [908, 312] on button "Update status" at bounding box center [906, 316] width 75 height 21
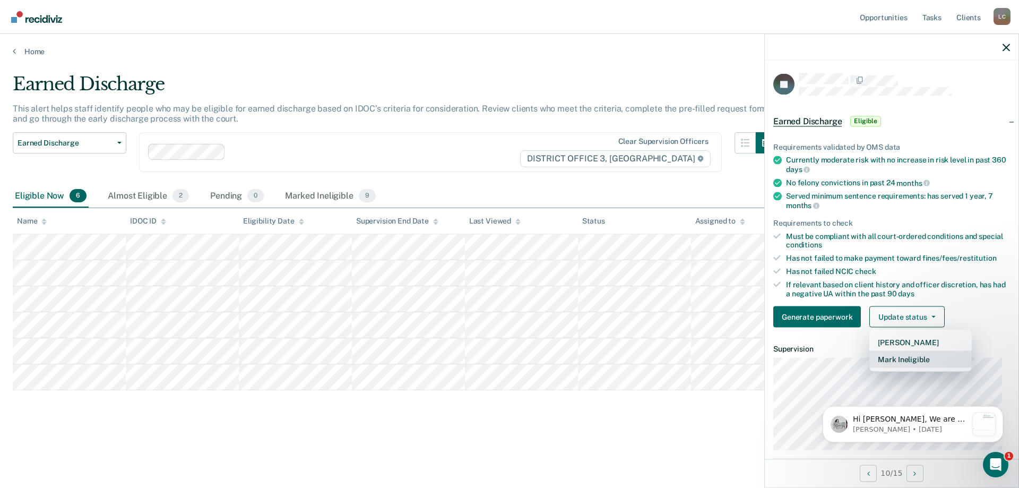
click at [918, 357] on button "Mark Ineligible" at bounding box center [920, 359] width 102 height 17
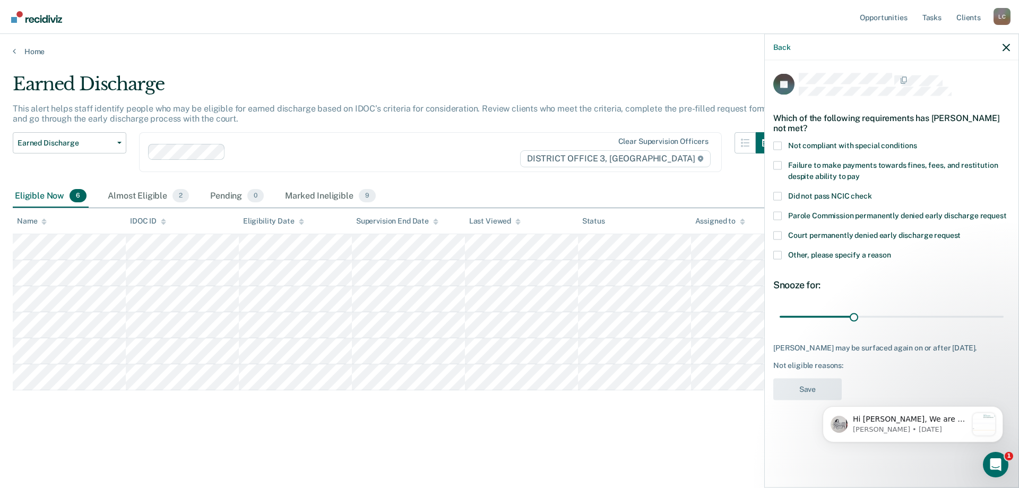
click at [779, 254] on span at bounding box center [777, 254] width 8 height 8
click at [891, 250] on input "Other, please specify a reason" at bounding box center [891, 250] width 0 height 0
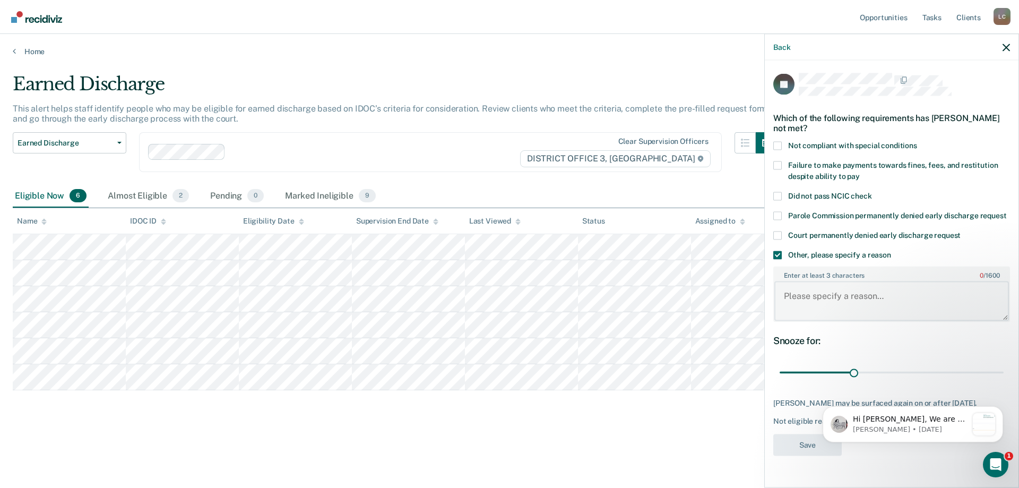
click at [831, 302] on textarea "Enter at least 3 characters 0 / 1600" at bounding box center [891, 300] width 235 height 39
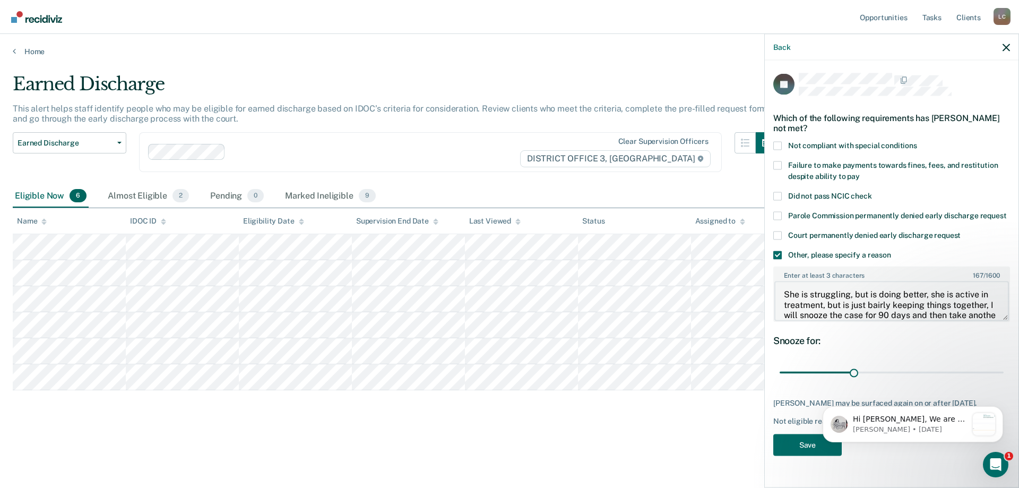
scroll to position [12, 0]
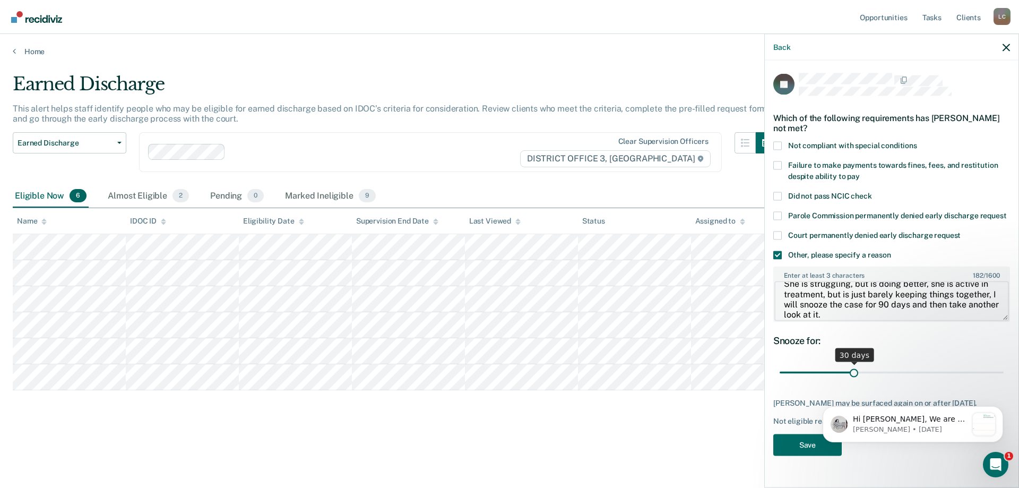
type textarea "She is struggling, but is doing better, she is active in treatment, but is just…"
drag, startPoint x: 856, startPoint y: 371, endPoint x: 1029, endPoint y: 374, distance: 173.0
type input "90"
click at [1003, 374] on input "range" at bounding box center [891, 372] width 224 height 19
click at [805, 450] on button "Save" at bounding box center [807, 444] width 68 height 22
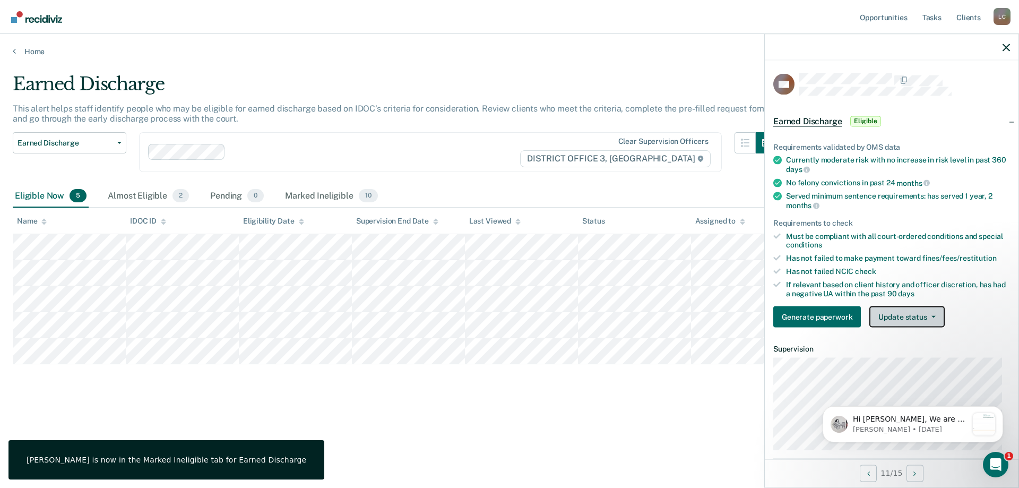
click at [912, 314] on button "Update status" at bounding box center [906, 316] width 75 height 21
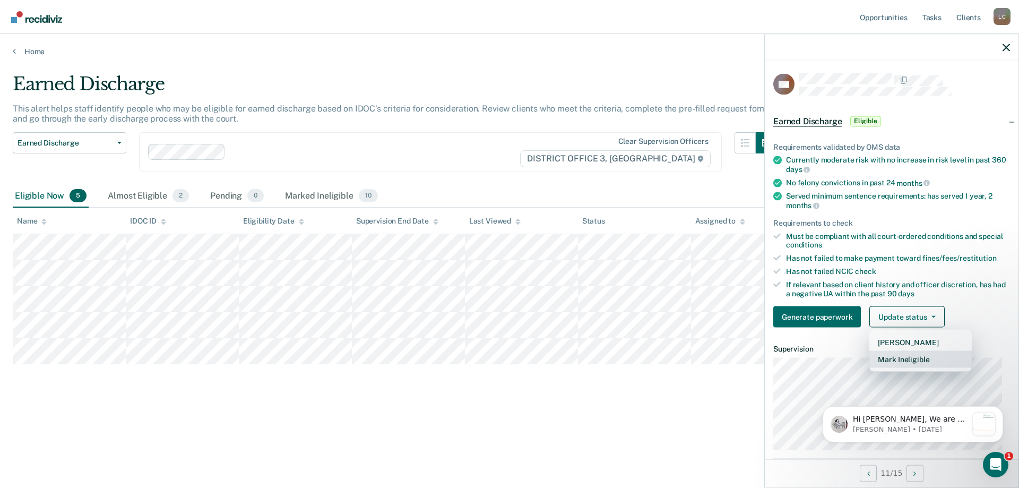
click at [913, 360] on button "Mark Ineligible" at bounding box center [920, 359] width 102 height 17
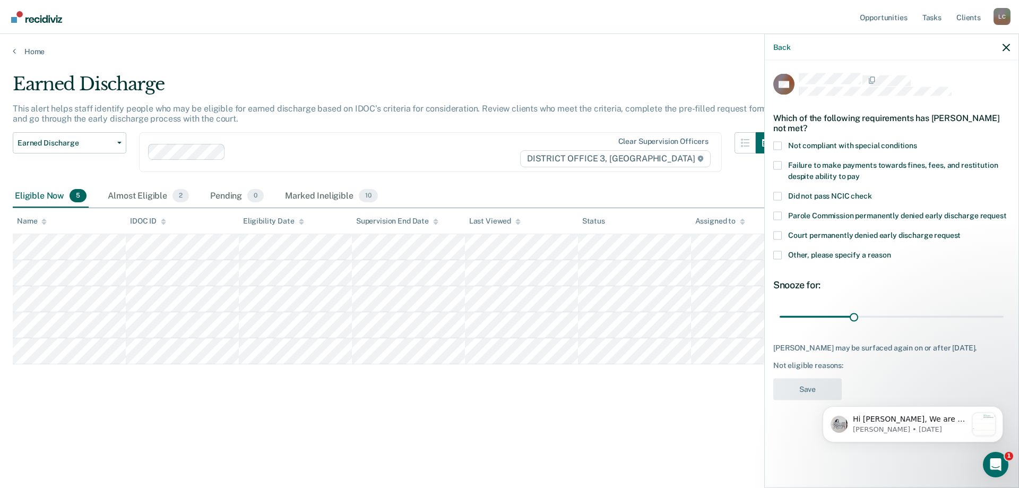
click at [777, 245] on div "Court permanently denied early discharge request" at bounding box center [891, 241] width 237 height 20
click at [777, 256] on span at bounding box center [777, 254] width 8 height 8
click at [891, 250] on input "Other, please specify a reason" at bounding box center [891, 250] width 0 height 0
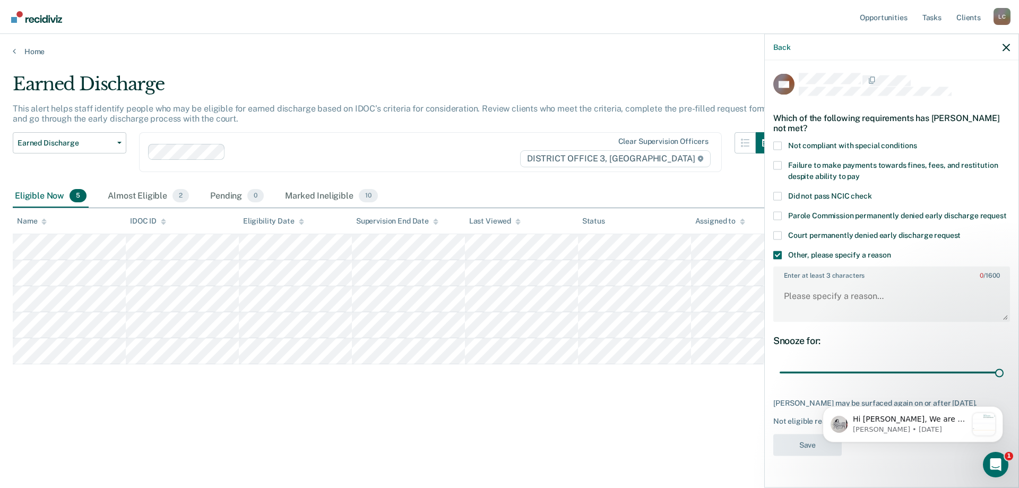
drag, startPoint x: 854, startPoint y: 369, endPoint x: 886, endPoint y: 316, distance: 61.6
type input "90"
click at [1003, 381] on input "range" at bounding box center [891, 372] width 224 height 19
click at [804, 281] on textarea "Enter at least 3 characters 0 / 1600" at bounding box center [891, 300] width 235 height 39
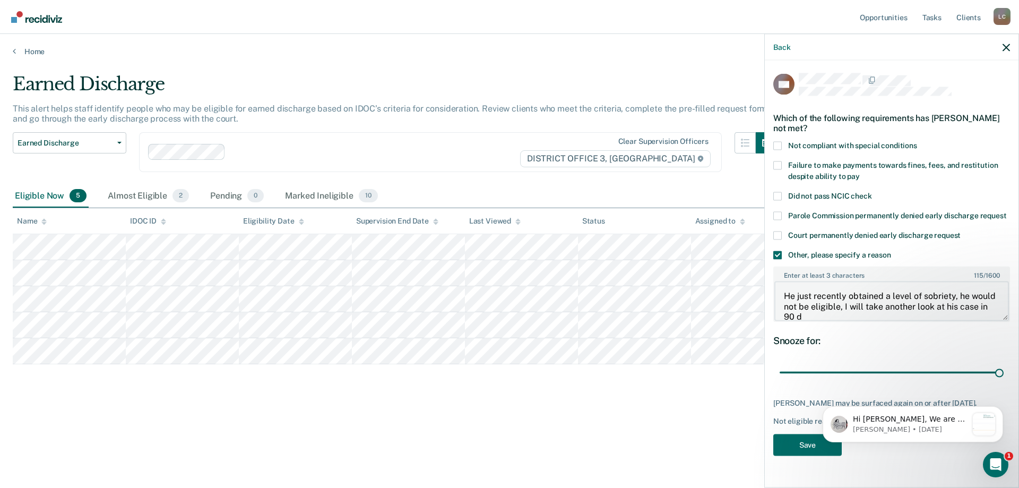
scroll to position [2, 0]
type textarea "He just recently obtained a level of sobriety, he would not be eligible, I will…"
click at [805, 445] on button "Save" at bounding box center [807, 444] width 68 height 22
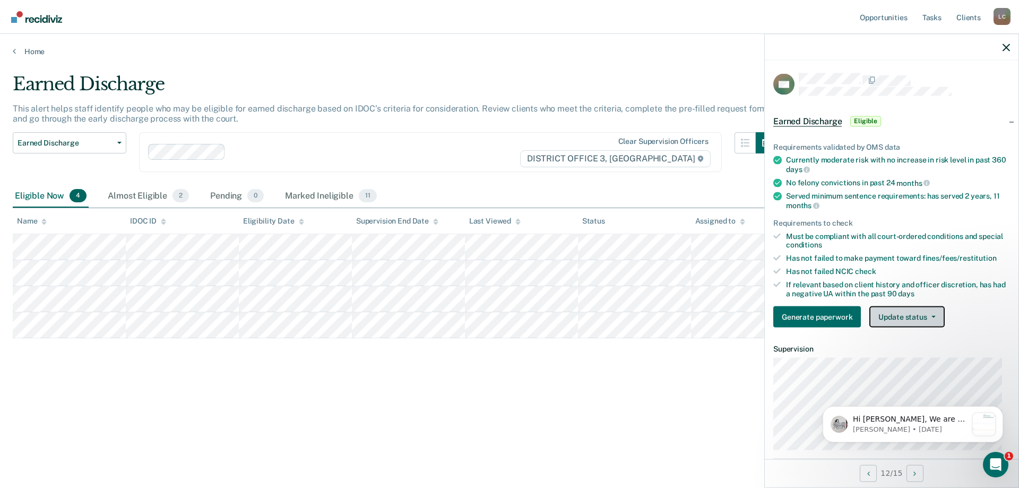
click at [913, 311] on button "Update status" at bounding box center [906, 316] width 75 height 21
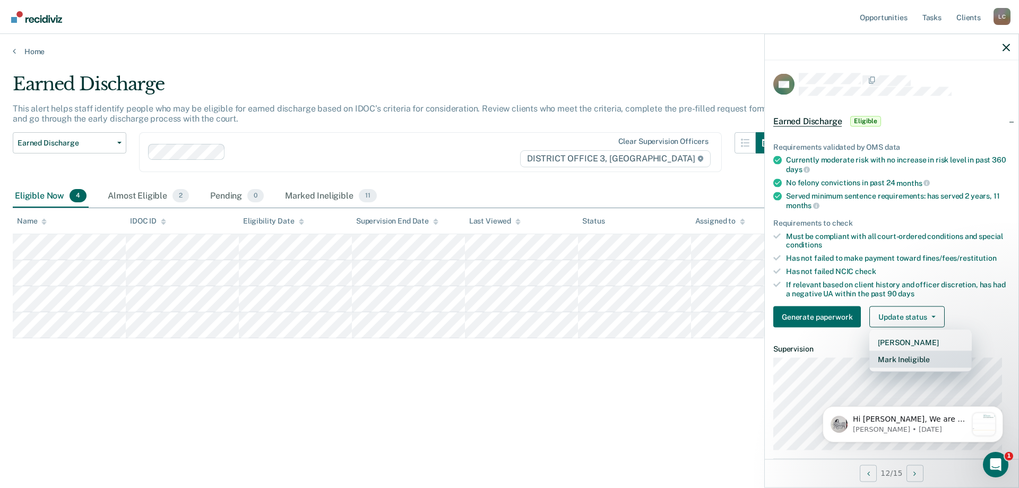
click at [926, 357] on button "Mark Ineligible" at bounding box center [920, 359] width 102 height 17
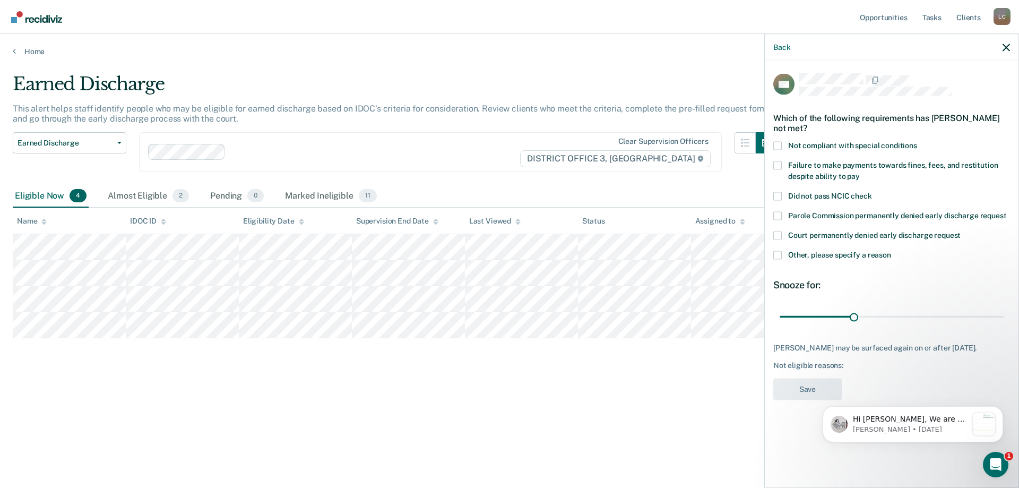
click at [777, 255] on span at bounding box center [777, 254] width 8 height 8
click at [891, 250] on input "Other, please specify a reason" at bounding box center [891, 250] width 0 height 0
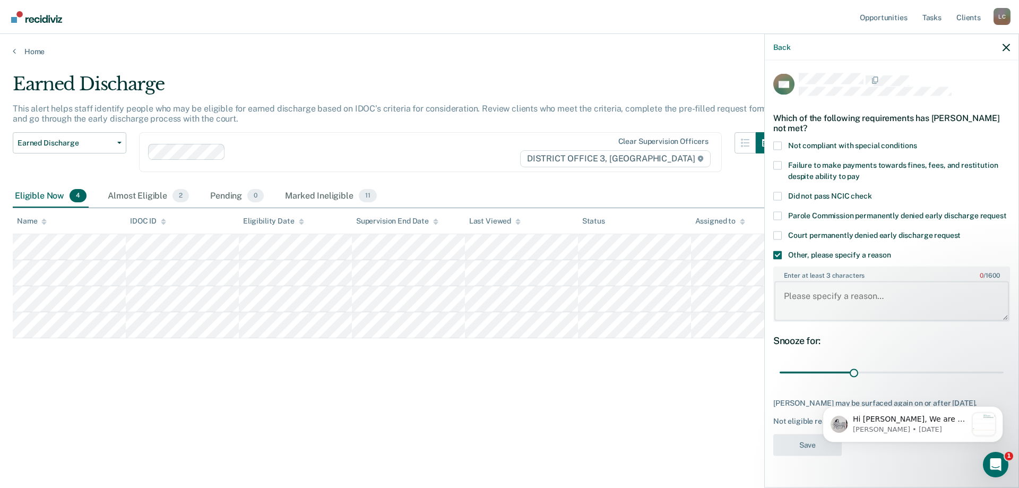
click at [827, 298] on textarea "Enter at least 3 characters 0 / 1600" at bounding box center [891, 300] width 235 height 39
type textarea "PV status not eligible."
click at [797, 444] on button "Save" at bounding box center [807, 444] width 68 height 22
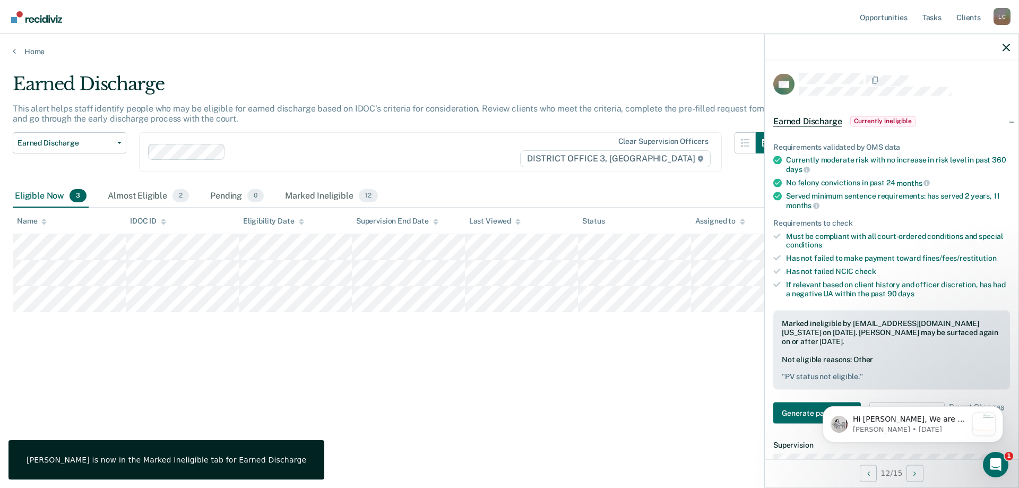
click at [662, 407] on div "Earned Discharge This alert helps staff identify people who may be eligible for…" at bounding box center [509, 240] width 993 height 335
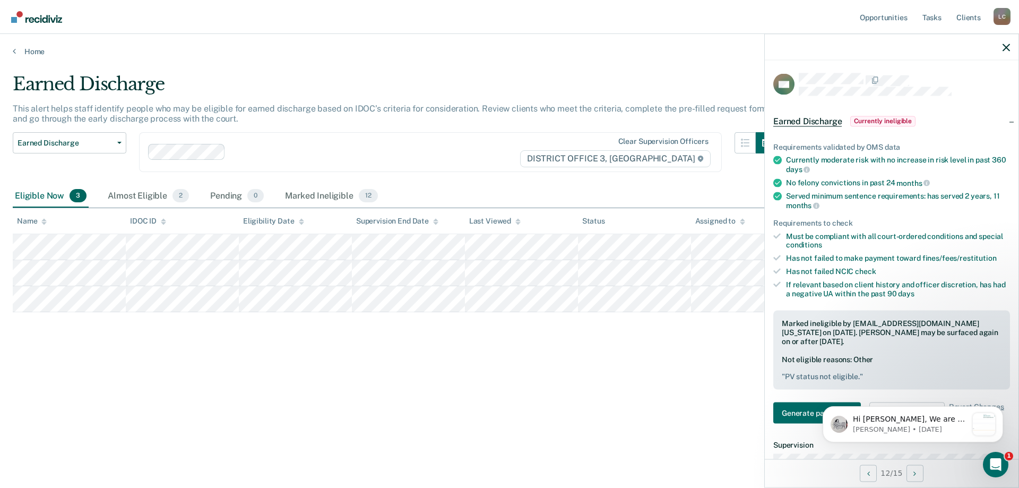
drag, startPoint x: 929, startPoint y: 359, endPoint x: 773, endPoint y: 402, distance: 161.2
click at [929, 360] on div "Not eligible reasons: Other " PV status not eligible. "" at bounding box center [892, 367] width 220 height 27
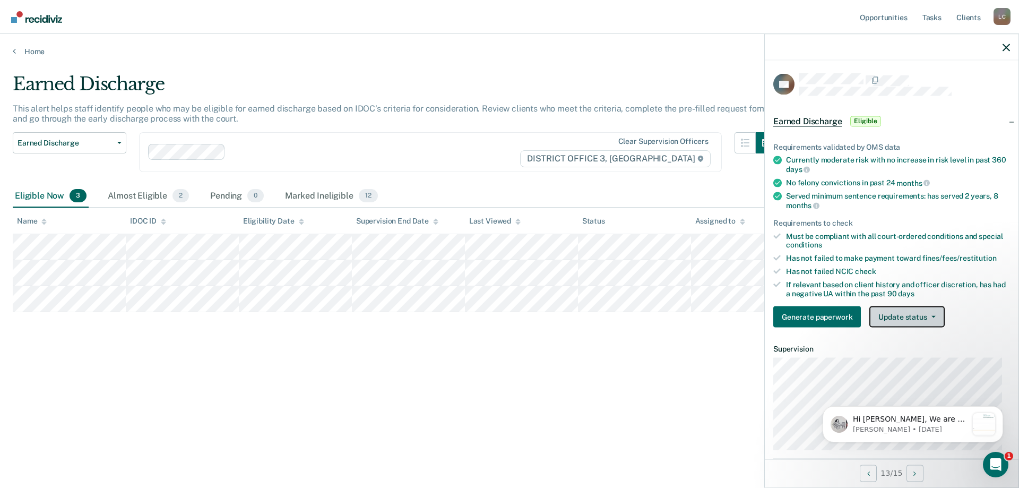
click at [905, 309] on button "Update status" at bounding box center [906, 316] width 75 height 21
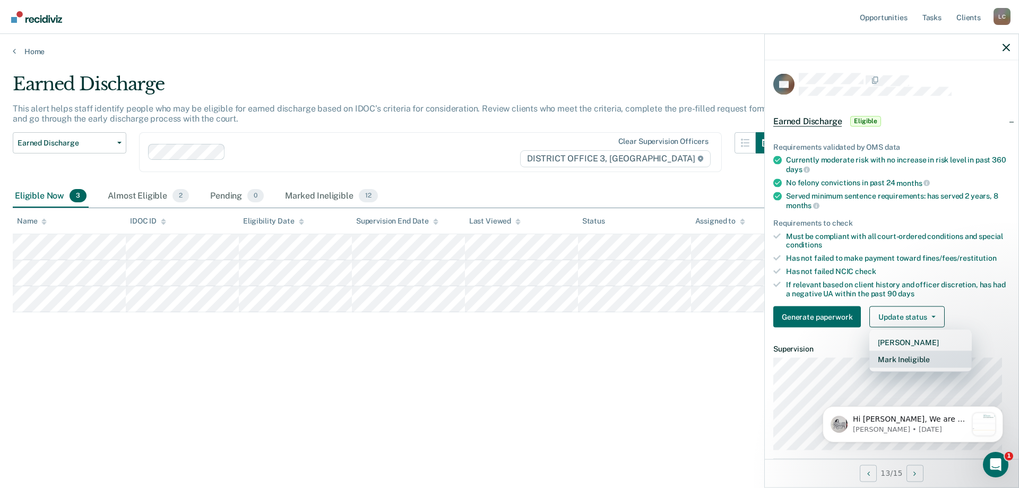
click at [913, 356] on button "Mark Ineligible" at bounding box center [920, 359] width 102 height 17
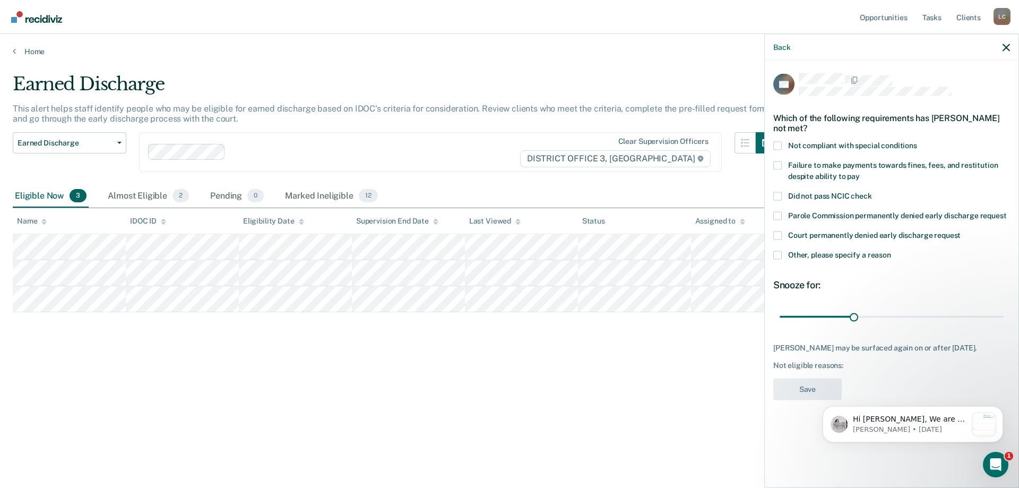
click at [778, 250] on span at bounding box center [777, 254] width 8 height 8
click at [891, 250] on input "Other, please specify a reason" at bounding box center [891, 250] width 0 height 0
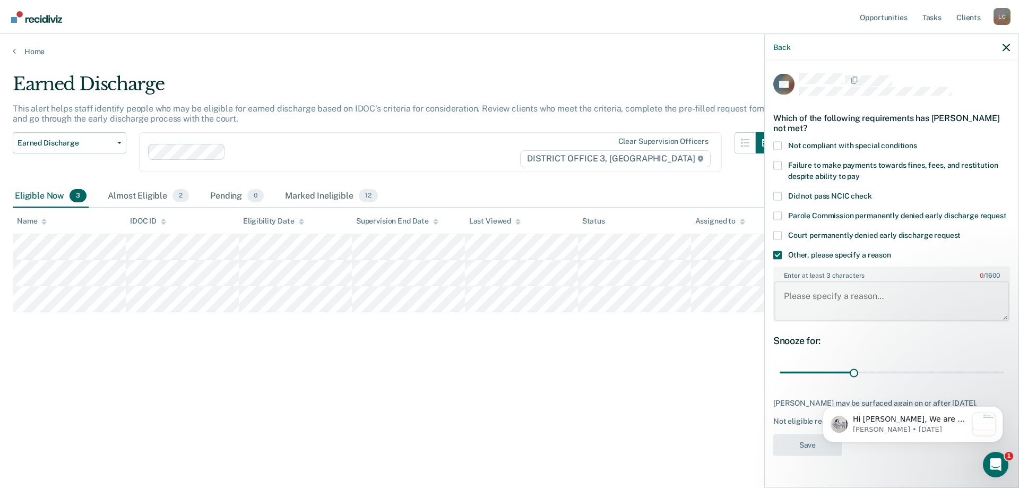
click at [846, 289] on textarea "Enter at least 3 characters 0 / 1600" at bounding box center [891, 300] width 235 height 39
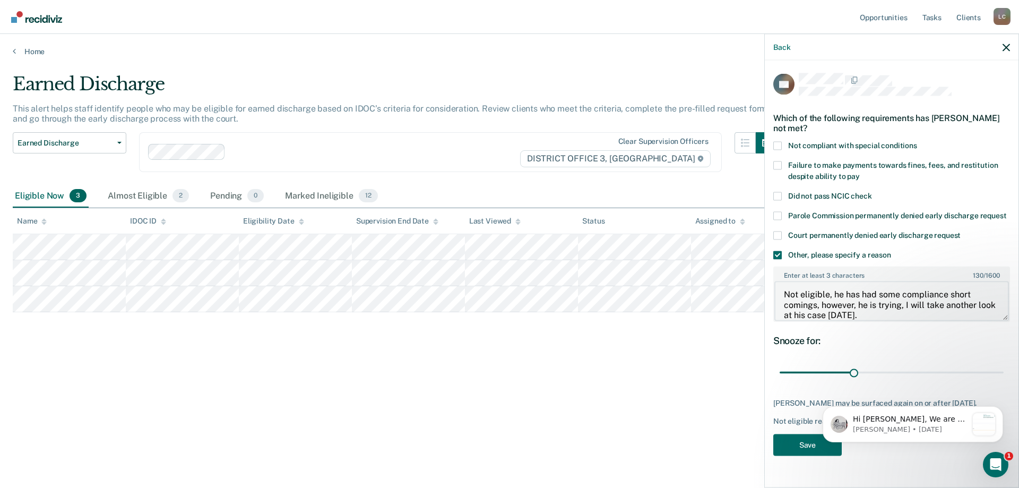
click at [904, 290] on textarea "Not eligible, he has had some compliance short comings, however, he is trying, …" at bounding box center [891, 300] width 235 height 39
type textarea "Not eligible, he has had some compliance short comings, however, he is trying, …"
drag, startPoint x: 846, startPoint y: 404, endPoint x: 1064, endPoint y: 384, distance: 219.0
click at [1018, 385] on html "Hi [PERSON_NAME], We are so excited to announce a brand new feature: AI case no…" at bounding box center [912, 422] width 212 height 74
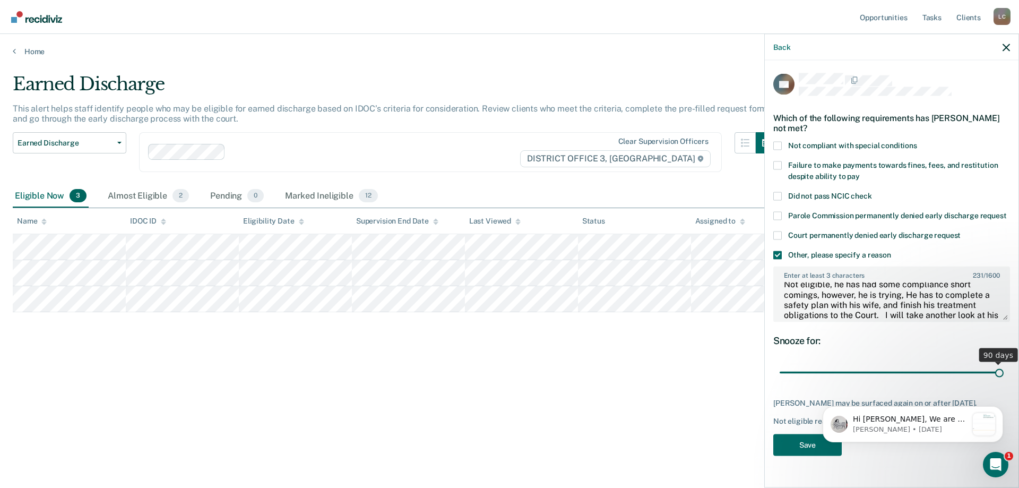
drag, startPoint x: 977, startPoint y: 358, endPoint x: 1005, endPoint y: 358, distance: 28.1
type input "90"
click at [1003, 363] on input "range" at bounding box center [891, 372] width 224 height 19
click at [807, 433] on button "Save" at bounding box center [807, 444] width 68 height 22
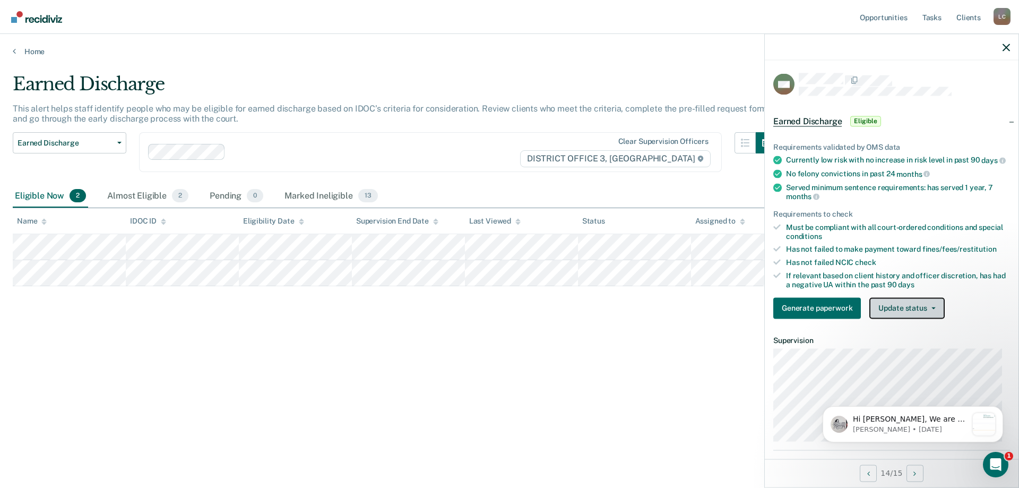
click at [924, 315] on button "Update status" at bounding box center [906, 307] width 75 height 21
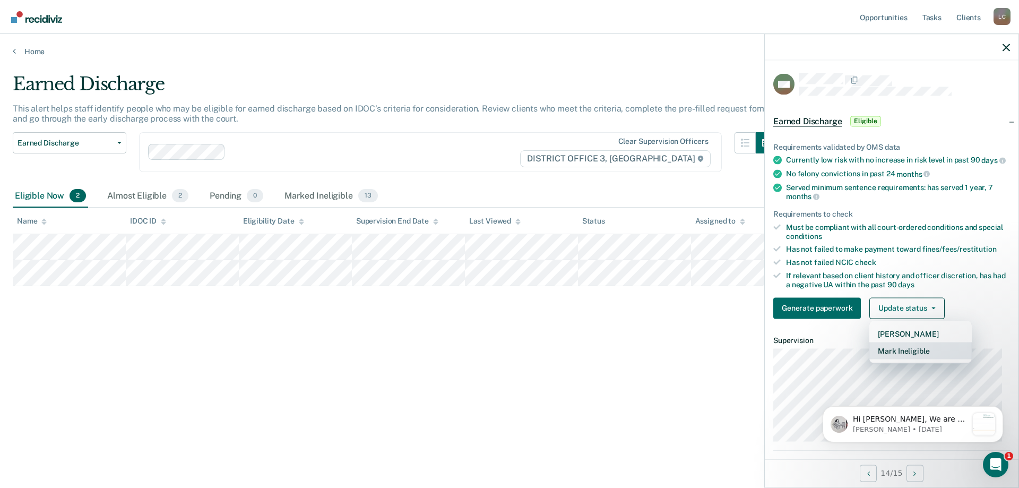
click at [895, 358] on button "Mark Ineligible" at bounding box center [920, 350] width 102 height 17
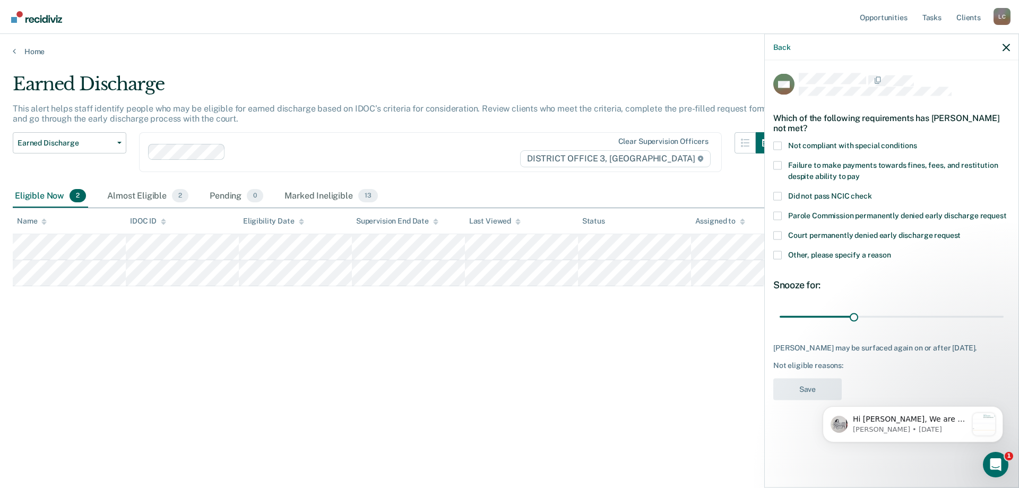
click at [776, 255] on span at bounding box center [777, 254] width 8 height 8
click at [891, 250] on input "Other, please specify a reason" at bounding box center [891, 250] width 0 height 0
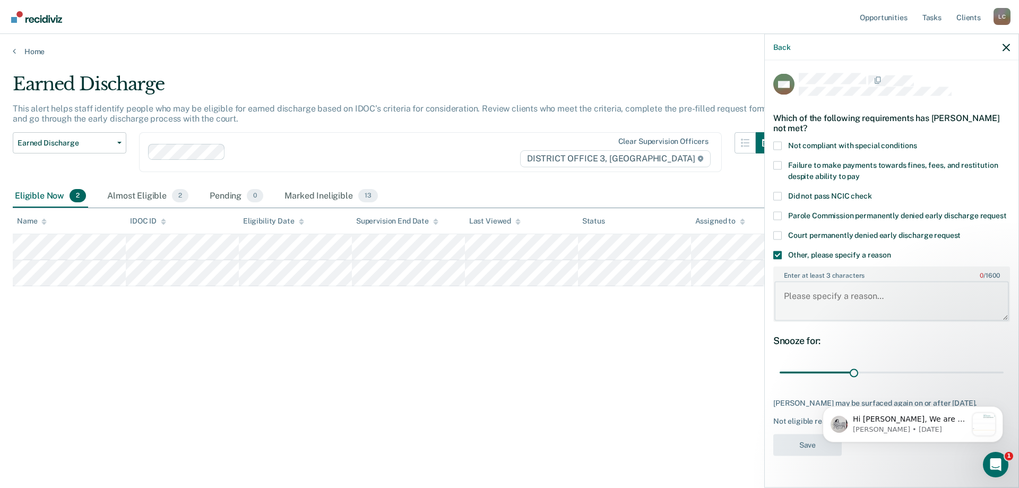
click at [830, 302] on textarea "Enter at least 3 characters 0 / 1600" at bounding box center [891, 300] width 235 height 39
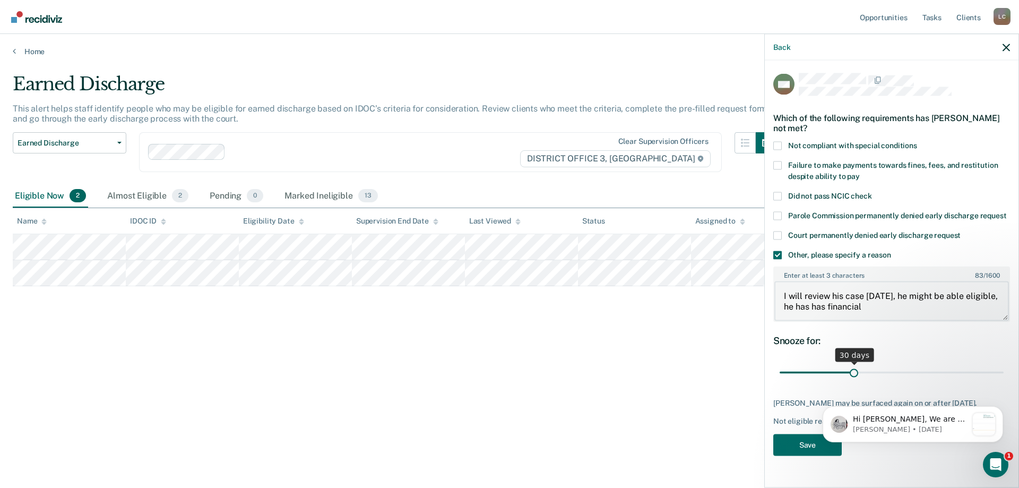
type textarea "I will review his case [DATE], he might be able eligible, he has has financial"
drag, startPoint x: 851, startPoint y: 369, endPoint x: 1030, endPoint y: 365, distance: 179.9
type input "90"
click at [1003, 365] on input "range" at bounding box center [891, 372] width 224 height 19
drag, startPoint x: 892, startPoint y: 306, endPoint x: 899, endPoint y: 307, distance: 6.6
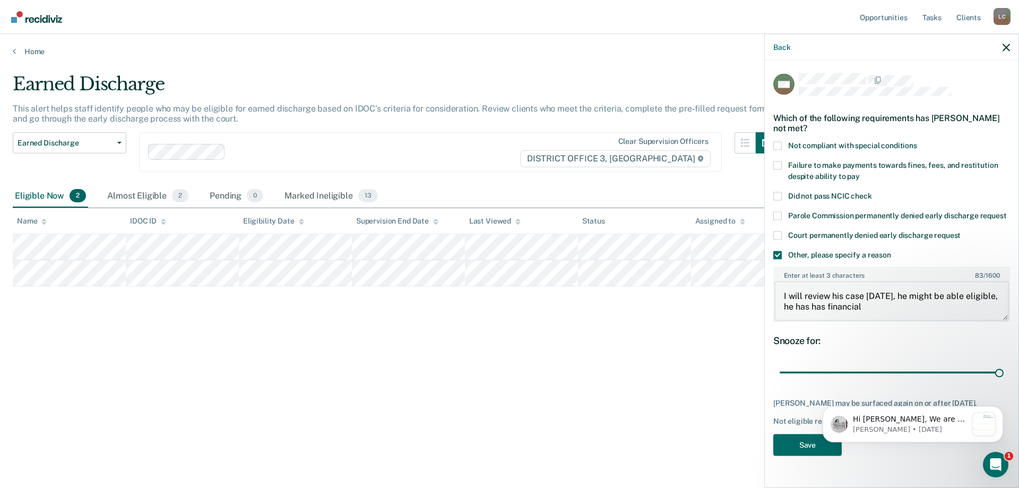
click at [893, 306] on textarea "I will review his case [DATE], he might be able eligible, he has has financial" at bounding box center [891, 300] width 235 height 39
click at [899, 306] on textarea "I will review his case [DATE], he might be able eligible, he has has financial" at bounding box center [891, 300] width 235 height 39
type textarea "I will review his case [DATE], he might be able eligible, he has has financial …"
click at [803, 449] on button "Save" at bounding box center [807, 444] width 68 height 22
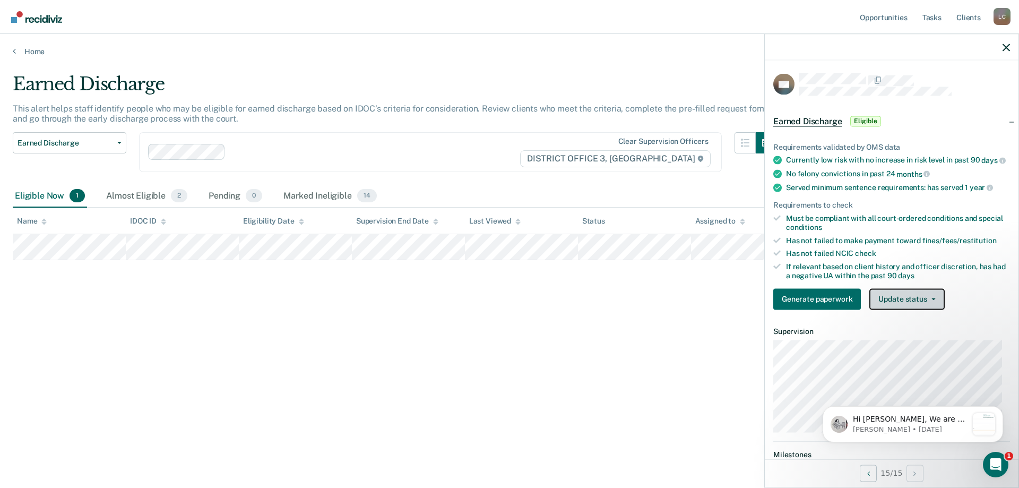
click at [905, 308] on button "Update status" at bounding box center [906, 298] width 75 height 21
click at [901, 330] on button "[PERSON_NAME]" at bounding box center [920, 324] width 102 height 17
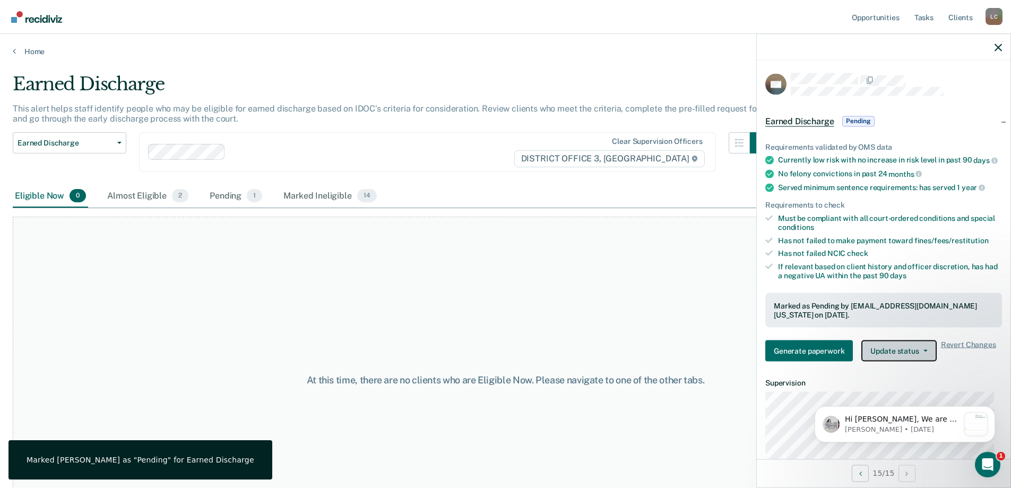
click at [910, 354] on button "Update status" at bounding box center [898, 350] width 75 height 21
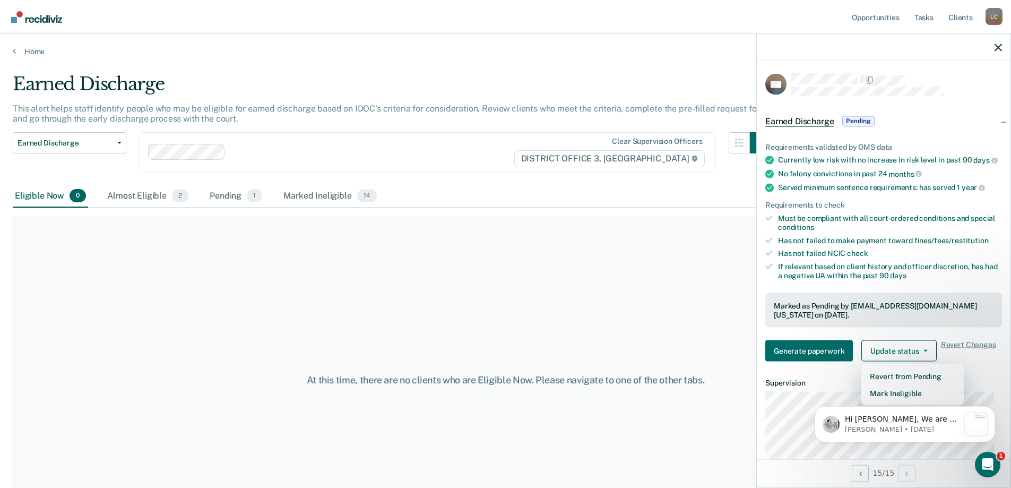
click at [898, 402] on body "Hi [PERSON_NAME], We are so excited to announce a brand new feature: AI case no…" at bounding box center [905, 422] width 204 height 66
click at [132, 192] on div "Almost Eligible 2" at bounding box center [147, 196] width 85 height 23
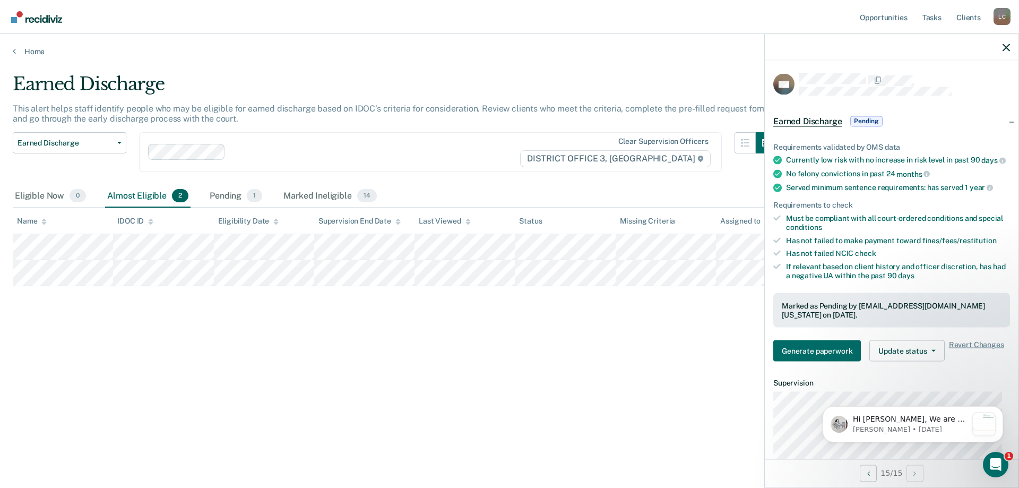
click at [155, 370] on div "Earned Discharge This alert helps staff identify people who may be eligible for…" at bounding box center [509, 240] width 993 height 335
click at [502, 364] on div "Earned Discharge This alert helps staff identify people who may be eligible for…" at bounding box center [509, 240] width 993 height 335
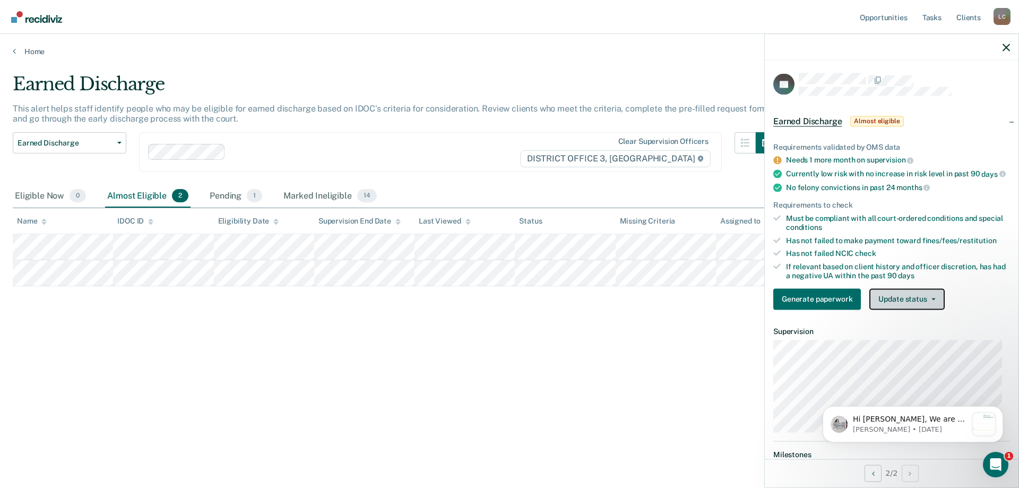
click at [898, 302] on button "Update status" at bounding box center [906, 298] width 75 height 21
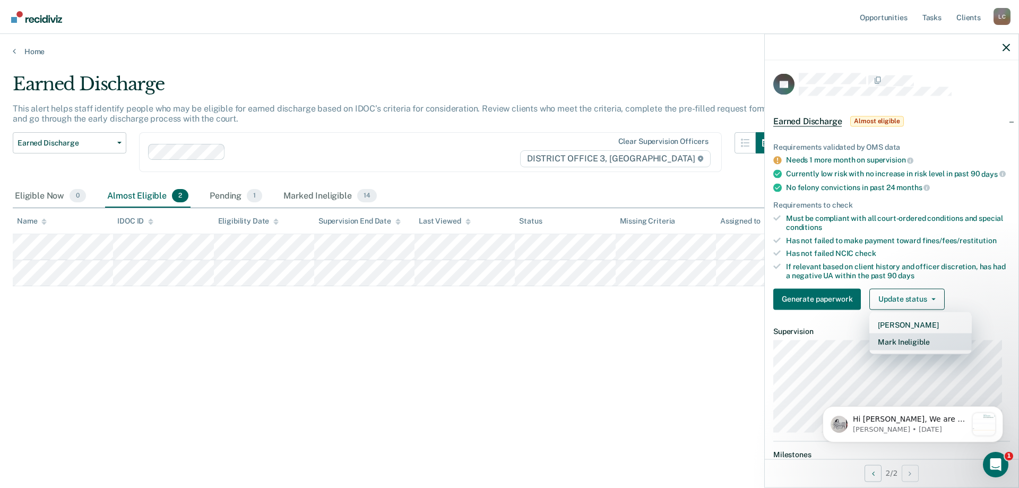
click at [901, 350] on button "Mark Ineligible" at bounding box center [920, 341] width 102 height 17
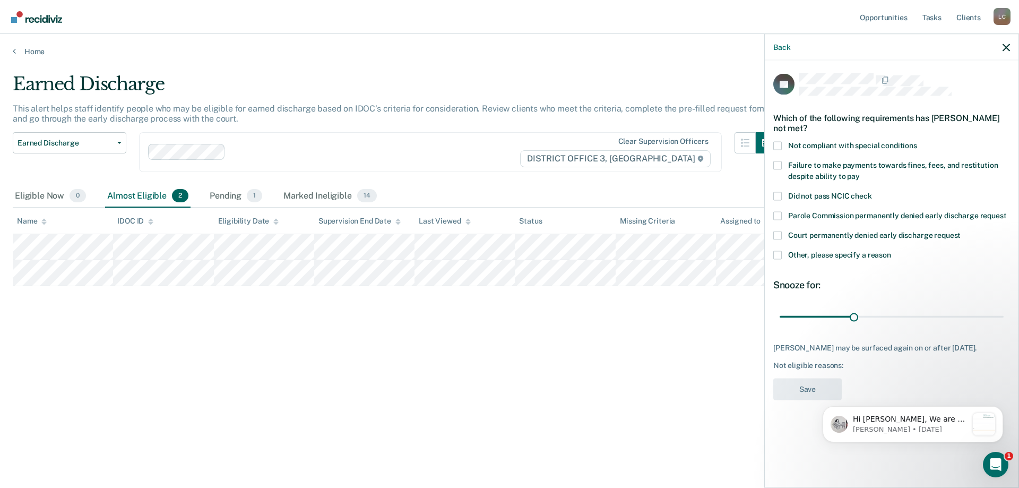
click at [780, 256] on span at bounding box center [777, 254] width 8 height 8
click at [891, 250] on input "Other, please specify a reason" at bounding box center [891, 250] width 0 height 0
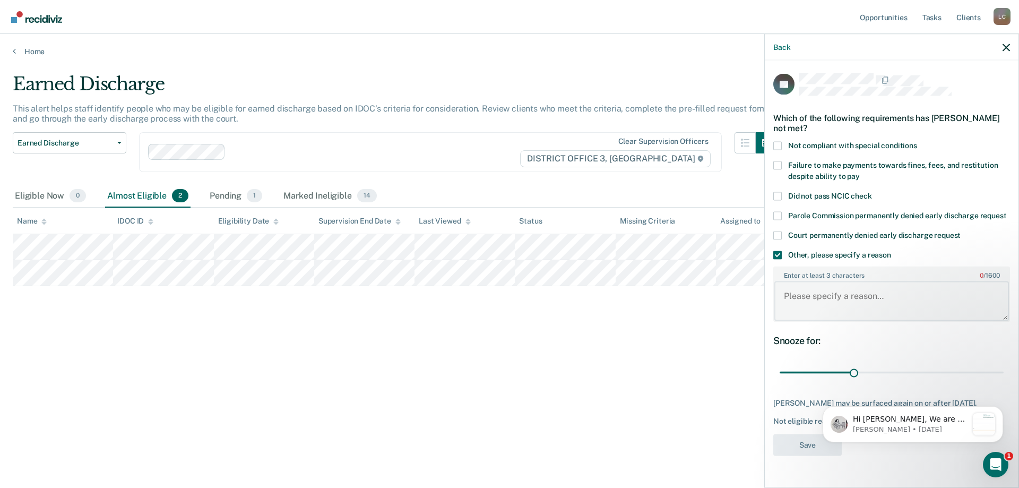
click at [826, 308] on textarea "Enter at least 3 characters 0 / 1600" at bounding box center [891, 300] width 235 height 39
type textarea "PV Status"
drag, startPoint x: 848, startPoint y: 372, endPoint x: 1016, endPoint y: 374, distance: 167.7
click at [1016, 358] on html "Hi [PERSON_NAME], We are so excited to announce a brand new feature: AI case no…" at bounding box center [912, 399] width 212 height 120
click at [976, 375] on input "range" at bounding box center [891, 372] width 224 height 19
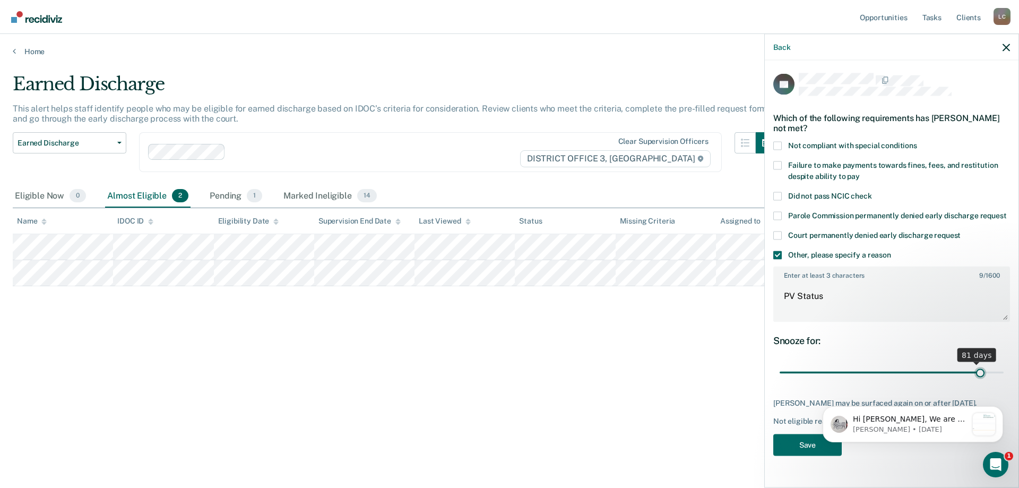
click at [979, 368] on input "range" at bounding box center [891, 372] width 224 height 19
drag, startPoint x: 988, startPoint y: 367, endPoint x: 160, endPoint y: 16, distance: 898.9
type input "90"
click at [1003, 367] on input "range" at bounding box center [891, 372] width 224 height 19
click at [808, 446] on html "Hi [PERSON_NAME], We are so excited to announce a brand new feature: AI case no…" at bounding box center [912, 422] width 212 height 74
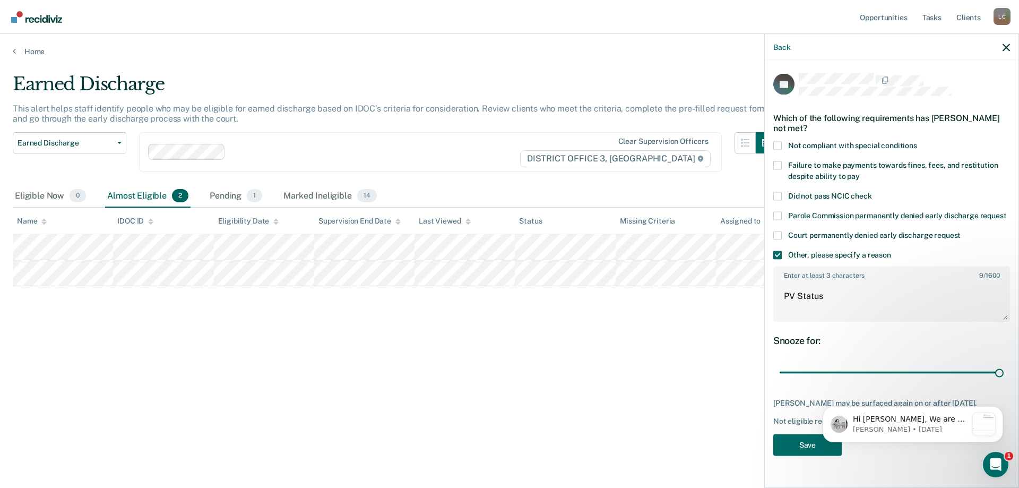
click at [809, 456] on html "Hi [PERSON_NAME], We are so excited to announce a brand new feature: AI case no…" at bounding box center [912, 422] width 212 height 74
click at [240, 401] on div "Earned Discharge This alert helps staff identify people who may be eligible for…" at bounding box center [509, 240] width 993 height 335
click at [800, 452] on button "Save" at bounding box center [807, 444] width 68 height 22
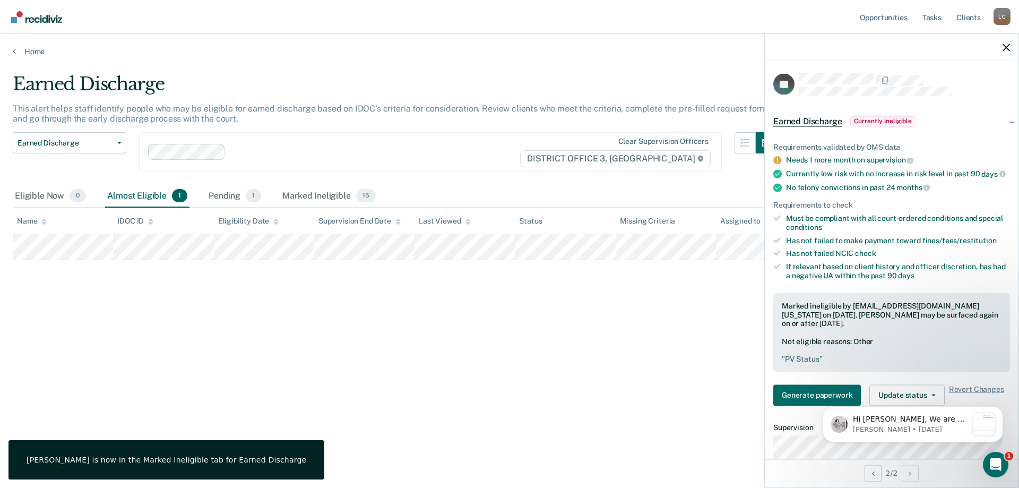
click at [392, 349] on div "Earned Discharge This alert helps staff identify people who may be eligible for…" at bounding box center [509, 240] width 993 height 335
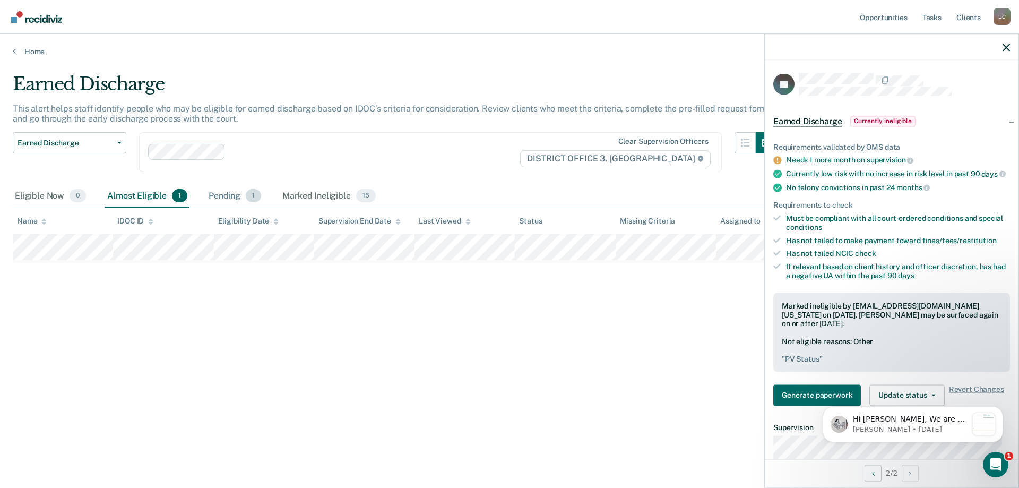
click at [222, 192] on div "Pending 1" at bounding box center [234, 196] width 57 height 23
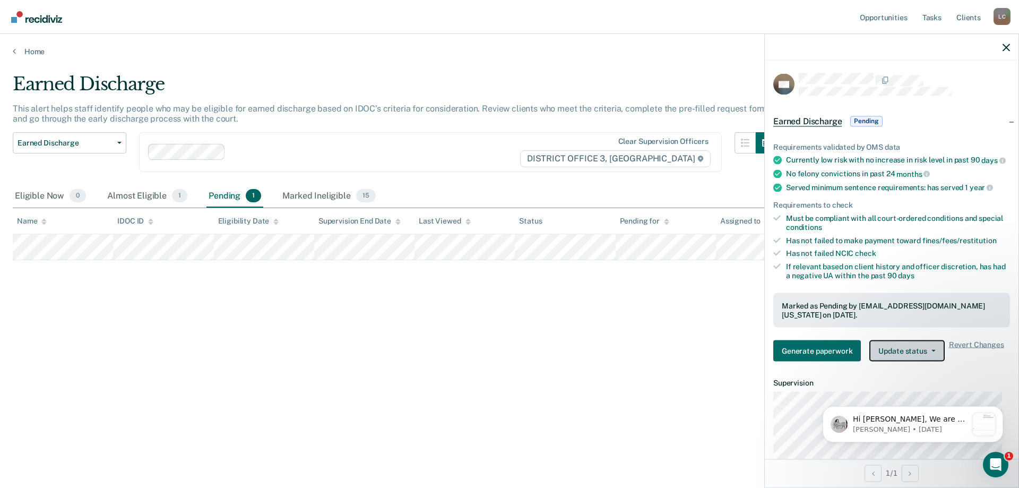
click at [917, 359] on button "Update status" at bounding box center [906, 350] width 75 height 21
click at [904, 402] on body "Hi [PERSON_NAME], We are so excited to announce a brand new feature: AI case no…" at bounding box center [913, 422] width 204 height 66
click at [914, 400] on div "Hi [PERSON_NAME], We are so excited to announce a brand new feature: AI case no…" at bounding box center [912, 375] width 195 height 133
click at [811, 471] on div "1 / 1" at bounding box center [892, 472] width 254 height 28
click at [904, 355] on div "Hi [PERSON_NAME], We are so excited to announce a brand new feature: AI case no…" at bounding box center [912, 375] width 195 height 133
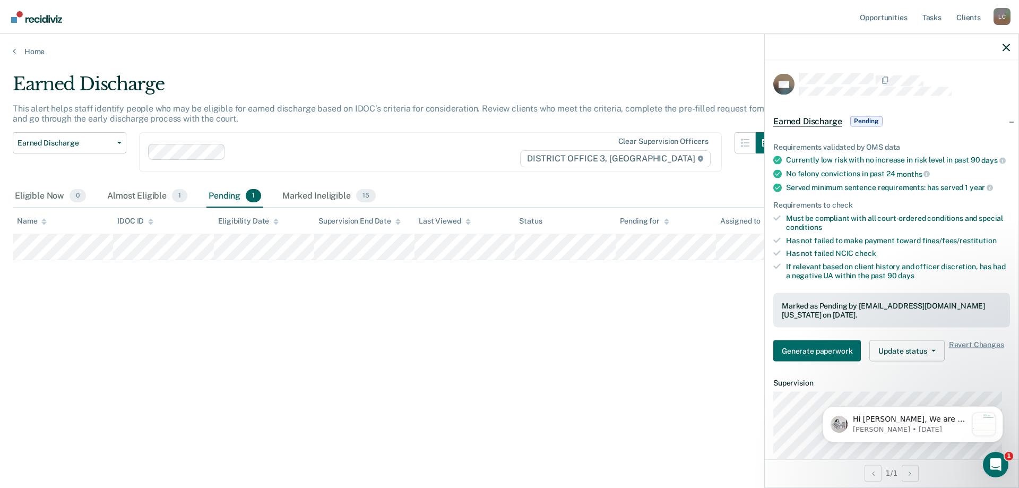
click at [907, 355] on div "Hi [PERSON_NAME], We are so excited to announce a brand new feature: AI case no…" at bounding box center [912, 375] width 195 height 133
click at [921, 359] on div "Hi [PERSON_NAME], We are so excited to announce a brand new feature: AI case no…" at bounding box center [912, 375] width 195 height 133
click at [927, 358] on div "Hi [PERSON_NAME], We are so excited to announce a brand new feature: AI case no…" at bounding box center [912, 375] width 195 height 133
click at [889, 319] on div "Marked as Pending by [EMAIL_ADDRESS][DOMAIN_NAME][US_STATE] on [DATE]." at bounding box center [892, 310] width 220 height 18
click at [869, 118] on span "Pending" at bounding box center [866, 121] width 32 height 11
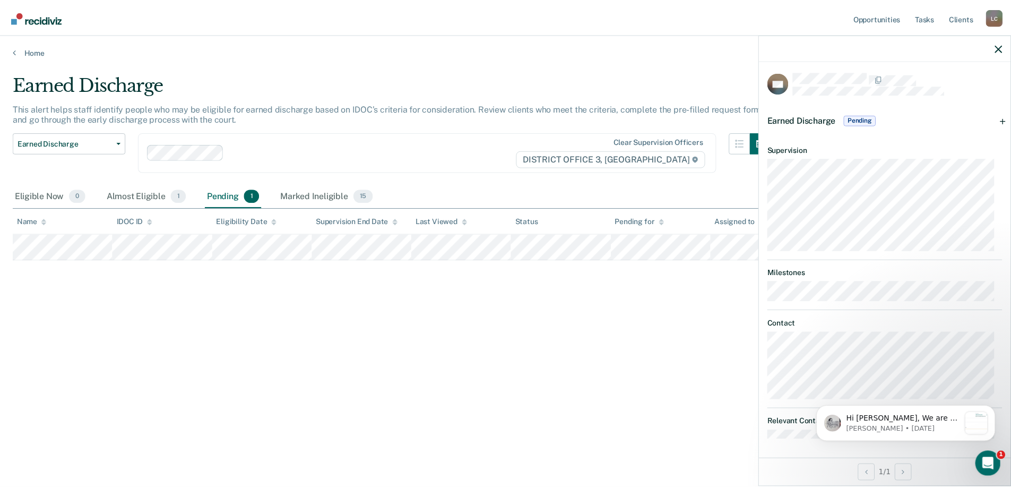
scroll to position [3, 0]
click at [955, 264] on article "SN Earned Discharge Pending Requirements validated by OMS data Currently low ri…" at bounding box center [891, 255] width 237 height 368
click at [1004, 117] on div "Earned Discharge Pending" at bounding box center [892, 118] width 254 height 34
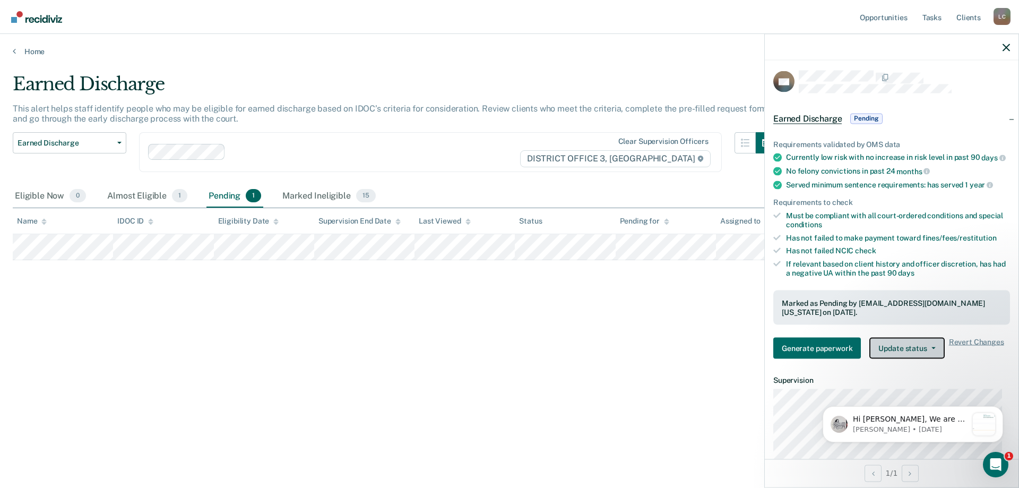
click at [900, 355] on button "Update status" at bounding box center [906, 347] width 75 height 21
click at [888, 399] on body "Hi [PERSON_NAME], We are so excited to announce a brand new feature: AI case no…" at bounding box center [913, 422] width 204 height 66
click at [905, 382] on button "Revert from Pending" at bounding box center [920, 373] width 102 height 17
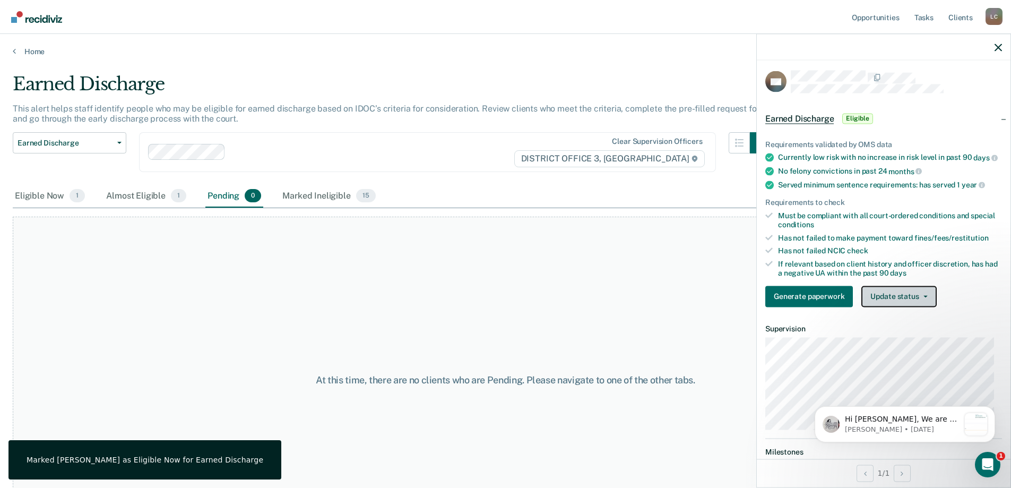
click at [909, 303] on button "Update status" at bounding box center [898, 295] width 75 height 21
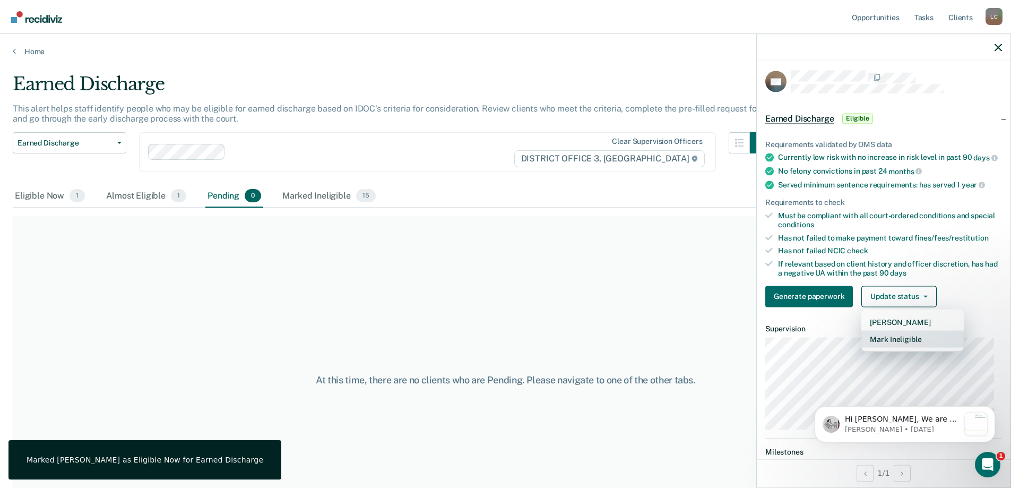
click at [883, 347] on button "Mark Ineligible" at bounding box center [912, 338] width 102 height 17
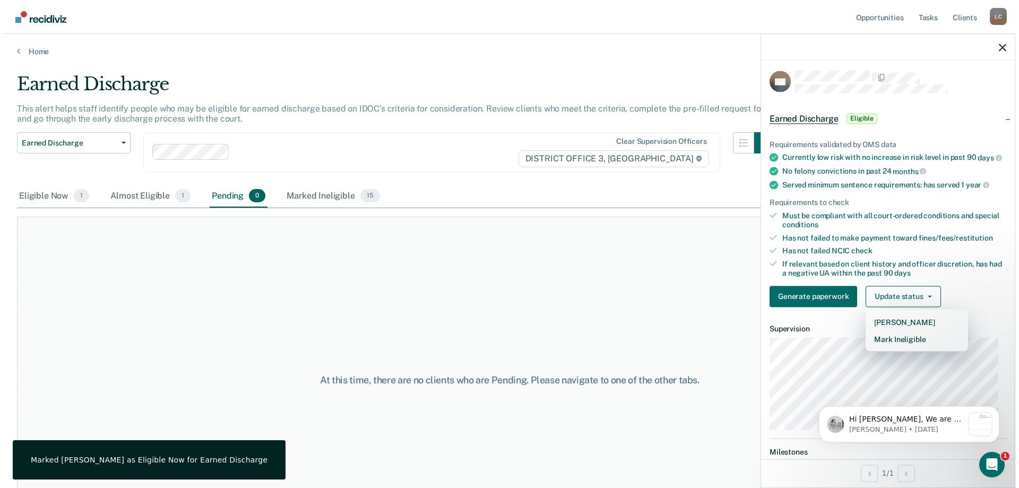
scroll to position [0, 0]
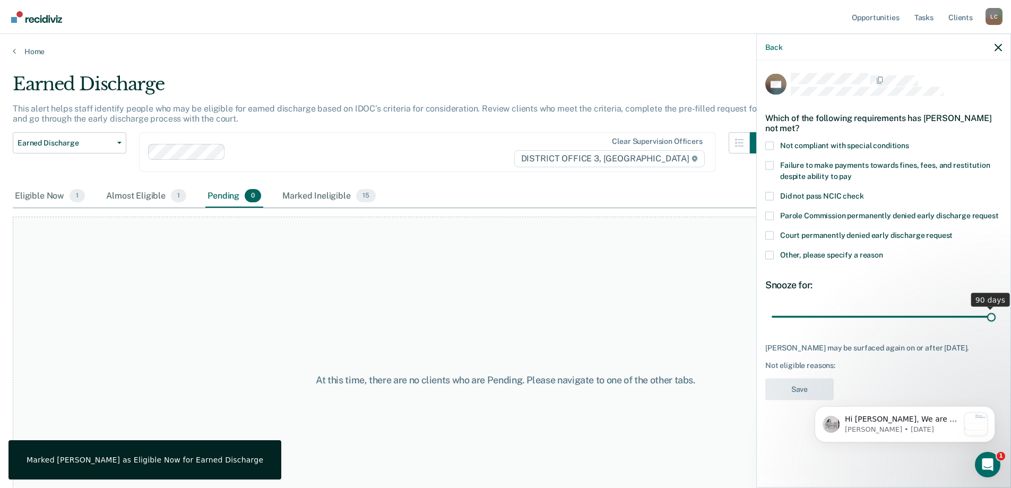
drag, startPoint x: 847, startPoint y: 315, endPoint x: 1011, endPoint y: 326, distance: 163.8
type input "90"
click at [995, 326] on input "range" at bounding box center [883, 316] width 224 height 19
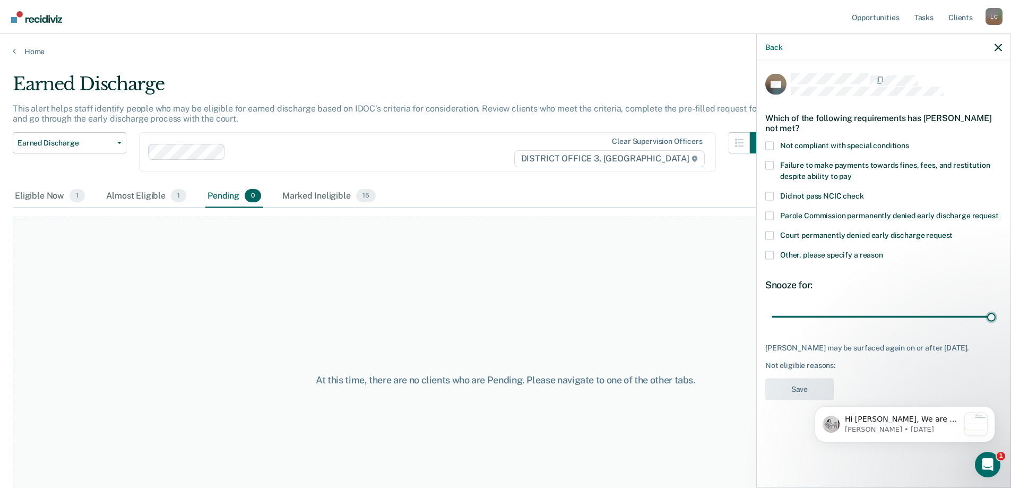
click at [768, 251] on span at bounding box center [769, 254] width 8 height 8
click at [883, 250] on input "Other, please specify a reason" at bounding box center [883, 250] width 0 height 0
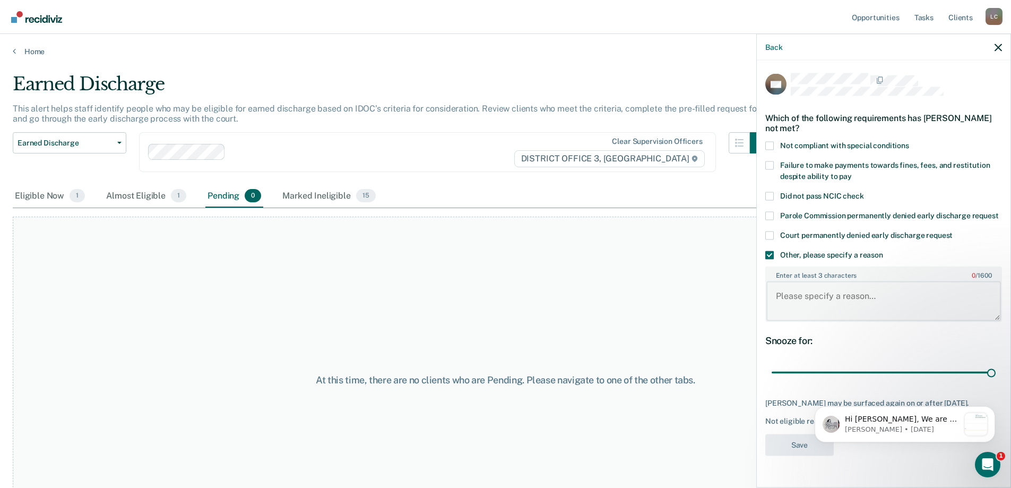
click at [805, 296] on textarea "Enter at least 3 characters 0 / 1600" at bounding box center [883, 300] width 235 height 39
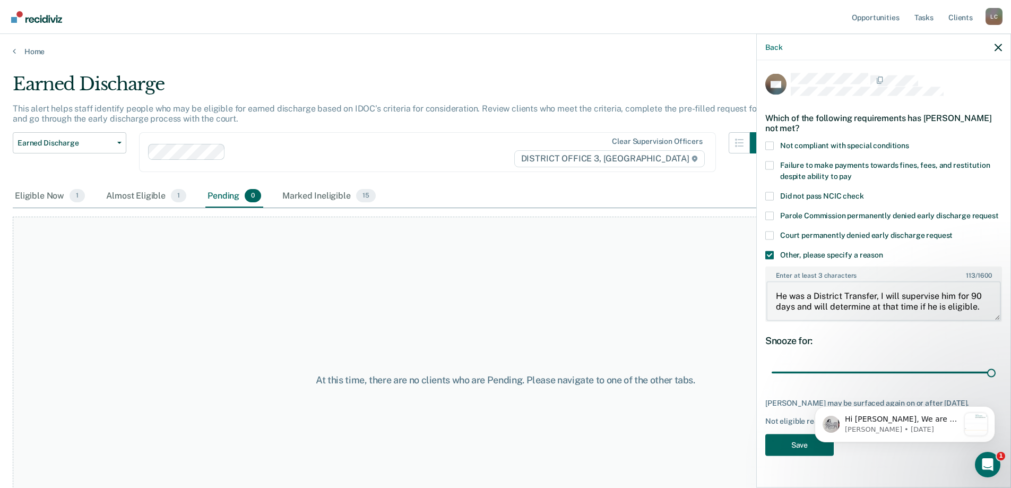
type textarea "He was a District Transfer, I will supervise him for 90 days and will determine…"
drag, startPoint x: 797, startPoint y: 450, endPoint x: 732, endPoint y: 466, distance: 67.6
click at [797, 451] on button "Save" at bounding box center [799, 444] width 68 height 22
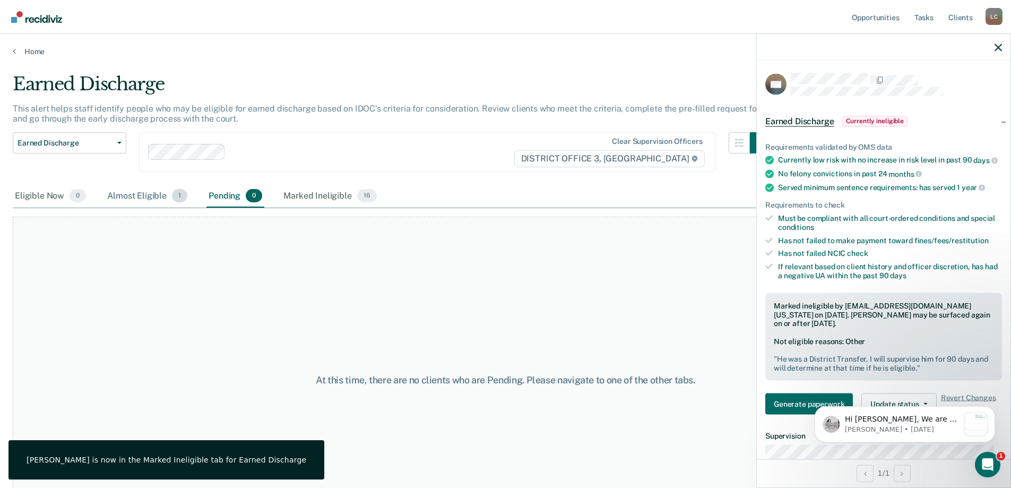
click at [133, 194] on div "Almost Eligible 1" at bounding box center [147, 196] width 84 height 23
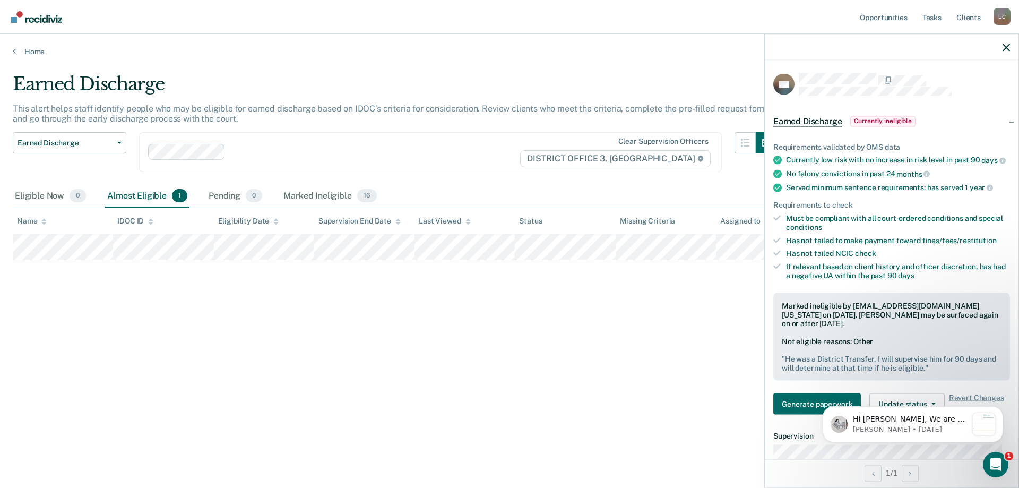
click at [724, 396] on div "Earned Discharge This alert helps staff identify people who may be eligible for…" at bounding box center [509, 240] width 993 height 335
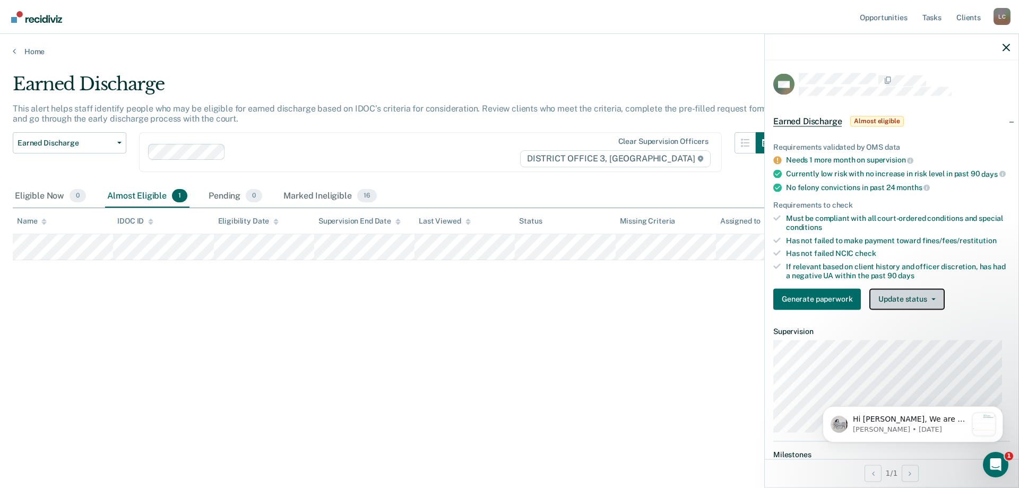
click at [921, 303] on button "Update status" at bounding box center [906, 298] width 75 height 21
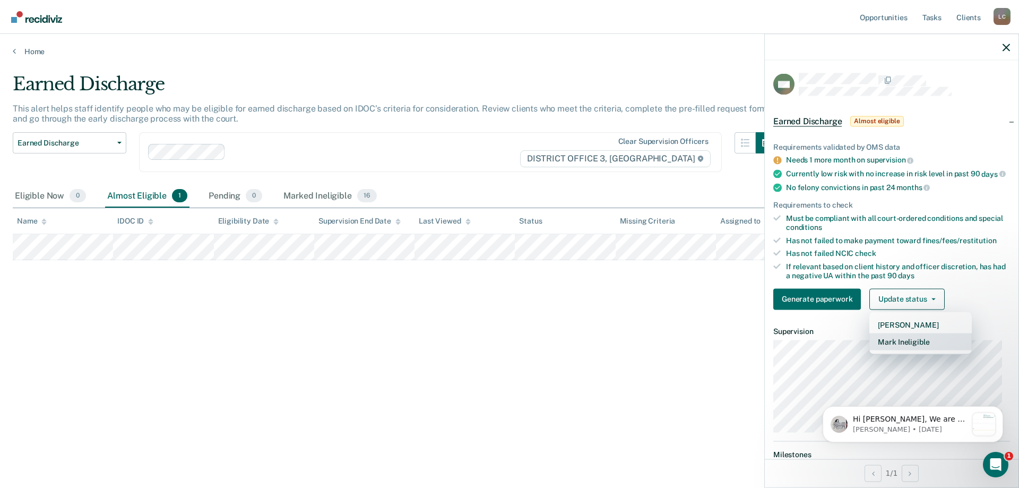
click at [886, 349] on button "Mark Ineligible" at bounding box center [920, 341] width 102 height 17
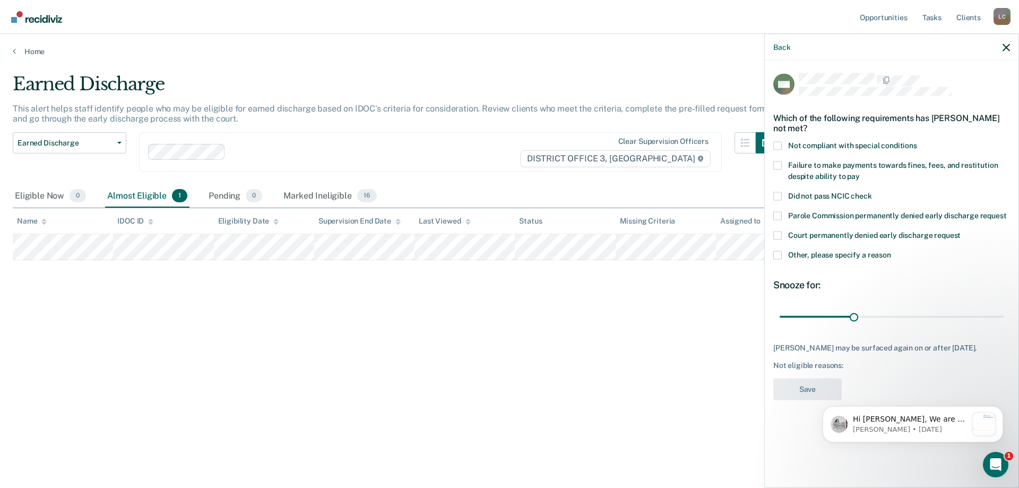
click at [778, 256] on span at bounding box center [777, 254] width 8 height 8
click at [891, 250] on input "Other, please specify a reason" at bounding box center [891, 250] width 0 height 0
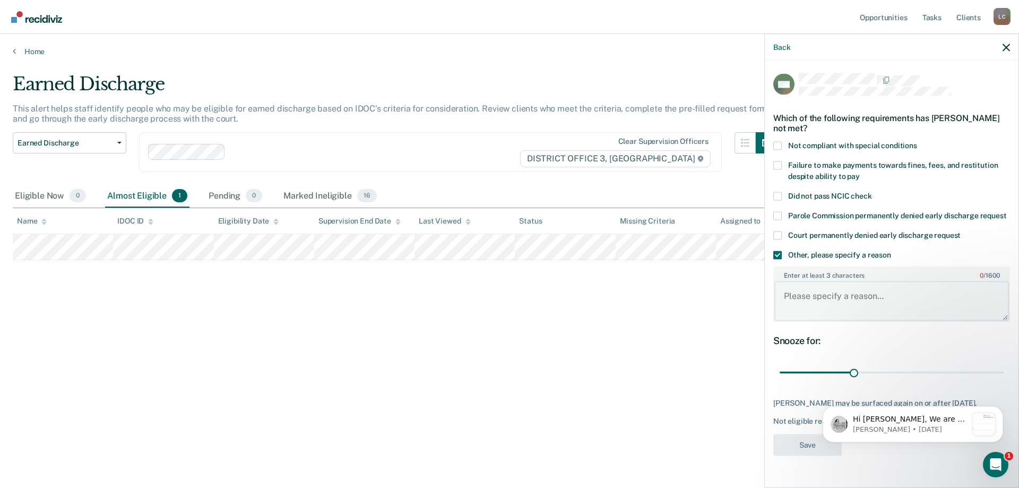
click at [860, 303] on textarea "Enter at least 3 characters 0 / 1600" at bounding box center [891, 300] width 235 height 39
type textarea "I"
type textarea "J"
type textarea "I"
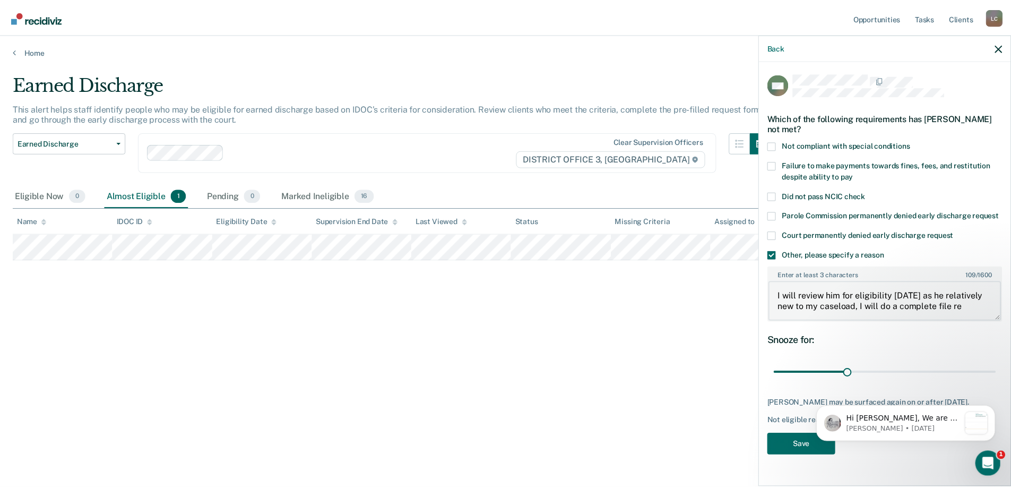
scroll to position [2, 0]
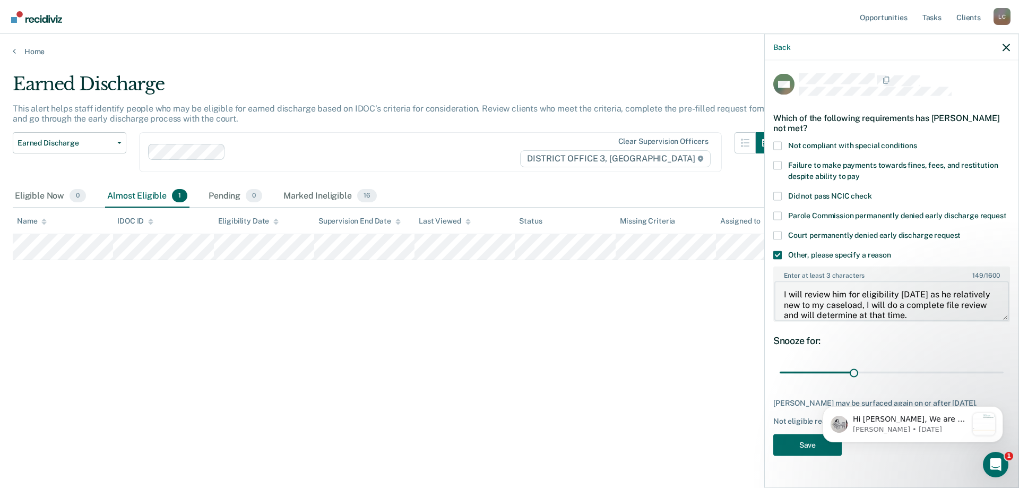
type textarea "I will review him for eligibility [DATE] as he relatively new to my caseload, I…"
drag, startPoint x: 851, startPoint y: 415, endPoint x: 1023, endPoint y: 412, distance: 172.5
click at [1018, 385] on html "Hi [PERSON_NAME], We are so excited to announce a brand new feature: AI case no…" at bounding box center [912, 422] width 212 height 74
drag, startPoint x: 992, startPoint y: 369, endPoint x: 1000, endPoint y: 370, distance: 8.6
type input "90"
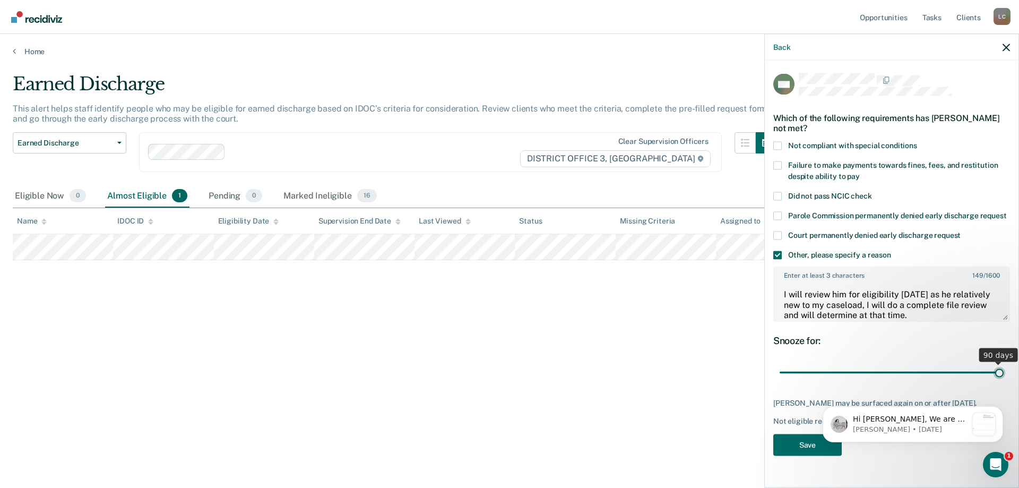
click at [1000, 370] on input "range" at bounding box center [891, 372] width 224 height 19
click at [799, 455] on button "Save" at bounding box center [807, 444] width 68 height 22
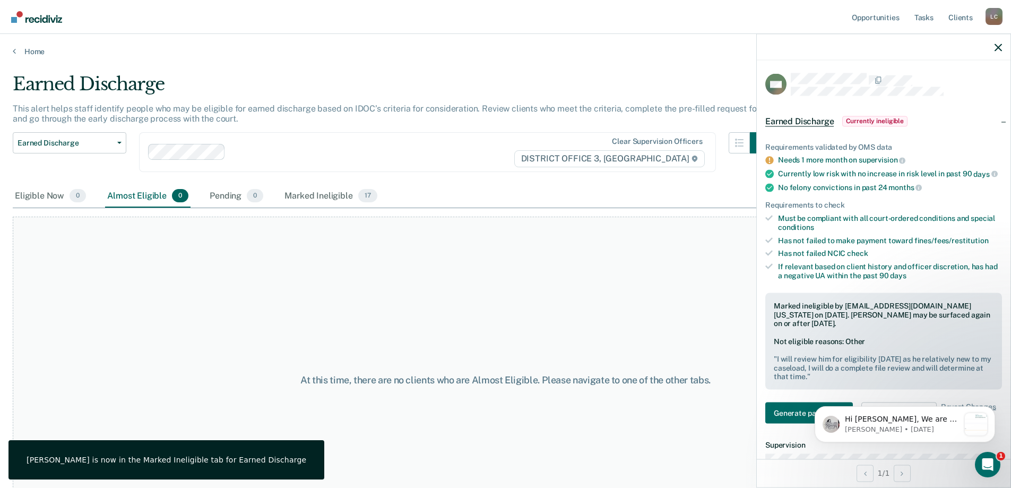
click at [482, 301] on div "At this time, there are no clients who are Almost Eligible. Please navigate to …" at bounding box center [505, 379] width 985 height 326
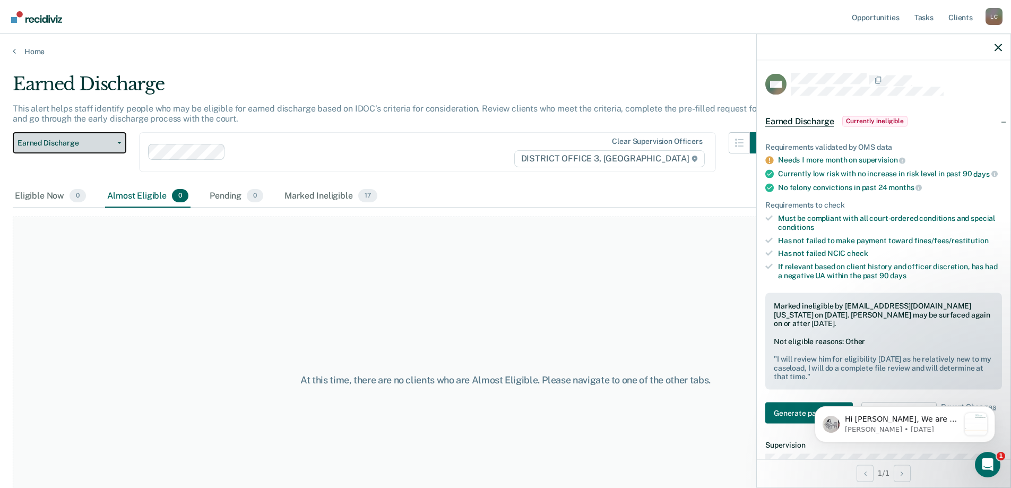
click at [92, 143] on span "Earned Discharge" at bounding box center [66, 142] width 96 height 9
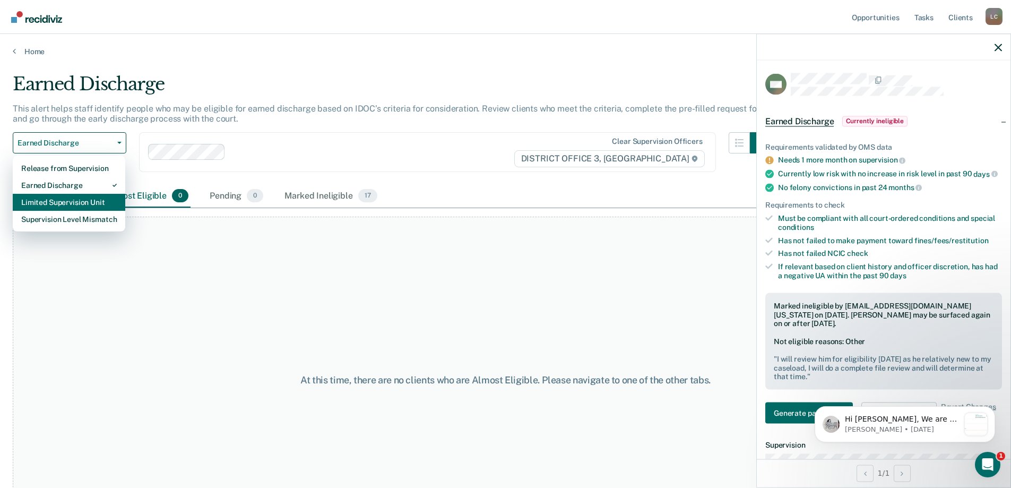
click at [86, 202] on div "Limited Supervision Unit" at bounding box center [69, 202] width 96 height 17
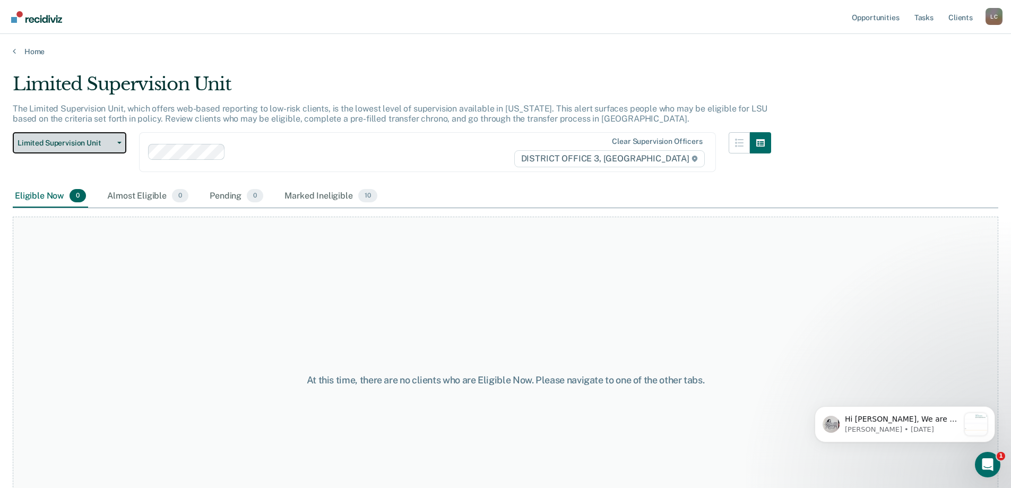
click at [115, 143] on span "button" at bounding box center [117, 143] width 8 height 2
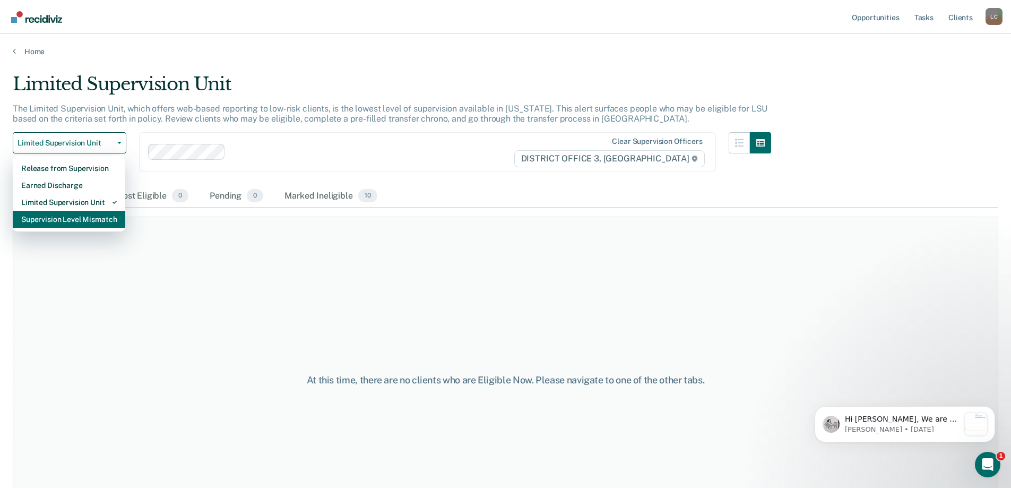
click at [76, 220] on div "Supervision Level Mismatch" at bounding box center [69, 219] width 96 height 17
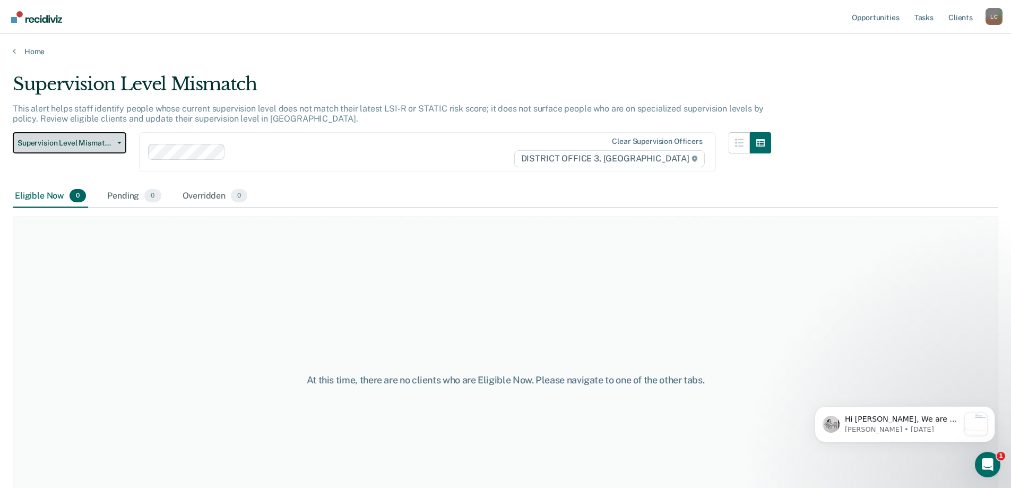
click at [34, 143] on span "Supervision Level Mismatch" at bounding box center [66, 142] width 96 height 9
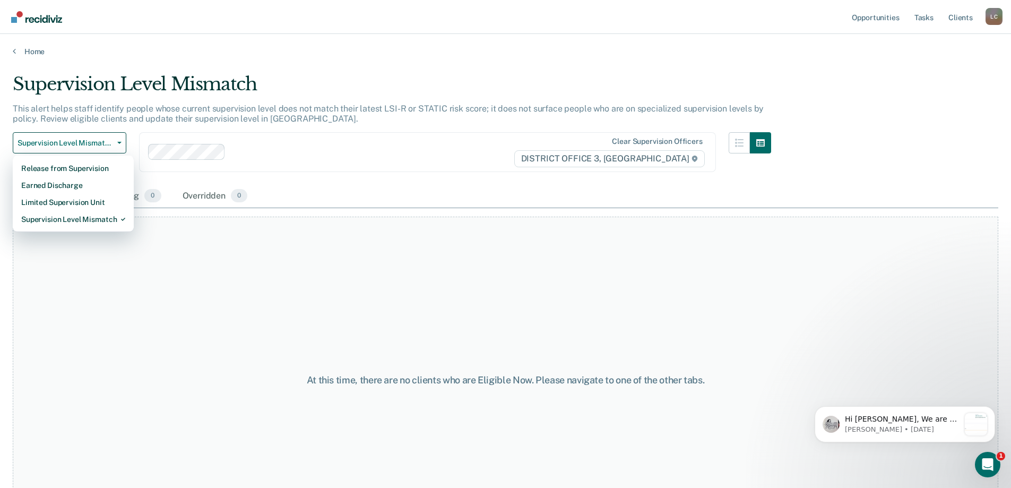
click at [439, 310] on div "At this time, there are no clients who are Eligible Now. Please navigate to one…" at bounding box center [505, 379] width 985 height 326
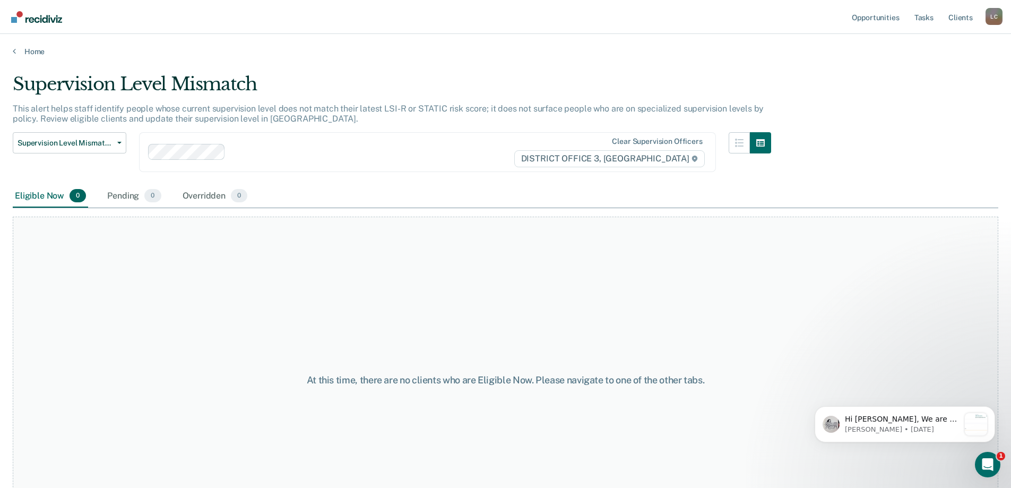
click at [151, 301] on div "At this time, there are no clients who are Eligible Now. Please navigate to one…" at bounding box center [505, 379] width 985 height 326
click at [924, 14] on link "Tasks" at bounding box center [923, 17] width 23 height 34
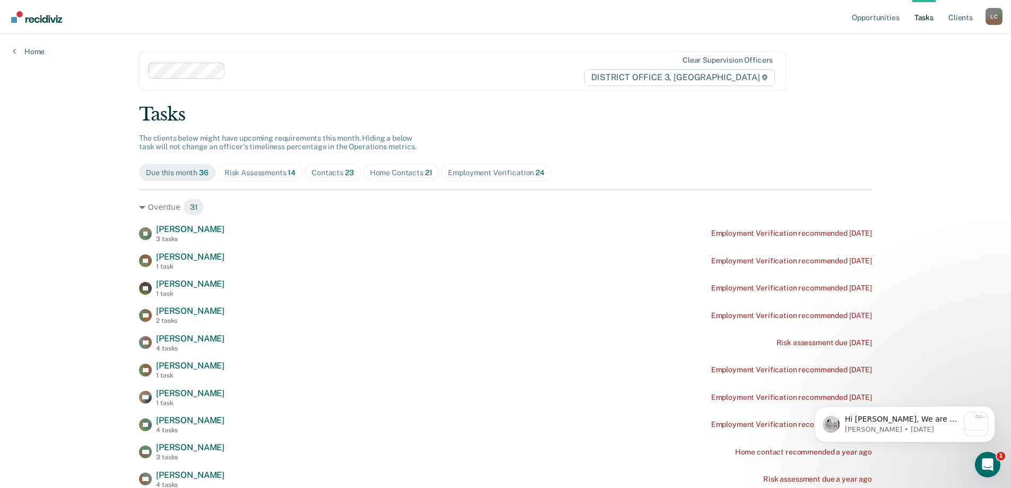
click at [180, 172] on div "Due this month 36" at bounding box center [177, 172] width 63 height 9
click at [392, 176] on div "Home Contacts 21" at bounding box center [401, 172] width 63 height 9
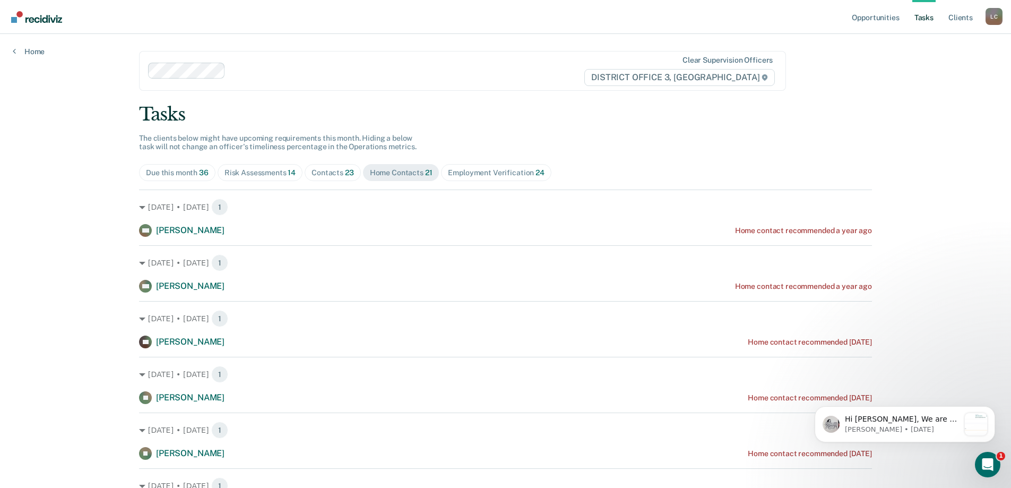
click at [278, 166] on span "Risk Assessments 14" at bounding box center [260, 172] width 85 height 17
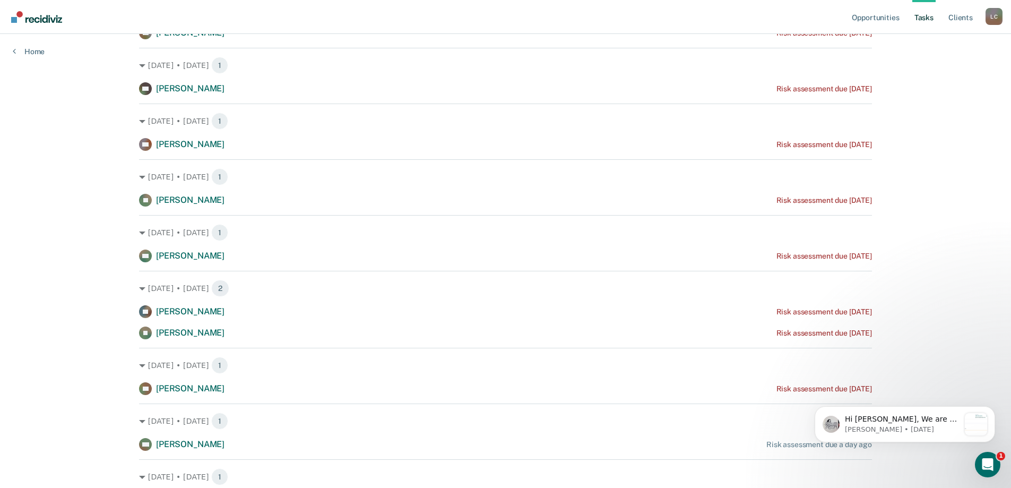
scroll to position [439, 0]
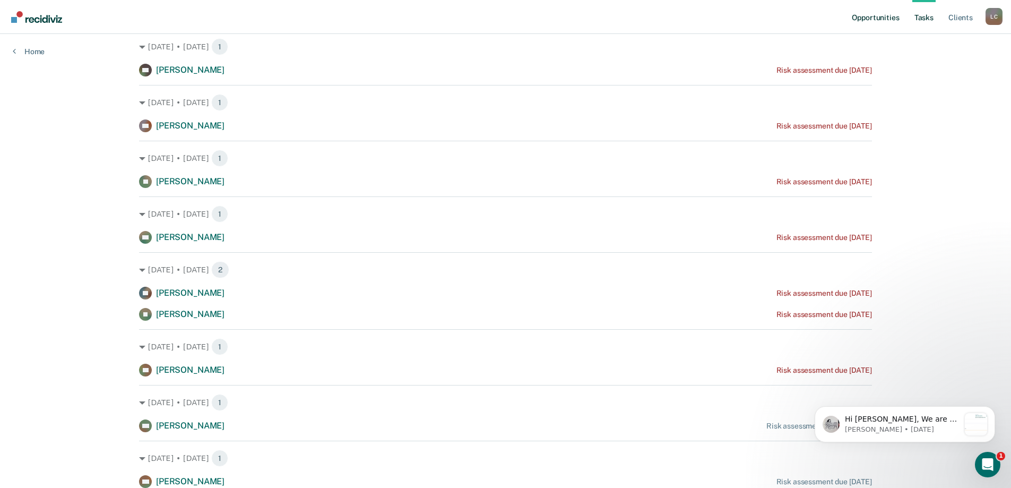
click at [863, 16] on link "Opportunities" at bounding box center [874, 17] width 51 height 34
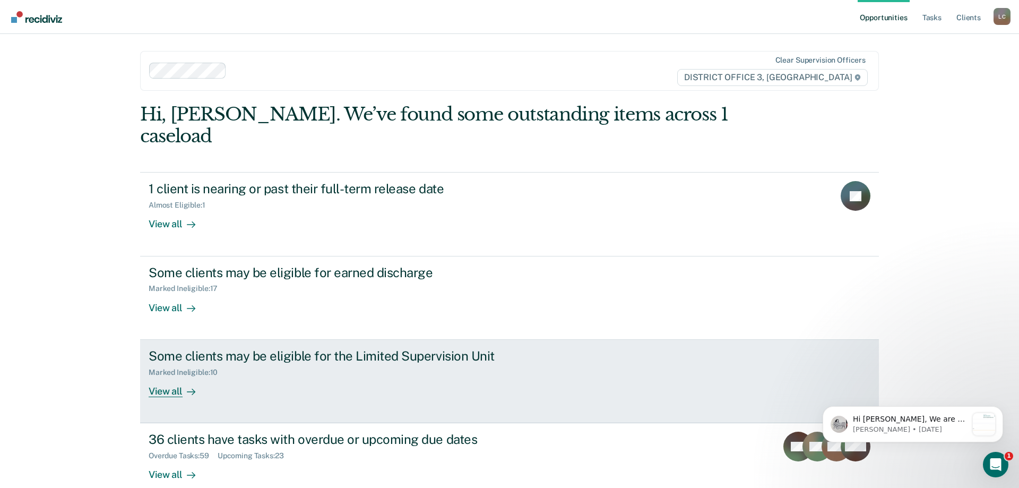
click at [157, 376] on div "View all" at bounding box center [178, 386] width 59 height 21
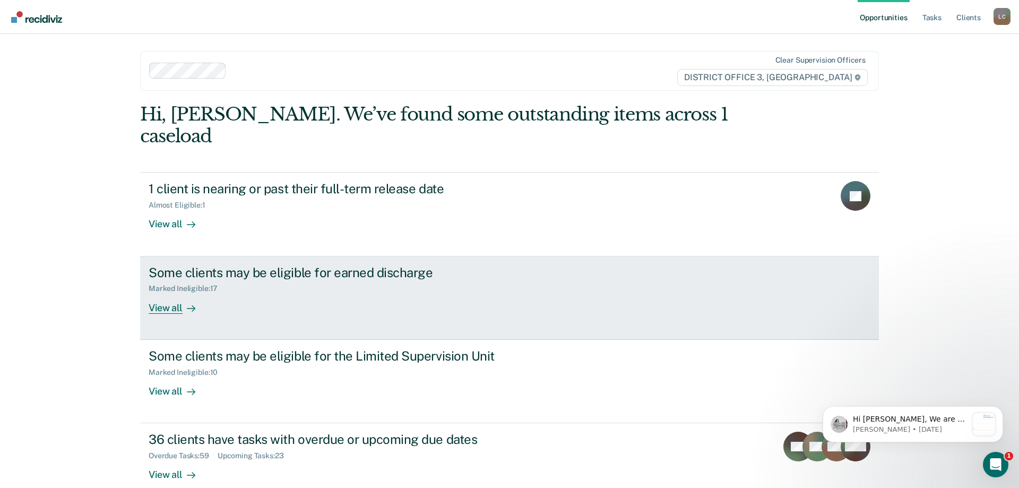
click at [160, 293] on div "View all" at bounding box center [178, 303] width 59 height 21
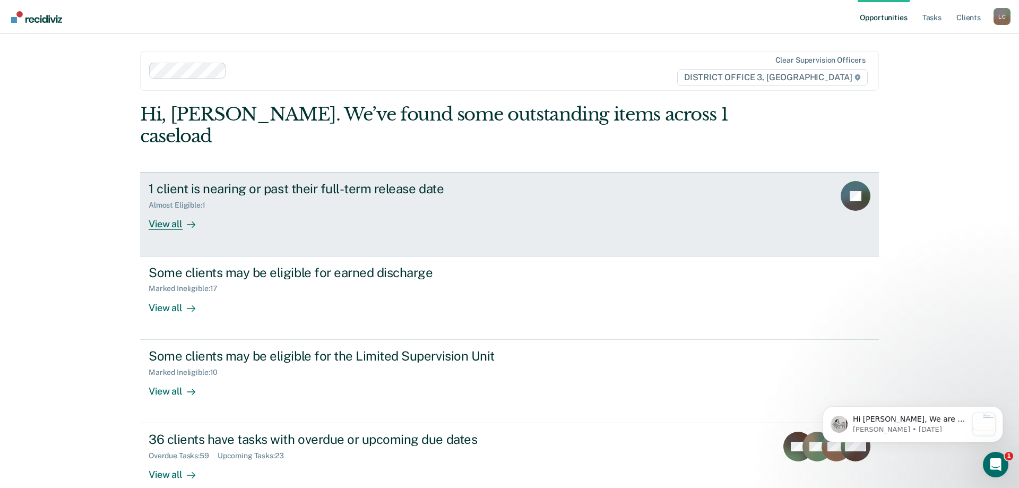
click at [163, 210] on div "View all" at bounding box center [178, 220] width 59 height 21
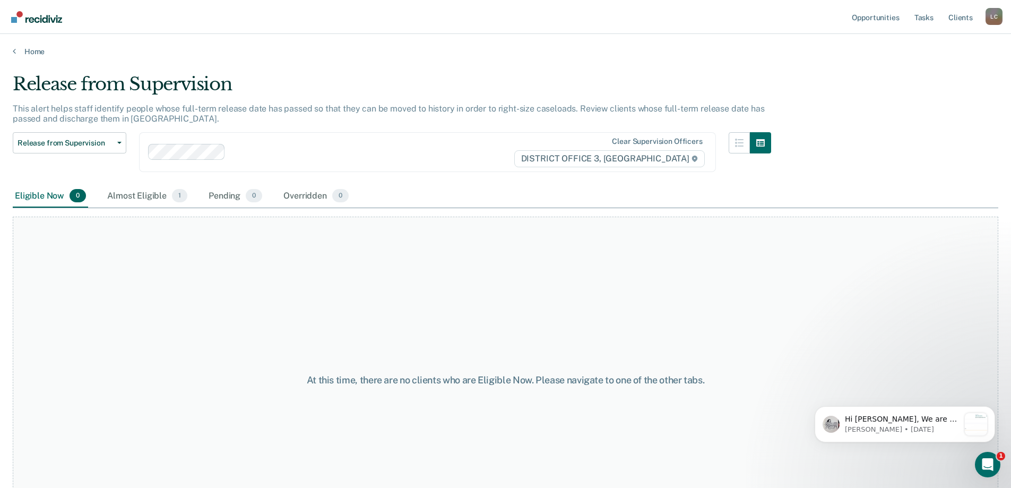
drag, startPoint x: 0, startPoint y: 2, endPoint x: 373, endPoint y: 363, distance: 519.7
click at [272, 343] on div "At this time, there are no clients who are Eligible Now. Please navigate to one…" at bounding box center [505, 379] width 985 height 326
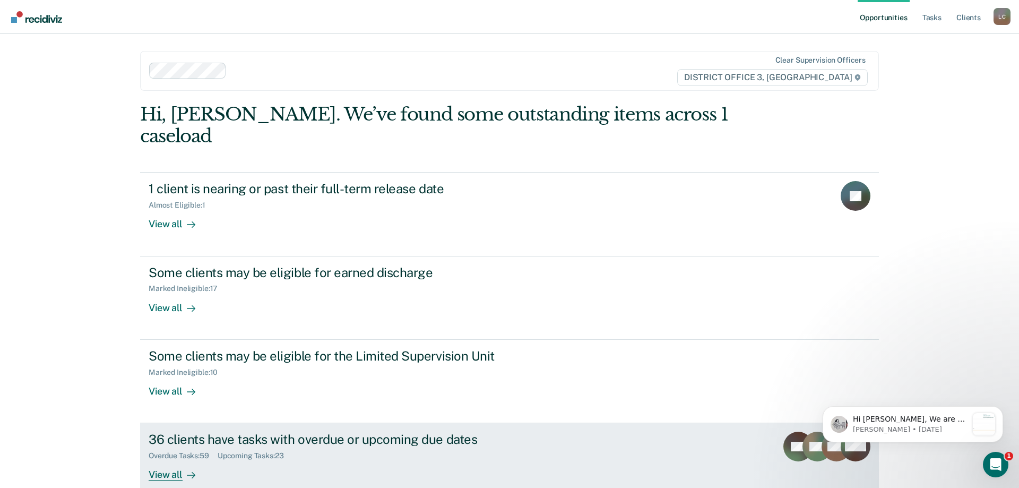
click at [174, 460] on div "View all" at bounding box center [178, 470] width 59 height 21
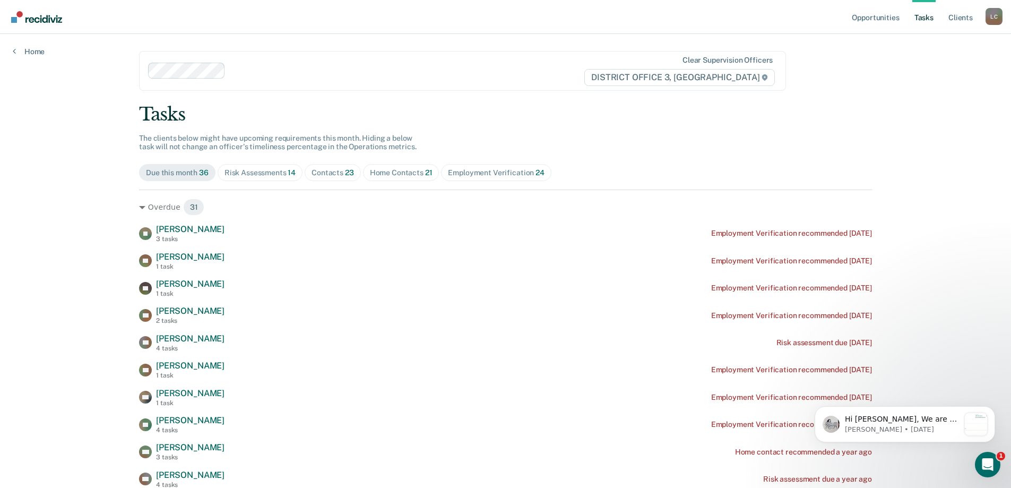
click at [406, 172] on div "Home Contacts 21" at bounding box center [401, 172] width 63 height 9
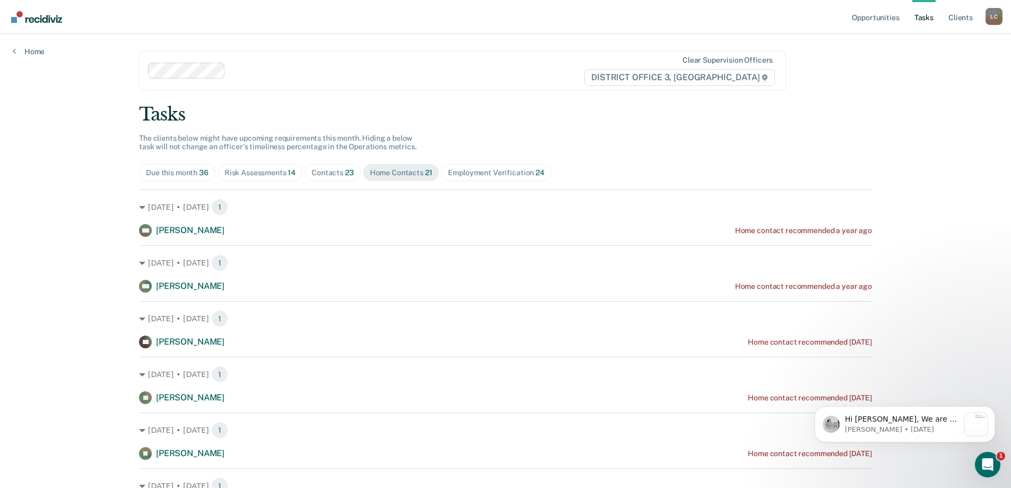
click at [334, 172] on div "Contacts 23" at bounding box center [332, 172] width 42 height 9
click at [275, 177] on span "Risk Assessments 14" at bounding box center [260, 172] width 85 height 17
click at [583, 165] on div "Due this month 36 Risk Assessments 14 Contacts 23 Home Contacts 21 Employment V…" at bounding box center [505, 172] width 733 height 17
drag, startPoint x: 332, startPoint y: 174, endPoint x: 340, endPoint y: 183, distance: 11.7
click at [332, 173] on div "Contacts 23" at bounding box center [332, 172] width 42 height 9
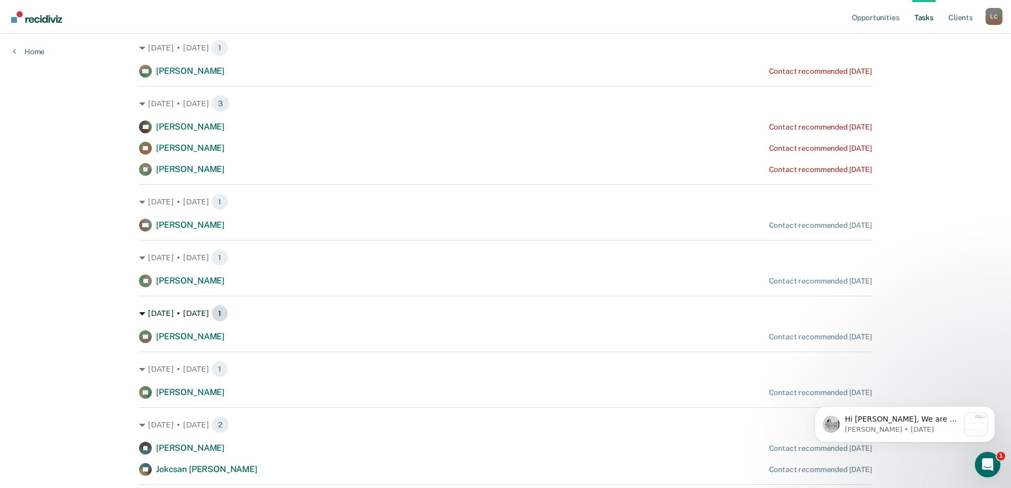
scroll to position [531, 0]
